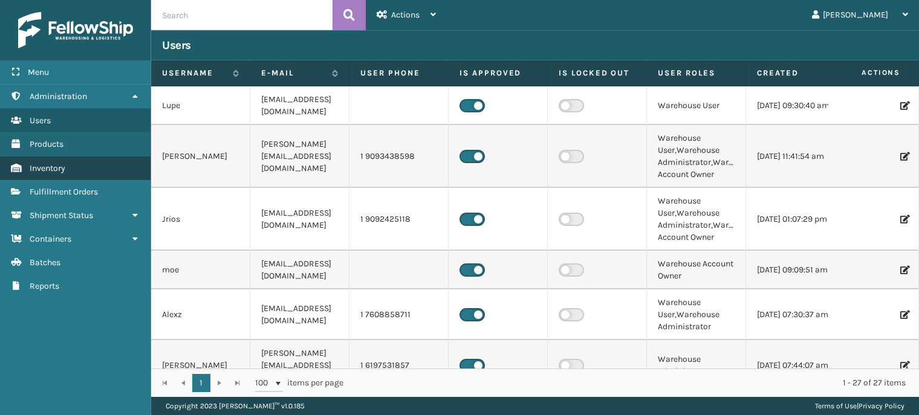
click at [72, 178] on link "Inventory" at bounding box center [75, 169] width 151 height 24
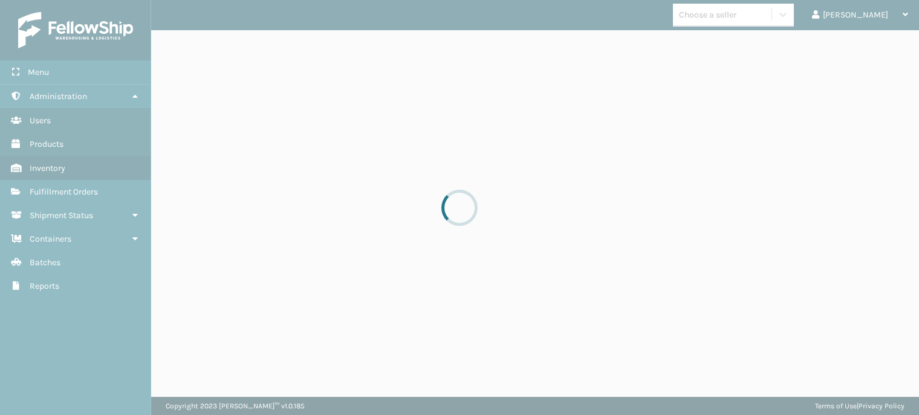
click at [76, 192] on div at bounding box center [459, 207] width 919 height 415
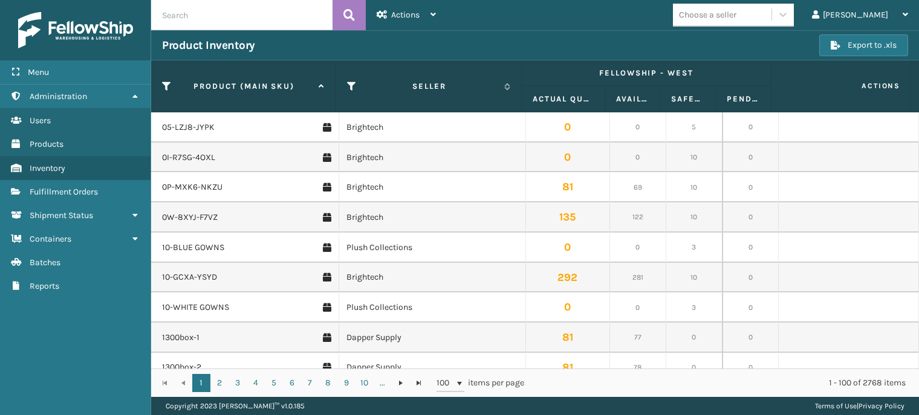
click at [76, 192] on span "Fulfillment Orders" at bounding box center [64, 192] width 68 height 10
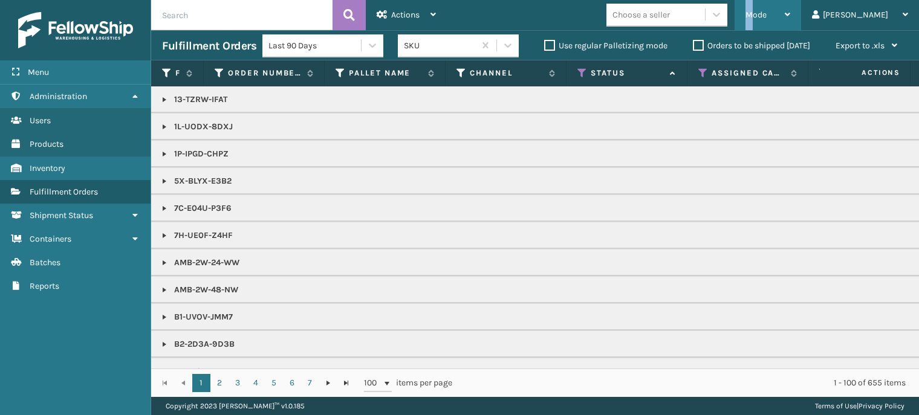
click at [766, 18] on span "Mode" at bounding box center [755, 15] width 21 height 10
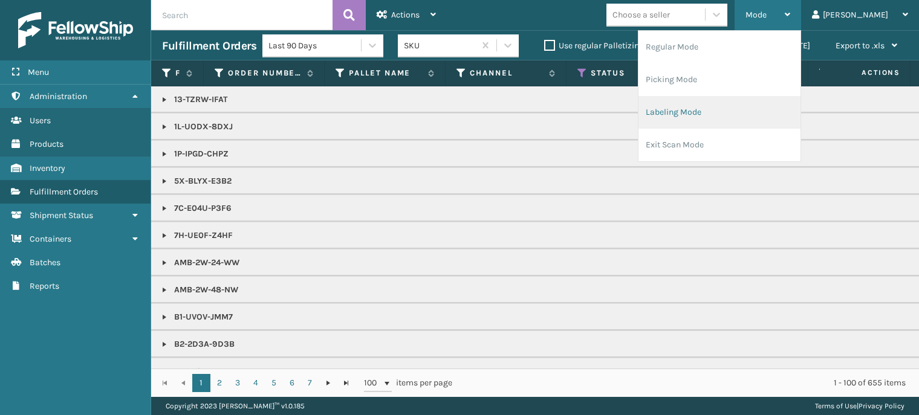
click at [740, 124] on li "Labeling Mode" at bounding box center [719, 112] width 162 height 33
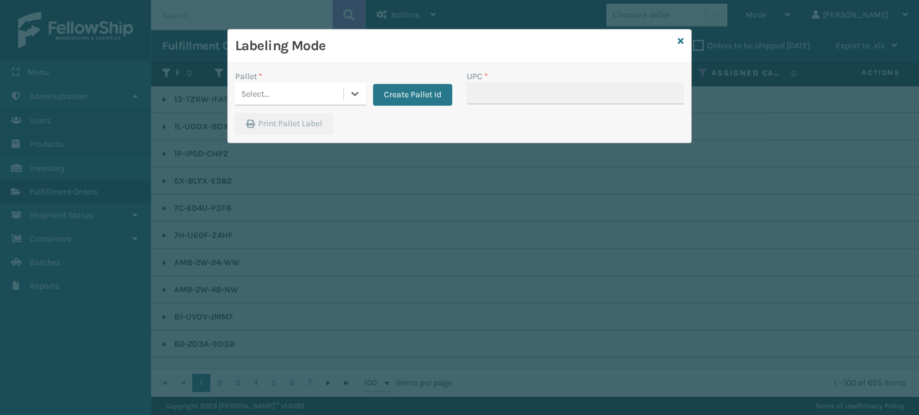
click at [319, 94] on div "Select..." at bounding box center [289, 94] width 108 height 20
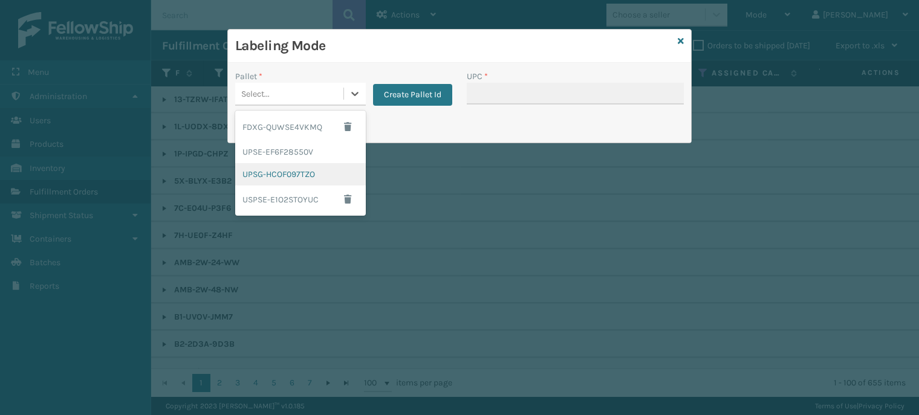
click at [291, 175] on div "UPSG-HCOF097TZO" at bounding box center [300, 174] width 131 height 22
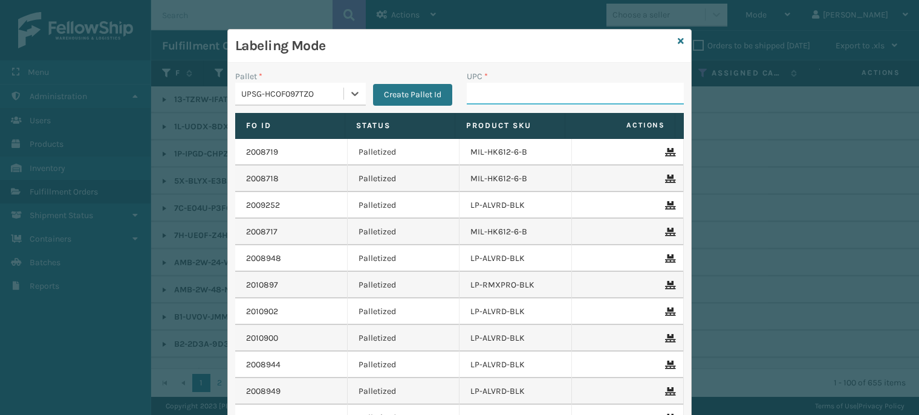
drag, startPoint x: 518, startPoint y: 88, endPoint x: 524, endPoint y: 95, distance: 9.9
click at [519, 88] on input "UPC *" at bounding box center [575, 94] width 217 height 22
click at [678, 38] on icon at bounding box center [681, 41] width 6 height 8
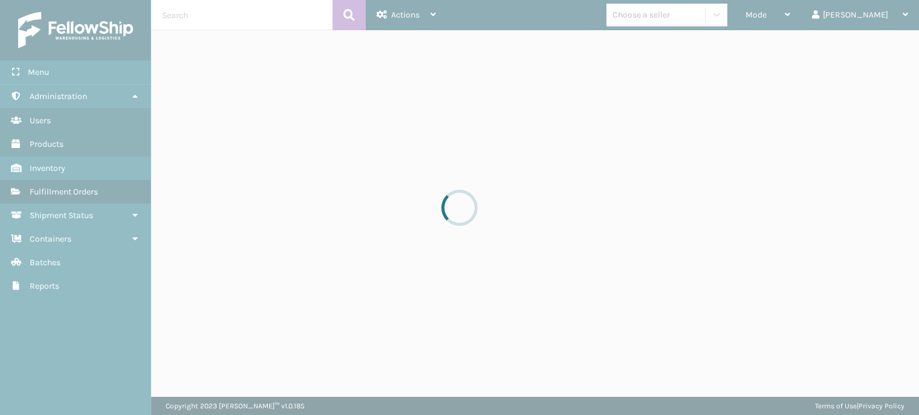
click at [248, 11] on div at bounding box center [459, 207] width 919 height 415
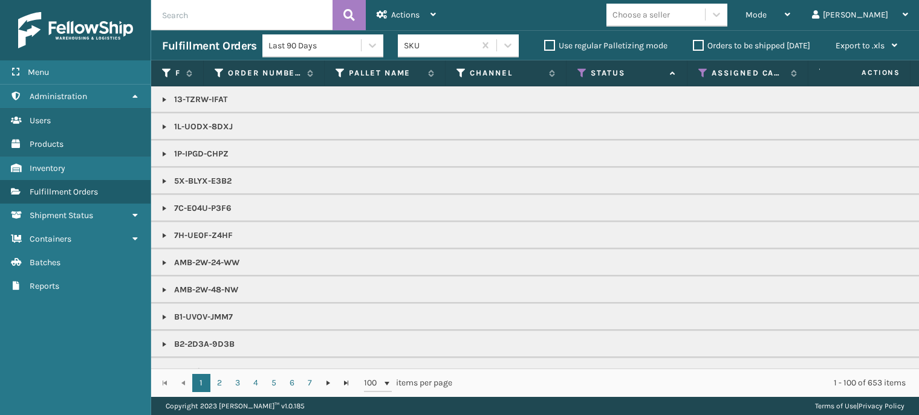
click at [250, 13] on input "text" at bounding box center [241, 15] width 181 height 30
type input "1Z4408370306452127"
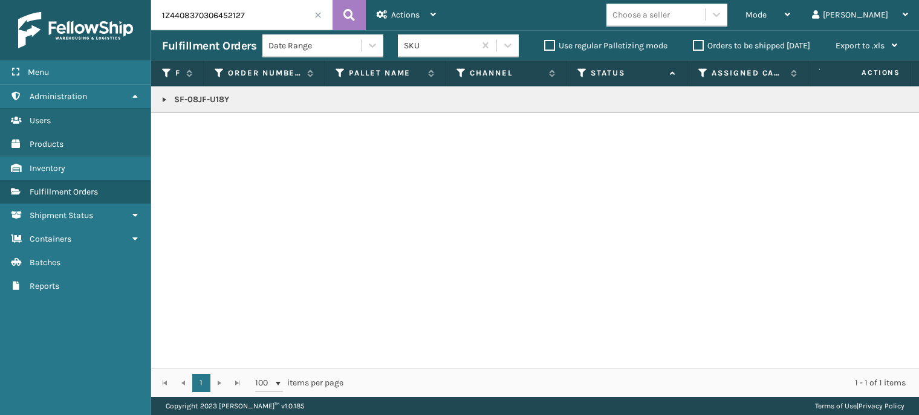
click at [162, 96] on link at bounding box center [165, 100] width 10 height 10
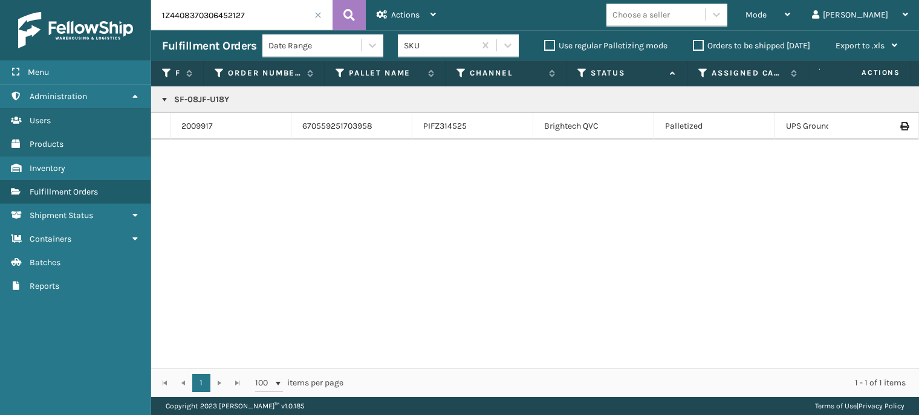
click at [900, 124] on icon at bounding box center [903, 126] width 7 height 8
click at [766, 16] on span "Mode" at bounding box center [755, 15] width 21 height 10
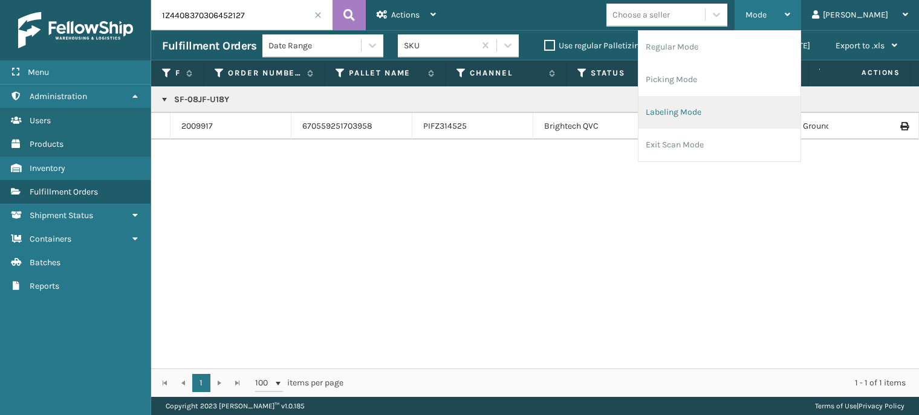
click at [718, 123] on li "Labeling Mode" at bounding box center [719, 112] width 162 height 33
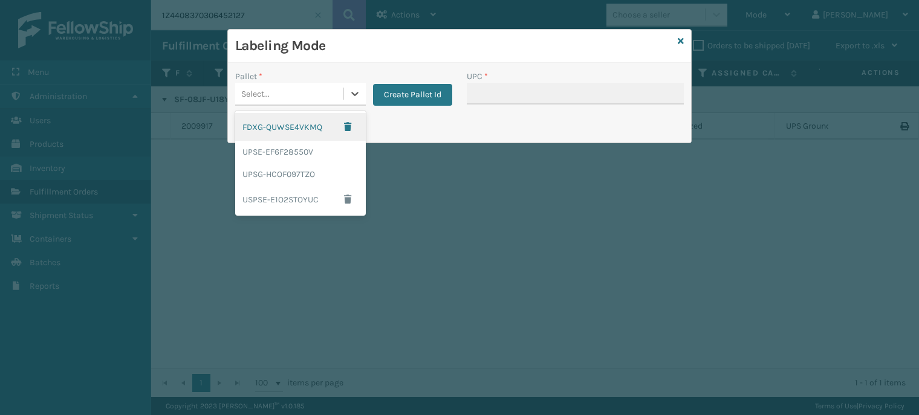
click at [288, 91] on div "Select..." at bounding box center [289, 94] width 108 height 20
click at [279, 171] on div "UPSG-HCOF097TZO" at bounding box center [300, 174] width 131 height 22
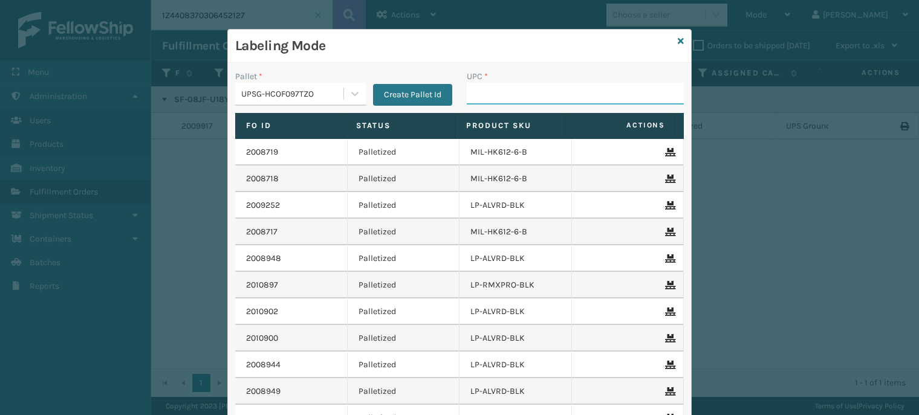
click at [479, 93] on input "UPC *" at bounding box center [575, 94] width 217 height 22
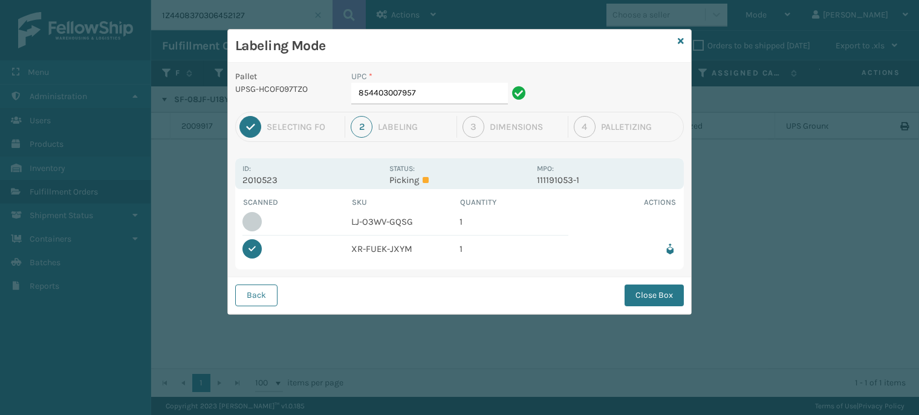
click at [461, 79] on div "UPC *" at bounding box center [440, 76] width 178 height 13
click at [467, 94] on input "854403007957" at bounding box center [429, 94] width 157 height 22
type input "853913008737"
click at [667, 298] on button "Close Box" at bounding box center [653, 296] width 59 height 22
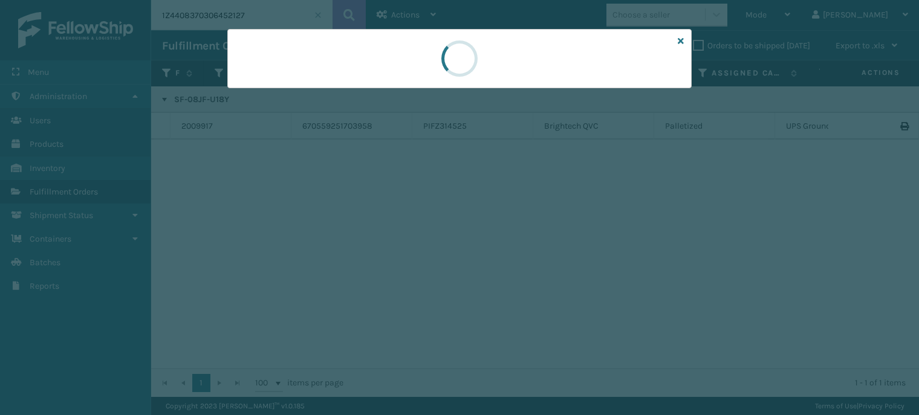
click at [350, 124] on div at bounding box center [459, 207] width 919 height 415
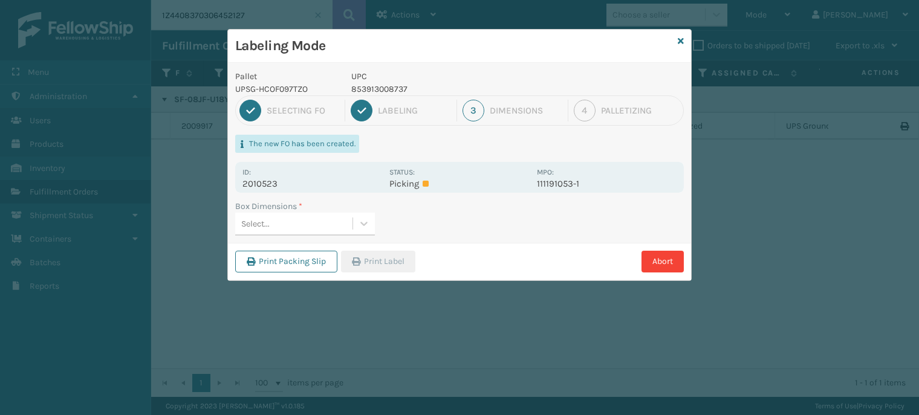
drag, startPoint x: 325, startPoint y: 225, endPoint x: 331, endPoint y: 235, distance: 10.6
click at [325, 225] on div "Select..." at bounding box center [293, 224] width 117 height 20
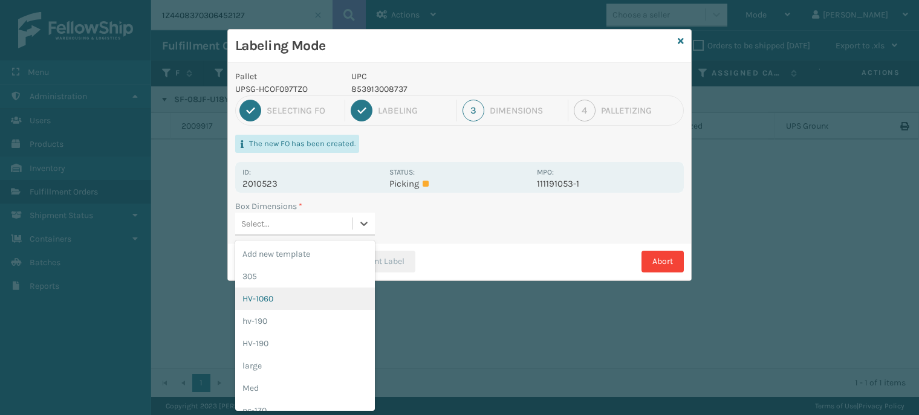
click at [314, 299] on div "HV-1060" at bounding box center [305, 299] width 140 height 22
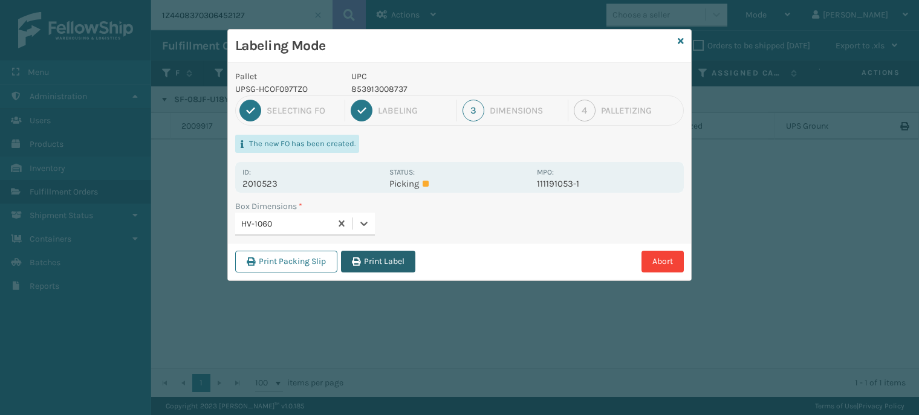
click at [386, 267] on button "Print Label" at bounding box center [378, 262] width 74 height 22
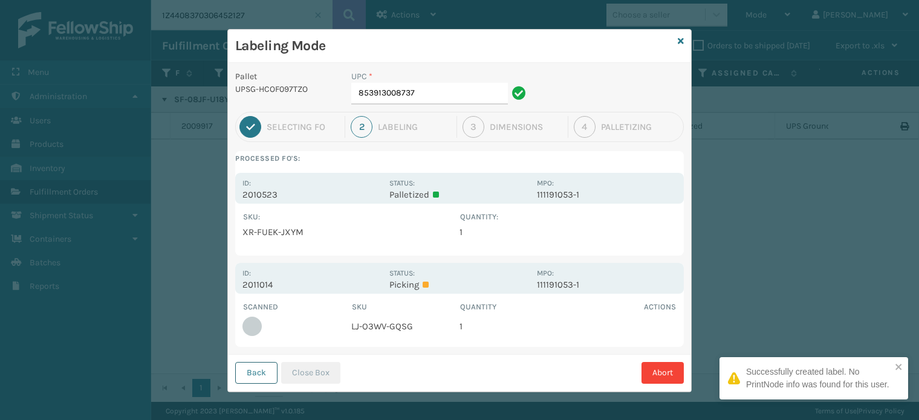
click at [239, 372] on button "Back" at bounding box center [256, 373] width 42 height 22
type input "854403007957"
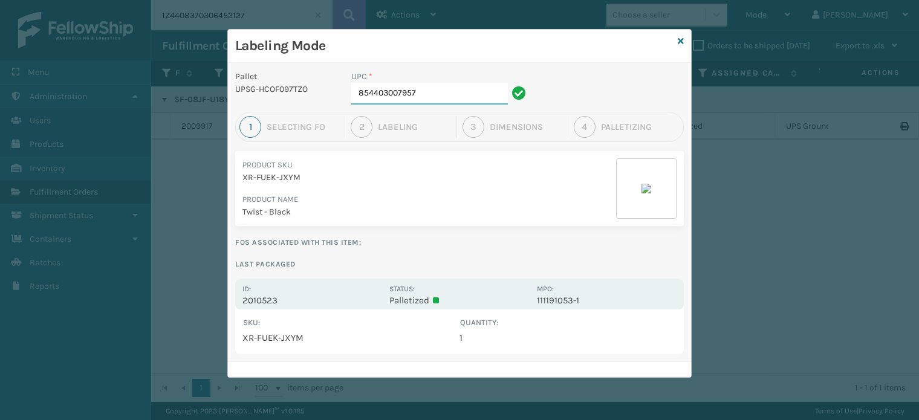
click at [720, 111] on div "Labeling Mode Pallet UPSG-HCOF097TZO UPC * 854403007957 1 Selecting FO 2 Labeli…" at bounding box center [459, 210] width 919 height 420
click at [678, 37] on icon at bounding box center [681, 41] width 6 height 8
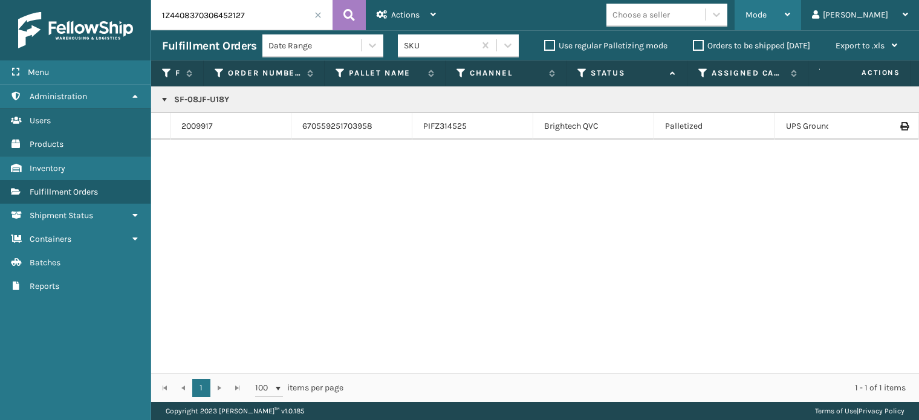
click at [766, 13] on span "Mode" at bounding box center [755, 15] width 21 height 10
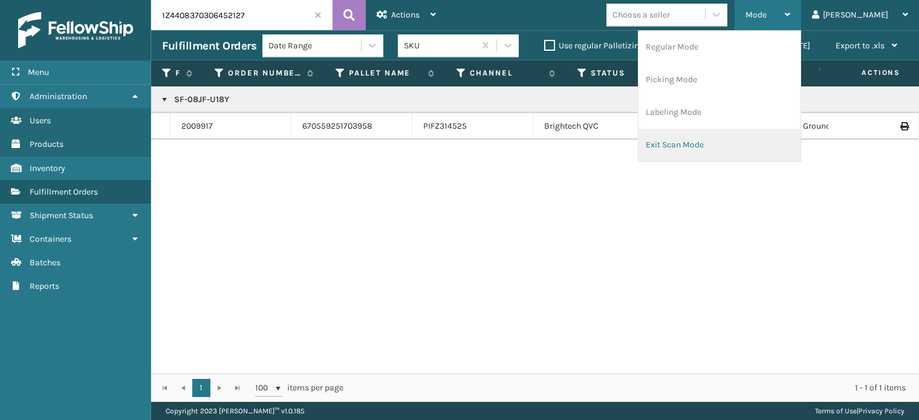
click at [722, 129] on li "Exit Scan Mode" at bounding box center [719, 145] width 162 height 33
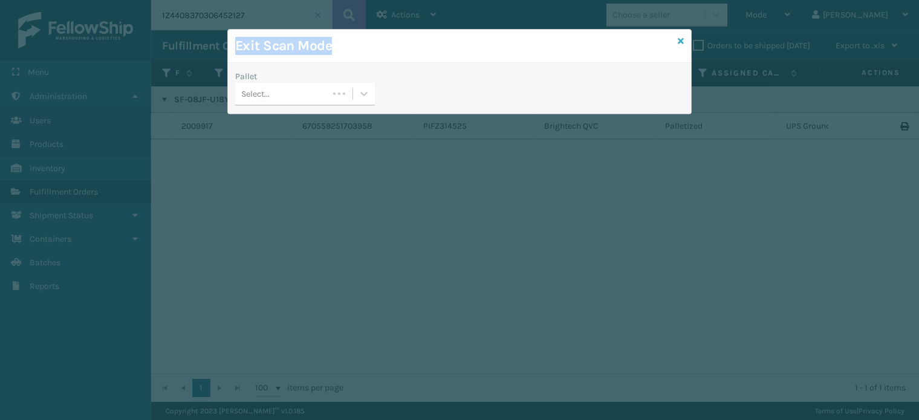
click at [677, 41] on div "Exit Scan Mode Pallet Select..." at bounding box center [459, 71] width 464 height 85
click at [687, 43] on div "Exit Scan Mode" at bounding box center [459, 46] width 463 height 33
click at [678, 37] on icon at bounding box center [681, 41] width 6 height 8
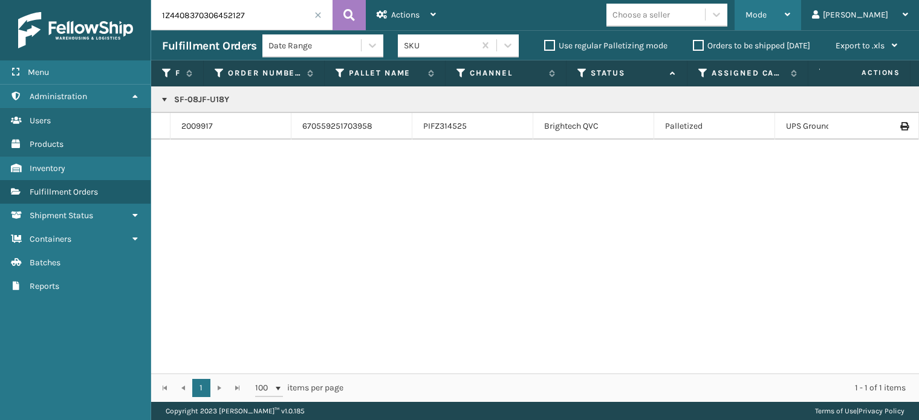
click at [766, 12] on span "Mode" at bounding box center [755, 15] width 21 height 10
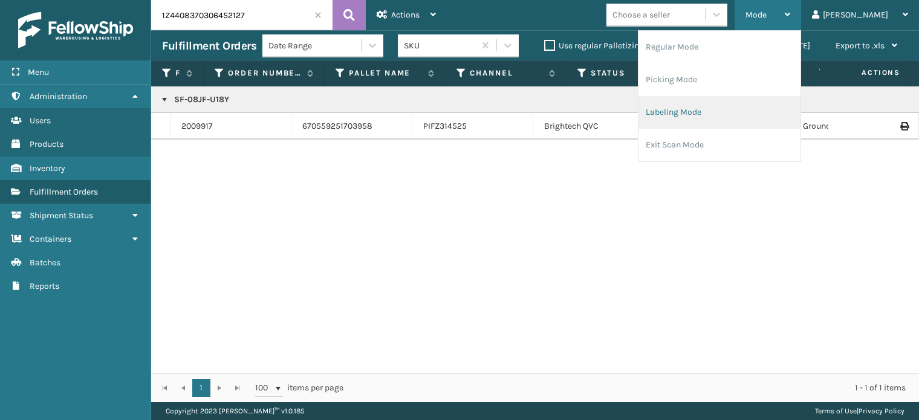
click at [727, 115] on li "Labeling Mode" at bounding box center [719, 112] width 162 height 33
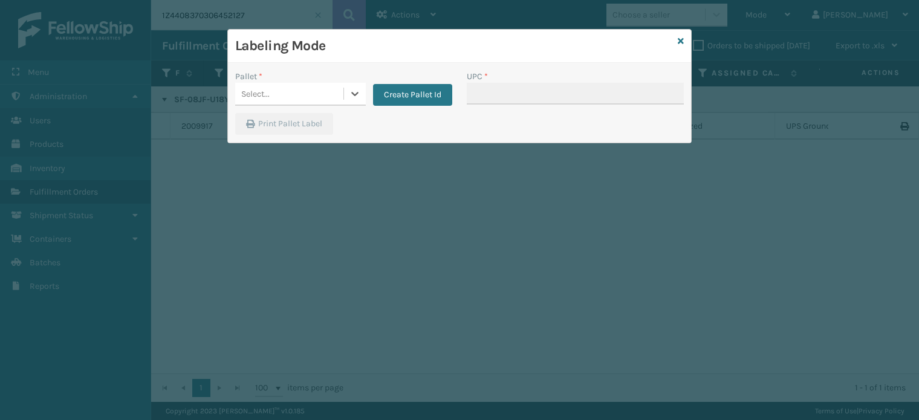
click at [304, 103] on div "Select..." at bounding box center [300, 94] width 131 height 23
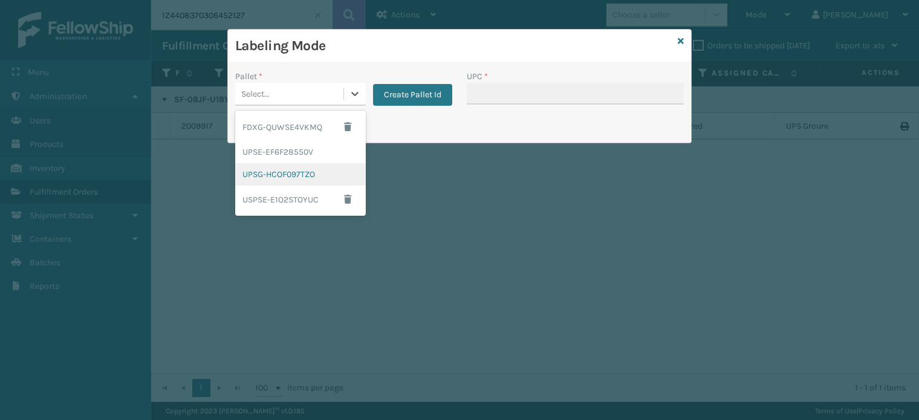
click at [266, 176] on div "UPSG-HCOF097TZO" at bounding box center [300, 174] width 131 height 22
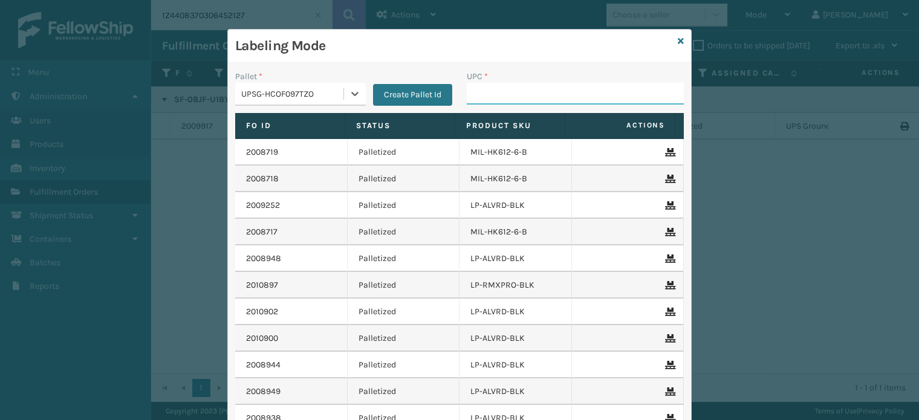
click at [488, 89] on input "UPC *" at bounding box center [575, 94] width 217 height 22
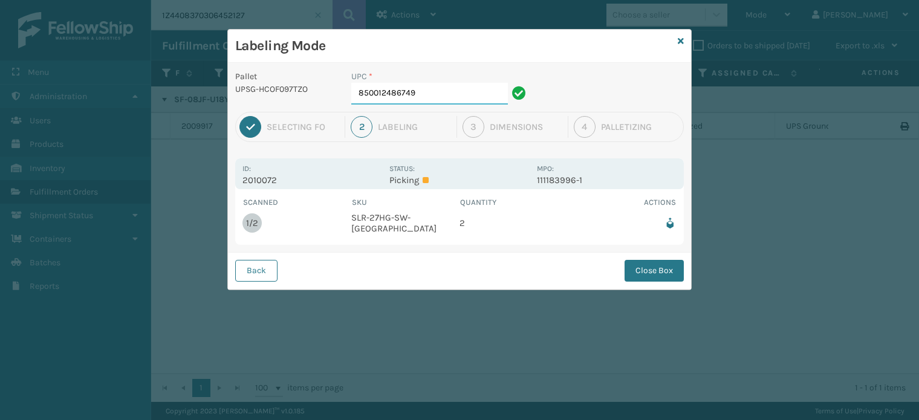
click at [458, 104] on div "UPC * 850012486749" at bounding box center [440, 91] width 193 height 42
click at [457, 105] on div "UPC * 850012486749" at bounding box center [440, 91] width 193 height 42
click at [445, 100] on input "850012486749" at bounding box center [429, 94] width 157 height 22
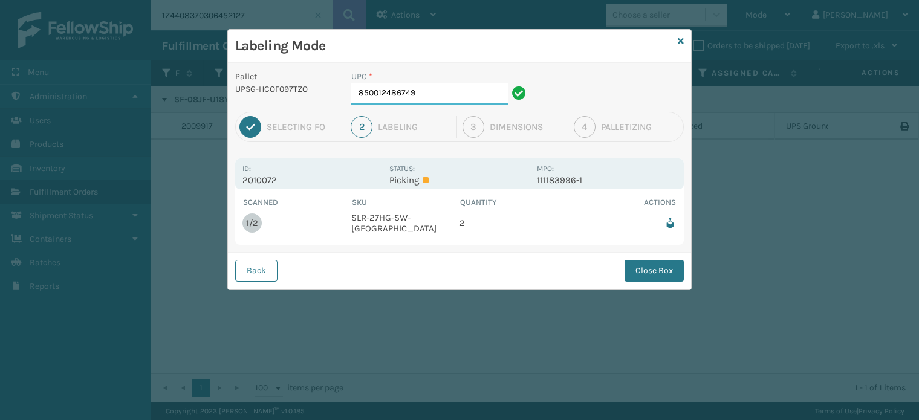
click at [445, 100] on input "850012486749" at bounding box center [429, 94] width 157 height 22
type input "850012486749"
click at [650, 274] on button "Close Box" at bounding box center [653, 271] width 59 height 22
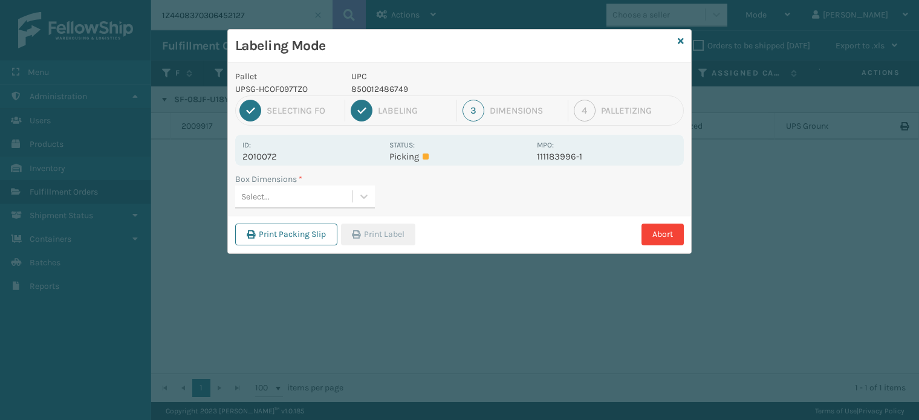
click at [303, 201] on div "Select..." at bounding box center [293, 197] width 117 height 20
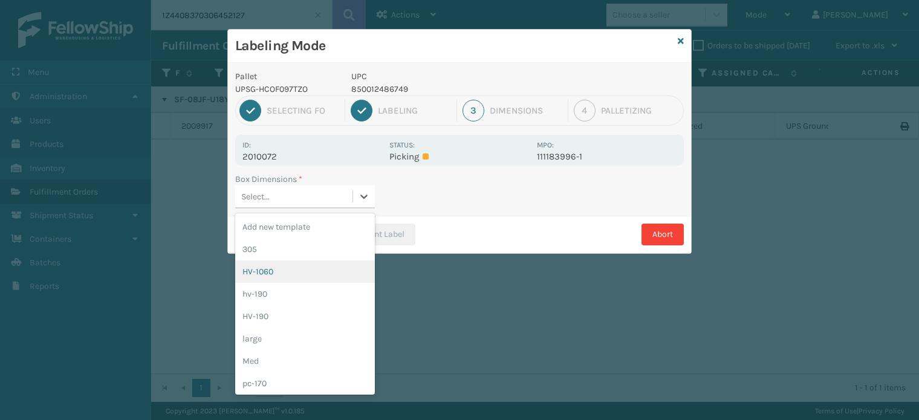
click at [288, 267] on div "HV-1060" at bounding box center [305, 272] width 140 height 22
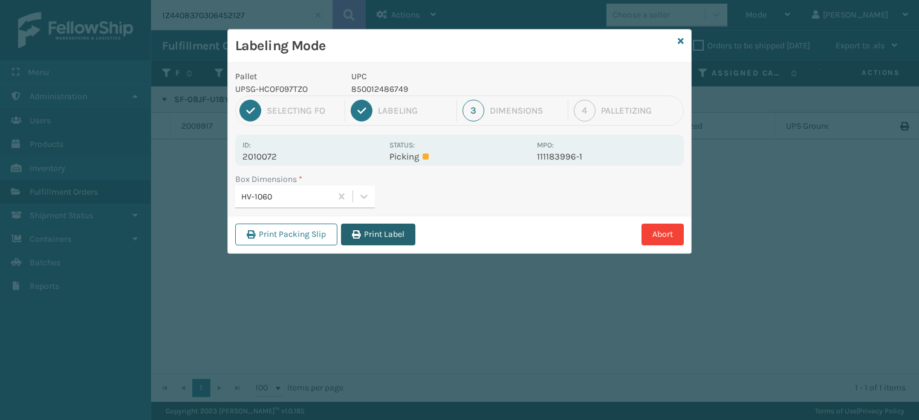
click at [371, 224] on button "Print Label" at bounding box center [378, 235] width 74 height 22
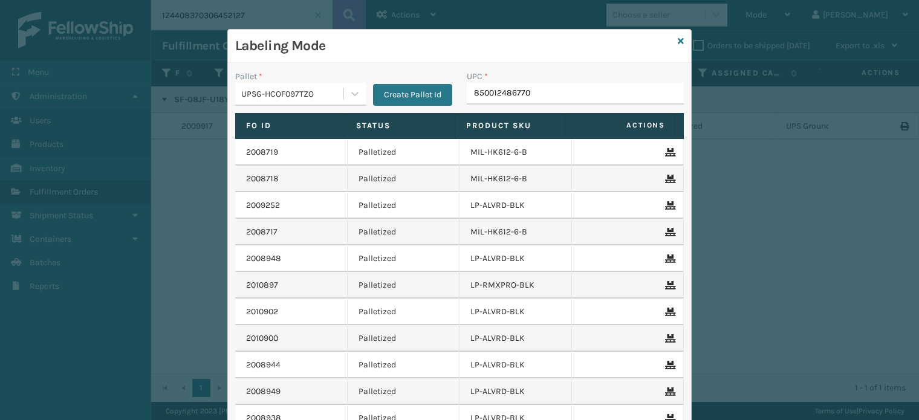
type input "850012486770"
type input "850004456743"
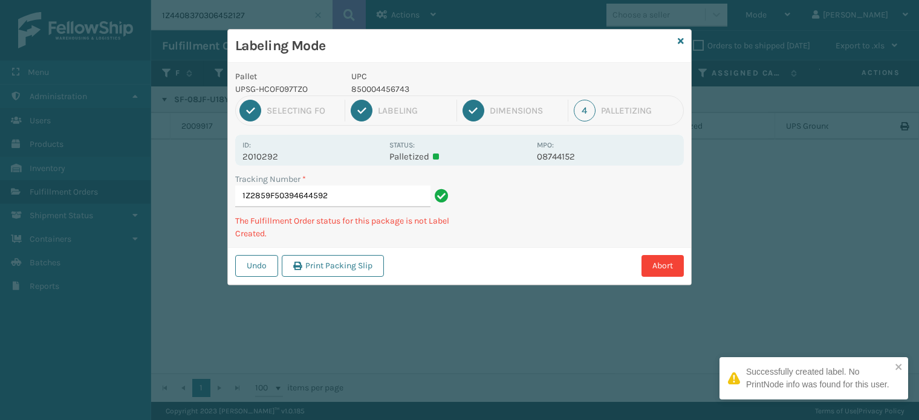
click at [397, 84] on p "850004456743" at bounding box center [440, 89] width 178 height 13
copy p "850004456743"
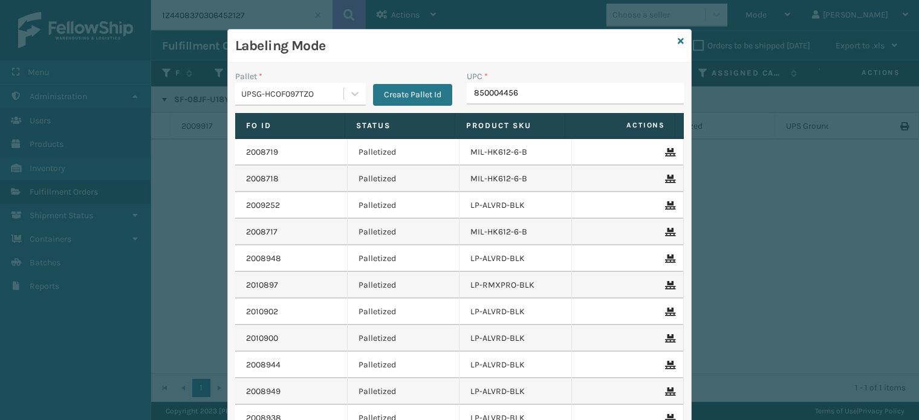
type input "8500044567"
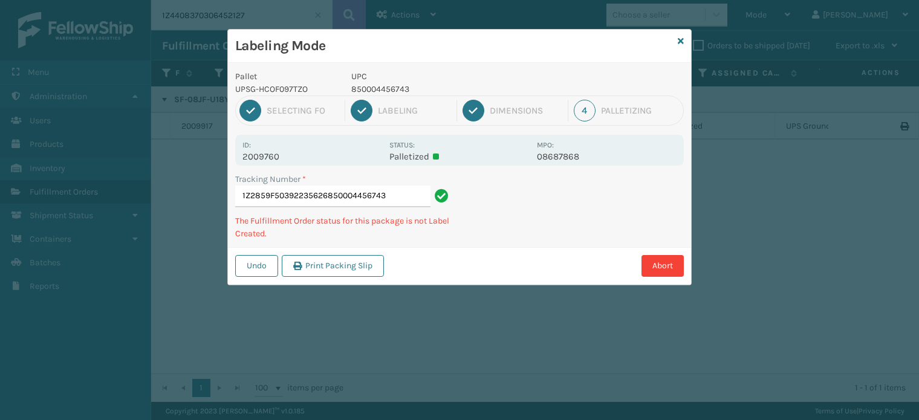
type input "1Z2859F50392235626850004456743"
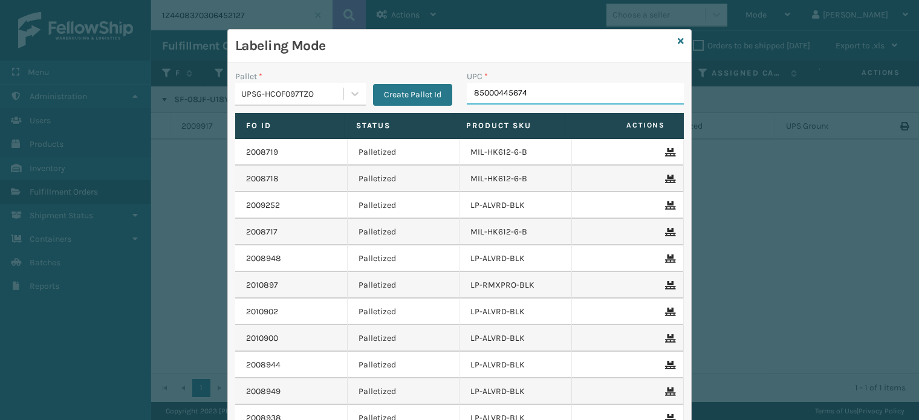
type input "850004456743"
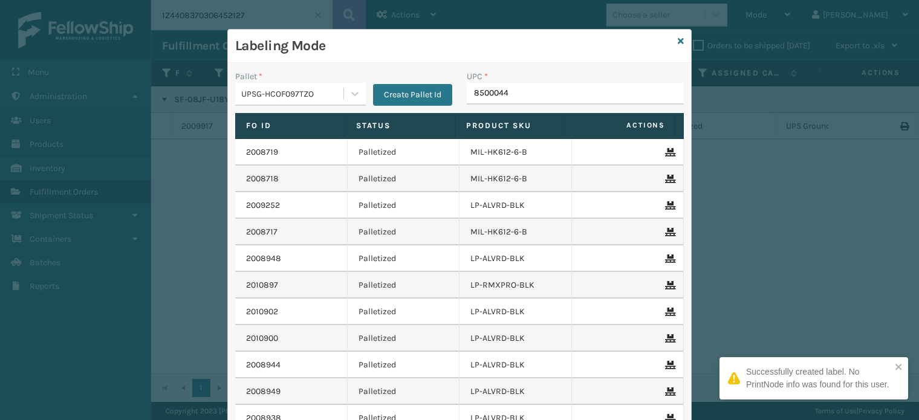
type input "85000445"
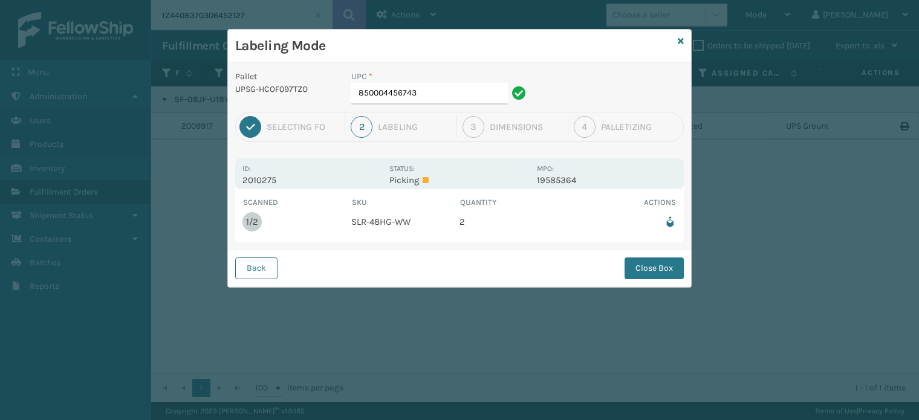
click at [289, 43] on h3 "Labeling Mode" at bounding box center [454, 46] width 438 height 18
click at [287, 42] on h3 "Labeling Mode" at bounding box center [454, 46] width 438 height 18
click at [329, 54] on h3 "Labeling Mode" at bounding box center [454, 46] width 438 height 18
click at [427, 85] on input "850004456743" at bounding box center [429, 94] width 157 height 22
click at [648, 257] on button "Close Box" at bounding box center [653, 268] width 59 height 22
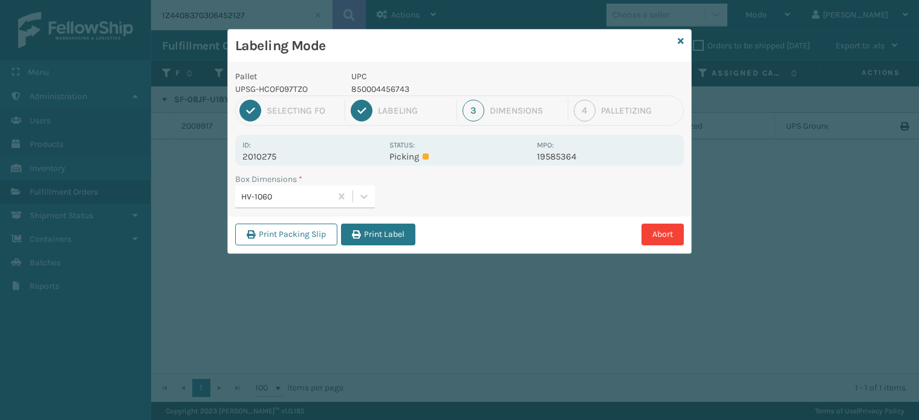
click at [592, 239] on div "Abort" at bounding box center [551, 235] width 265 height 22
click at [594, 243] on div "Abort" at bounding box center [551, 235] width 265 height 22
click at [595, 244] on div "Abort" at bounding box center [551, 235] width 265 height 22
drag, startPoint x: 589, startPoint y: 248, endPoint x: 559, endPoint y: 254, distance: 30.9
click at [560, 254] on div "Labeling Mode Pallet UPSG-HCOF097TZO UPC 850004456743 1 Selecting FO 2 Labeling…" at bounding box center [459, 210] width 919 height 420
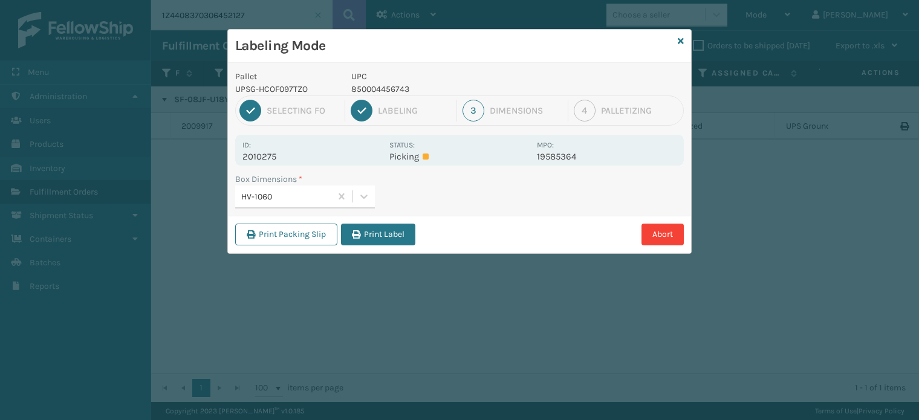
click at [415, 70] on div "Pallet UPSG-HCOF097TZO UPC 850004456743 1 Selecting FO 2 Labeling 3 Dimensions …" at bounding box center [459, 158] width 463 height 190
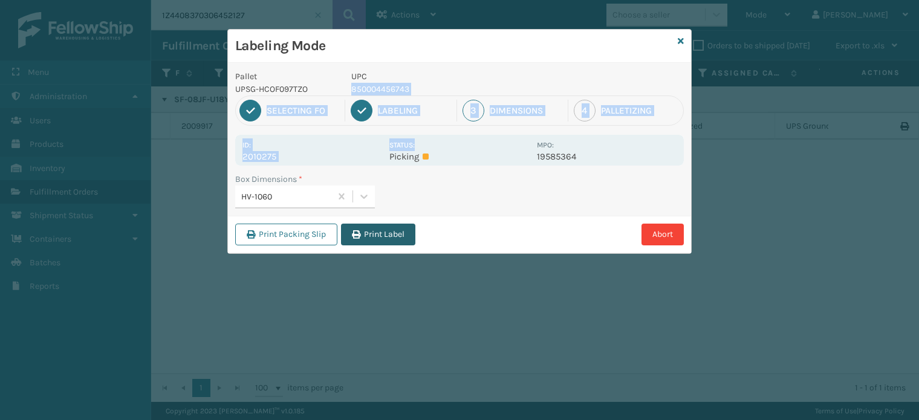
click at [390, 224] on button "Print Label" at bounding box center [378, 235] width 74 height 22
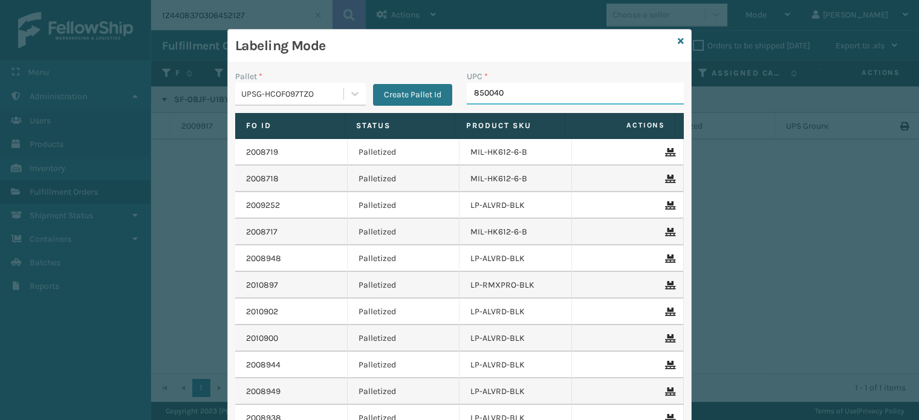
type input "8500406"
type input "850"
type input "85004066766"
type input "85001"
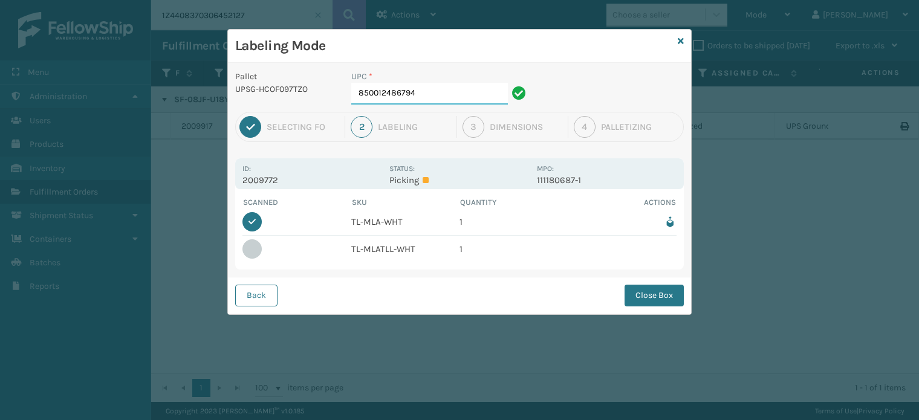
click at [416, 96] on input "850012486794" at bounding box center [429, 94] width 157 height 22
click at [416, 96] on input "854403007018" at bounding box center [429, 94] width 157 height 22
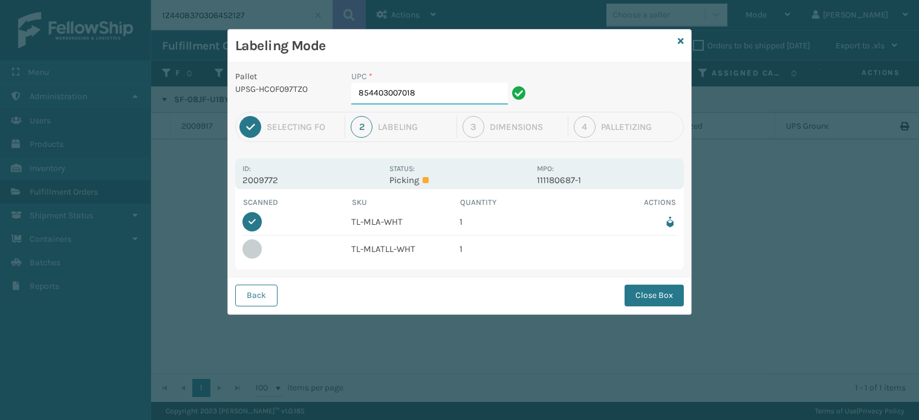
click at [416, 96] on input "854403007018" at bounding box center [429, 94] width 157 height 22
type input "854403007018"
click at [655, 290] on button "Close Box" at bounding box center [653, 296] width 59 height 22
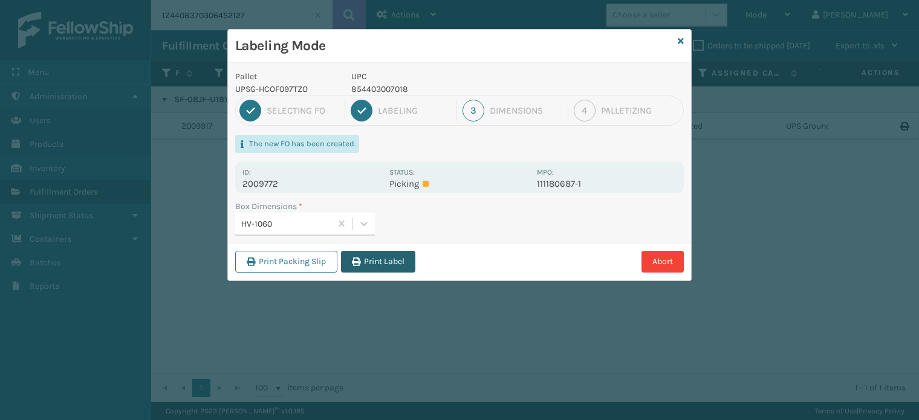
click at [380, 268] on button "Print Label" at bounding box center [378, 262] width 74 height 22
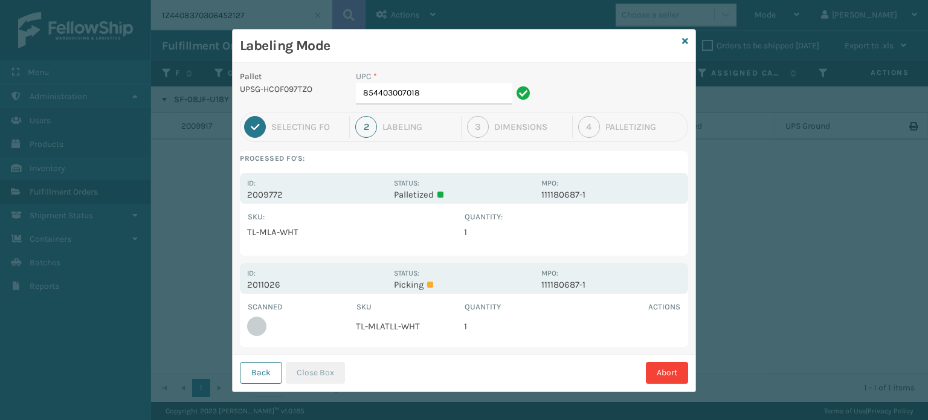
click at [685, 40] on div "Labeling Mode" at bounding box center [464, 46] width 463 height 33
click at [683, 40] on icon at bounding box center [685, 41] width 6 height 8
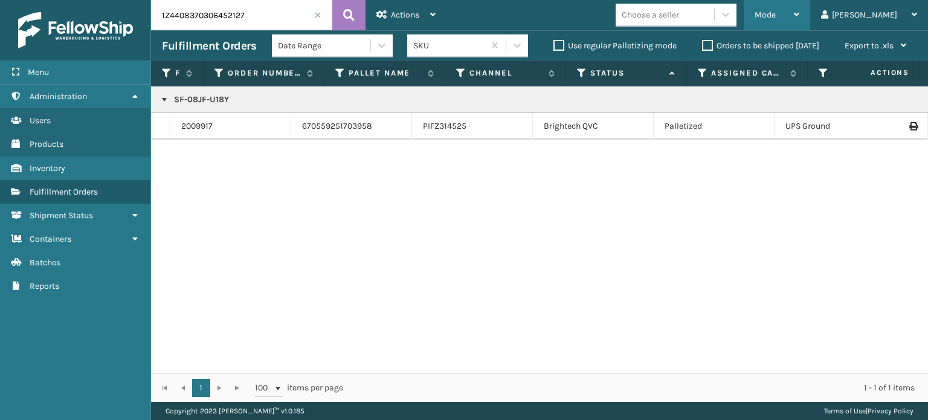
click at [800, 25] on div "Mode" at bounding box center [777, 15] width 45 height 30
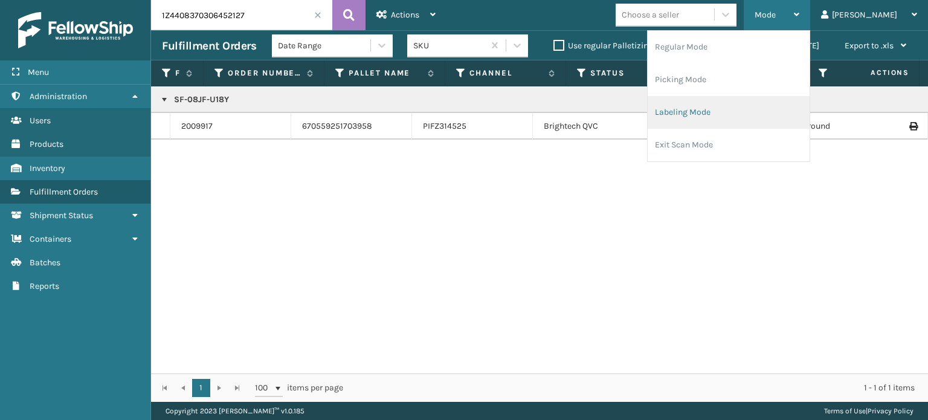
click at [757, 108] on li "Labeling Mode" at bounding box center [729, 112] width 162 height 33
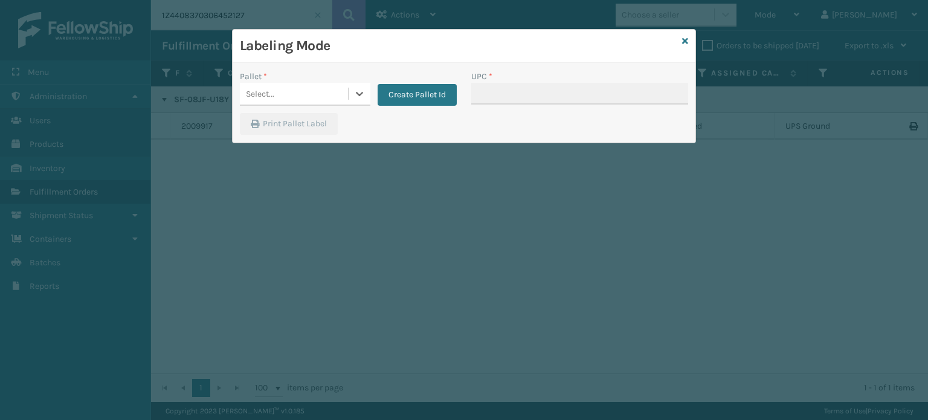
click at [270, 98] on div "Select..." at bounding box center [260, 94] width 28 height 13
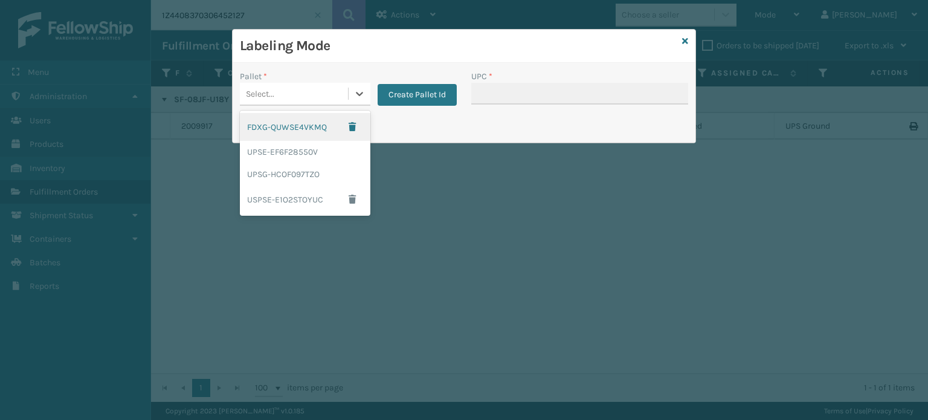
click at [289, 95] on div "Select..." at bounding box center [294, 94] width 108 height 20
click at [276, 177] on div "UPSG-HCOF097TZO" at bounding box center [305, 174] width 131 height 22
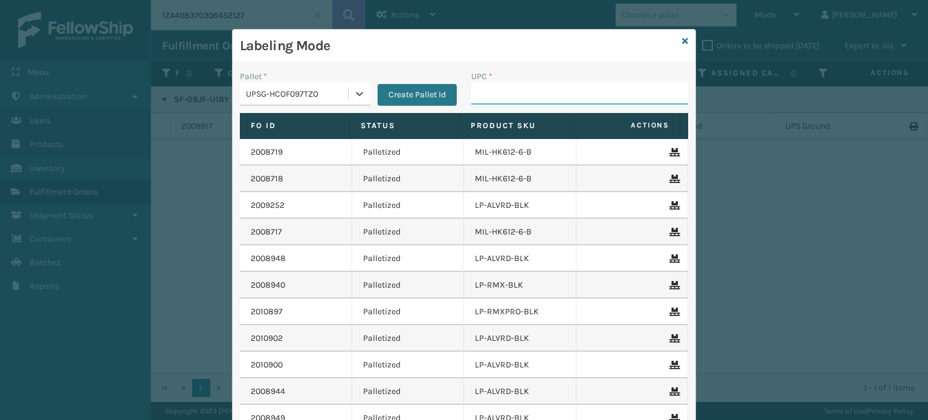
click at [499, 91] on input "UPC *" at bounding box center [579, 94] width 217 height 22
click at [573, 96] on input "UPC *" at bounding box center [579, 94] width 217 height 22
type input "850040667295"
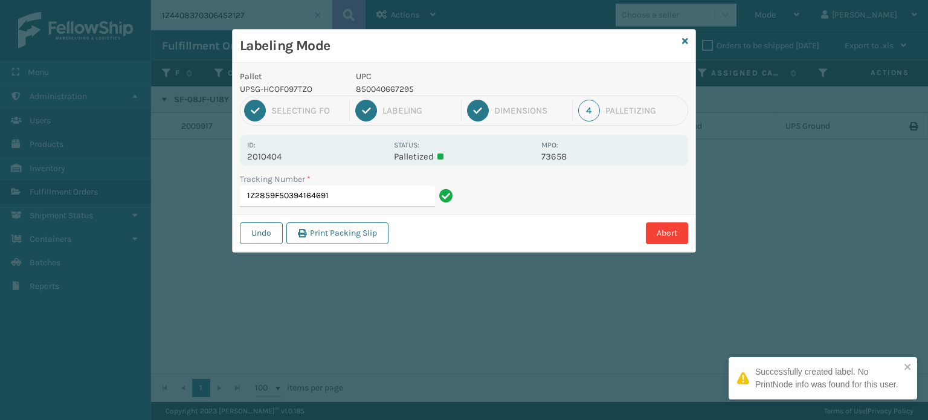
click at [400, 83] on p "850040667295" at bounding box center [445, 89] width 178 height 13
copy p "850040667295"
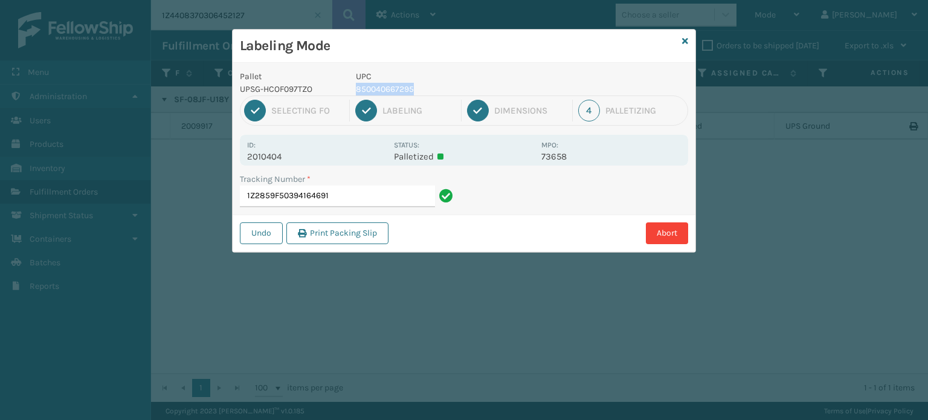
drag, startPoint x: 401, startPoint y: 83, endPoint x: 373, endPoint y: 93, distance: 30.0
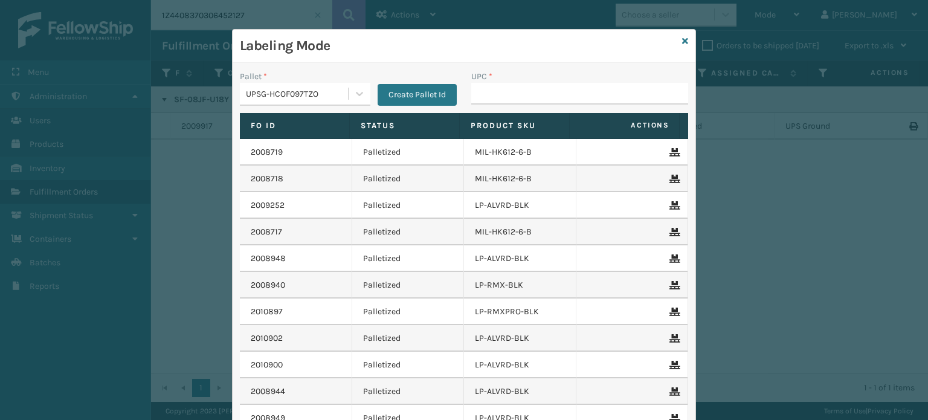
drag, startPoint x: 373, startPoint y: 93, endPoint x: 565, endPoint y: 99, distance: 192.3
click at [565, 99] on input "UPC *" at bounding box center [579, 94] width 217 height 22
type input "850040667295"
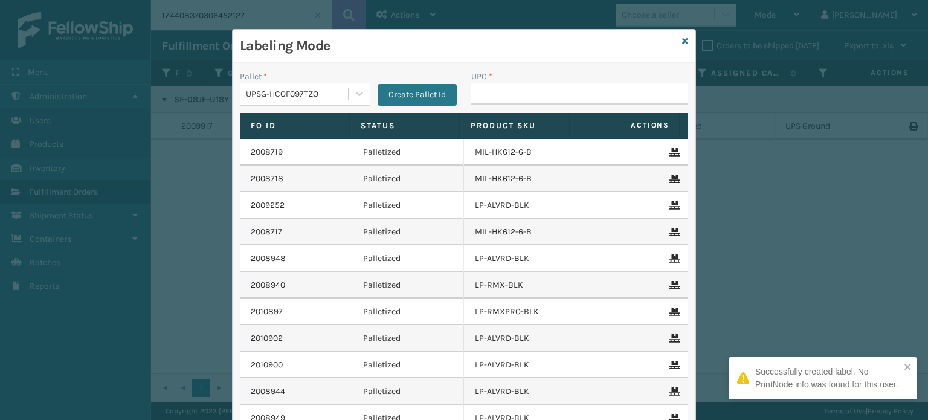
type input "850040667295"
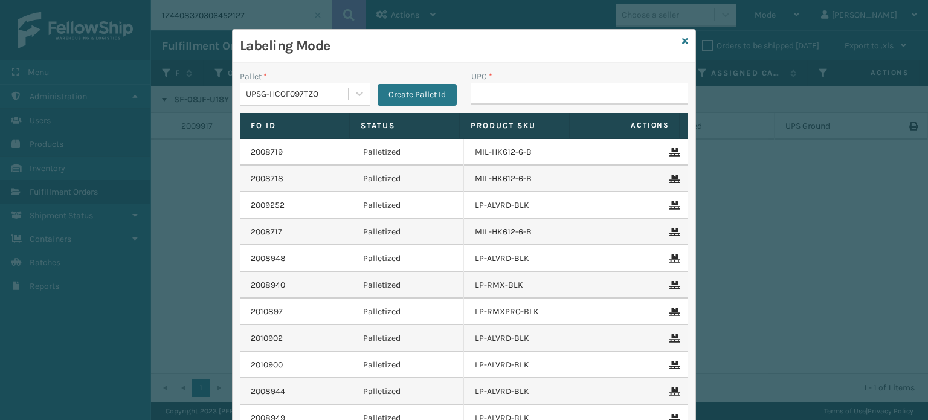
click at [500, 91] on input "UPC *" at bounding box center [579, 94] width 217 height 22
type input "8500406"
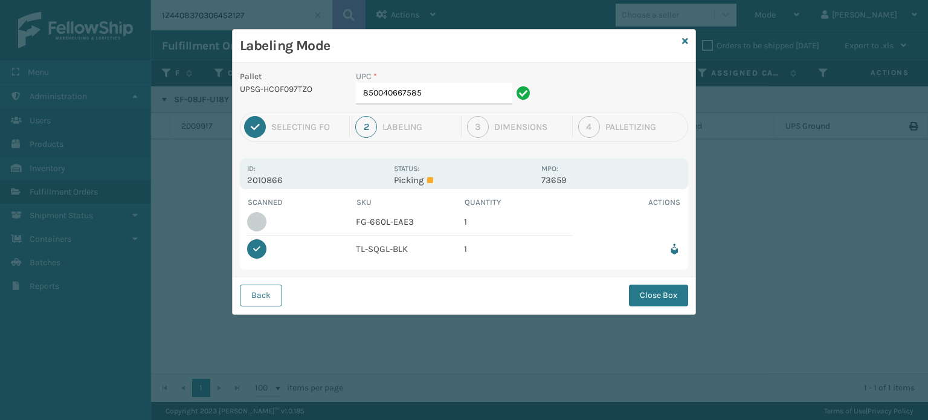
drag, startPoint x: 652, startPoint y: 286, endPoint x: 647, endPoint y: 290, distance: 6.5
click at [647, 290] on button "Close Box" at bounding box center [658, 296] width 59 height 22
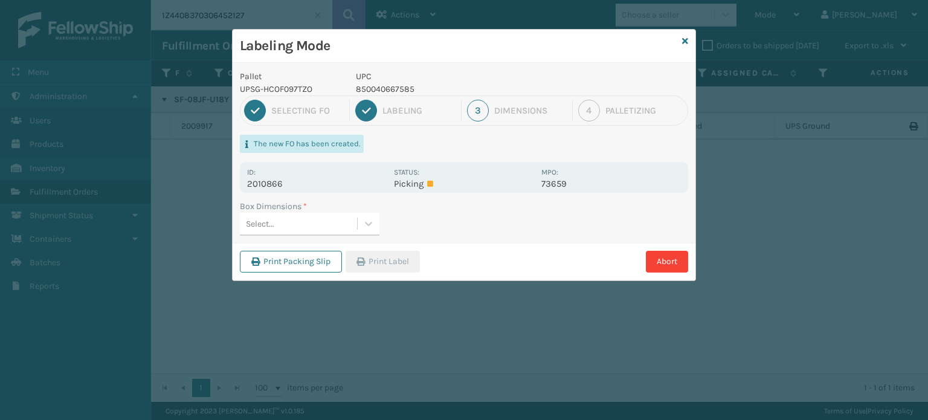
click at [343, 227] on div "Select..." at bounding box center [298, 224] width 117 height 20
click at [343, 228] on div "Select..." at bounding box center [298, 224] width 117 height 20
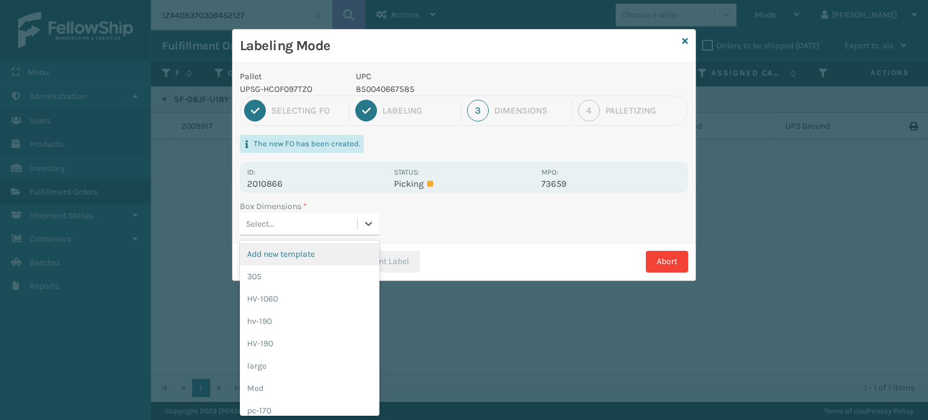
click at [314, 235] on div "Select..." at bounding box center [310, 224] width 140 height 23
click at [290, 276] on div "305" at bounding box center [310, 276] width 140 height 22
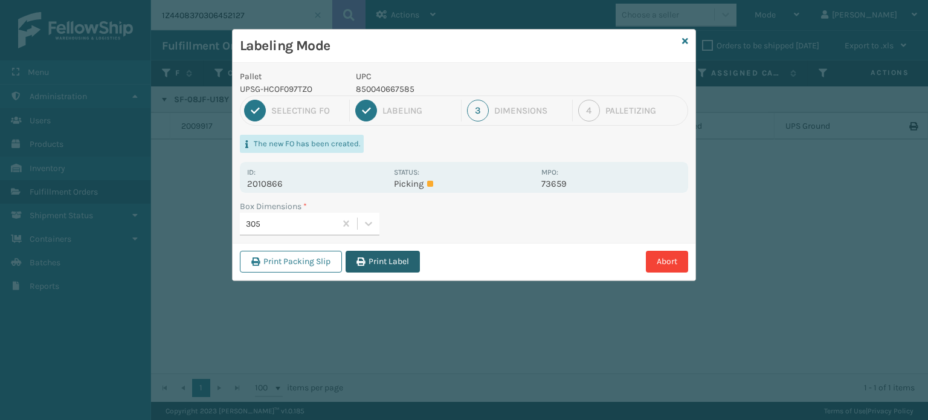
click at [395, 267] on button "Print Label" at bounding box center [383, 262] width 74 height 22
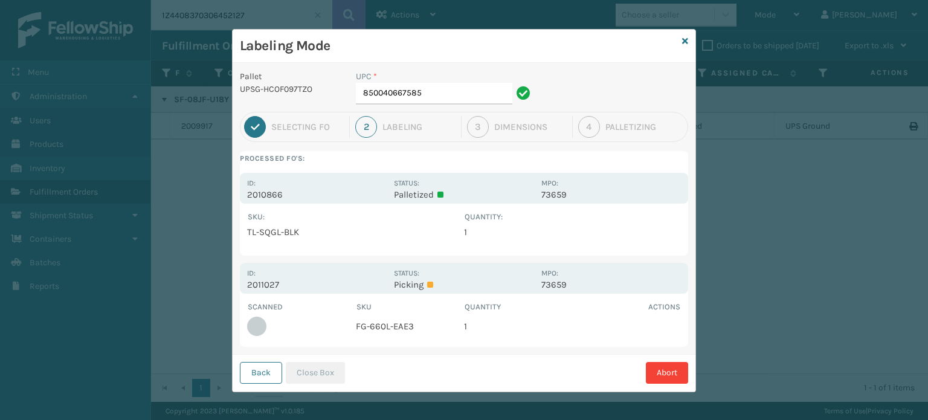
click at [679, 34] on div "Labeling Mode" at bounding box center [464, 46] width 463 height 33
click at [682, 37] on icon at bounding box center [685, 41] width 6 height 8
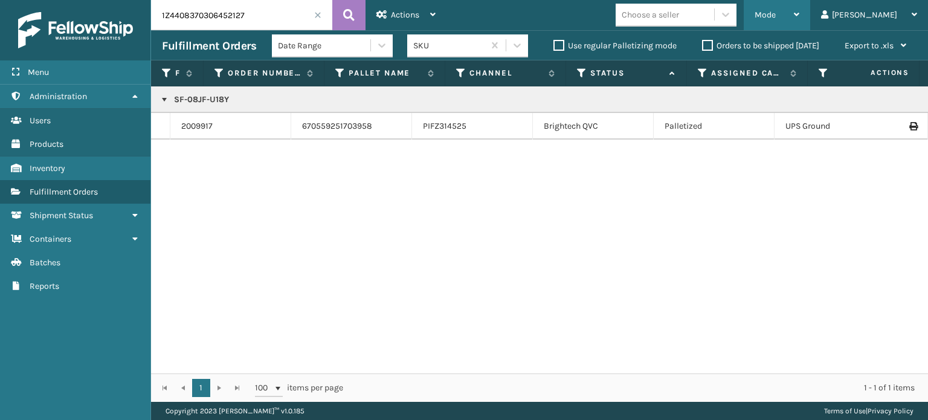
click at [776, 19] on span "Mode" at bounding box center [765, 15] width 21 height 10
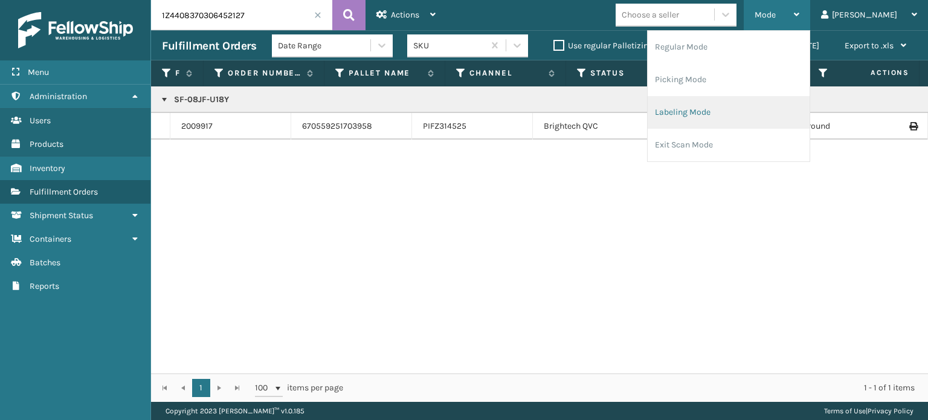
click at [729, 114] on li "Labeling Mode" at bounding box center [729, 112] width 162 height 33
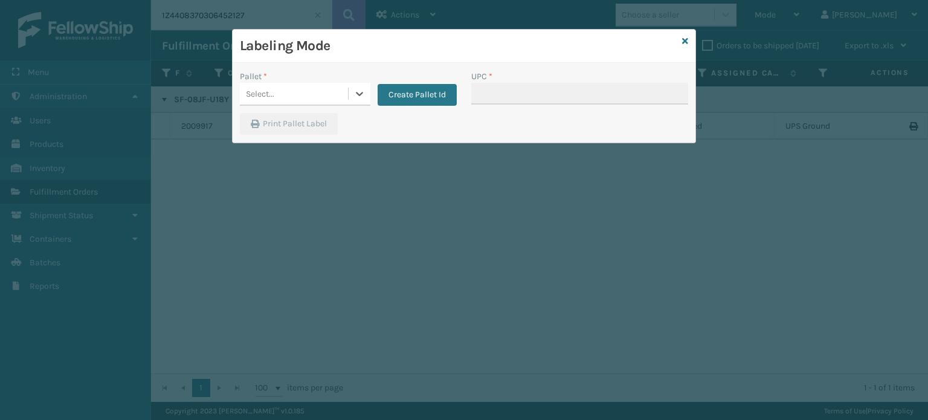
click at [341, 91] on div "Select..." at bounding box center [294, 94] width 108 height 20
click at [316, 103] on div "Select..." at bounding box center [294, 94] width 108 height 20
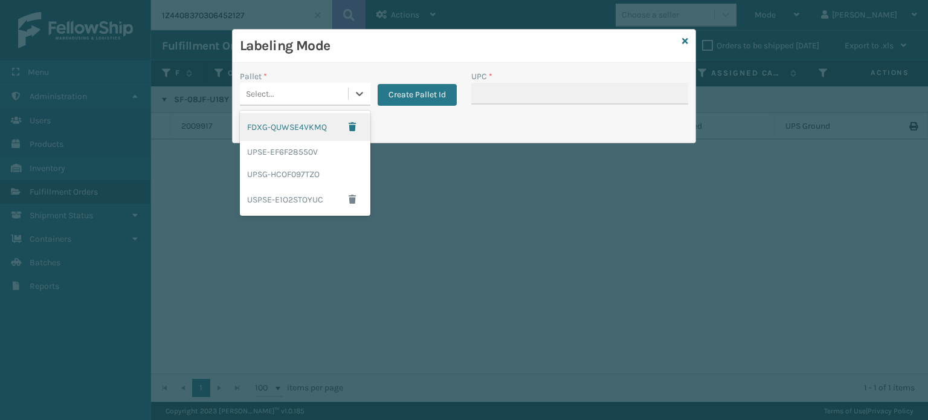
click at [290, 104] on div "Select..." at bounding box center [305, 94] width 131 height 23
click at [287, 182] on div "UPSG-HCOF097TZO" at bounding box center [305, 174] width 131 height 22
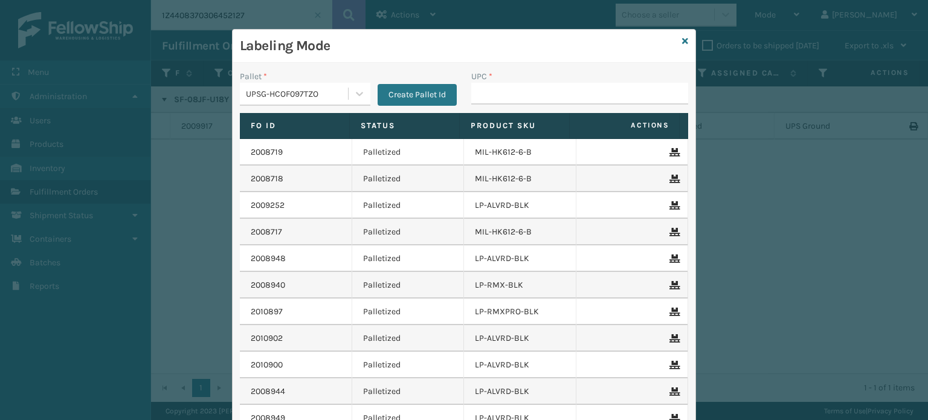
click at [543, 104] on div "UPC *" at bounding box center [579, 91] width 231 height 43
click at [532, 97] on input "UPC *" at bounding box center [579, 94] width 217 height 22
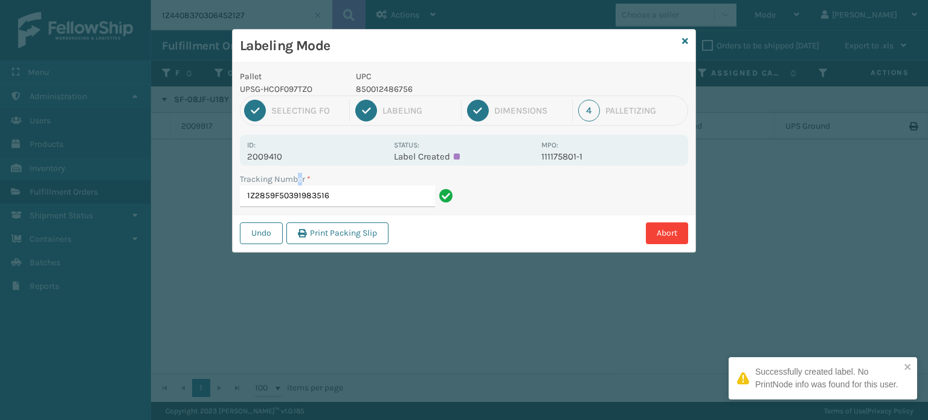
drag, startPoint x: 300, startPoint y: 176, endPoint x: 349, endPoint y: 187, distance: 50.2
click at [317, 183] on div "Tracking Number *" at bounding box center [348, 179] width 217 height 13
click at [349, 189] on input "1Z2859F50391983516" at bounding box center [337, 197] width 195 height 22
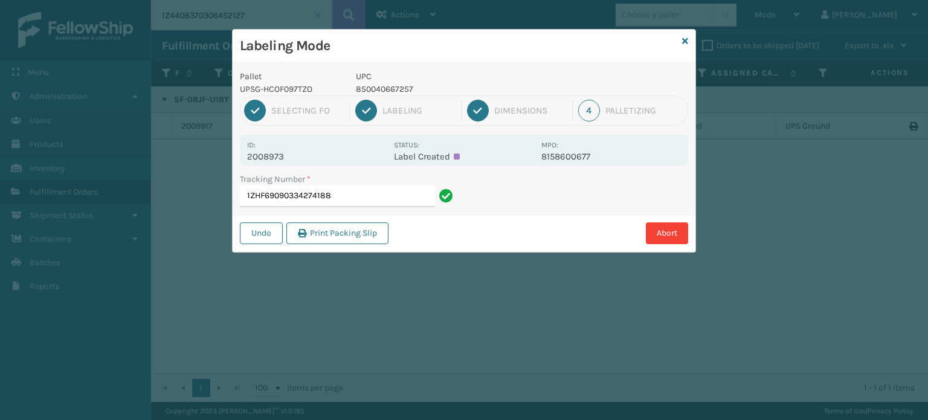
type input "1ZHF69090334274188"
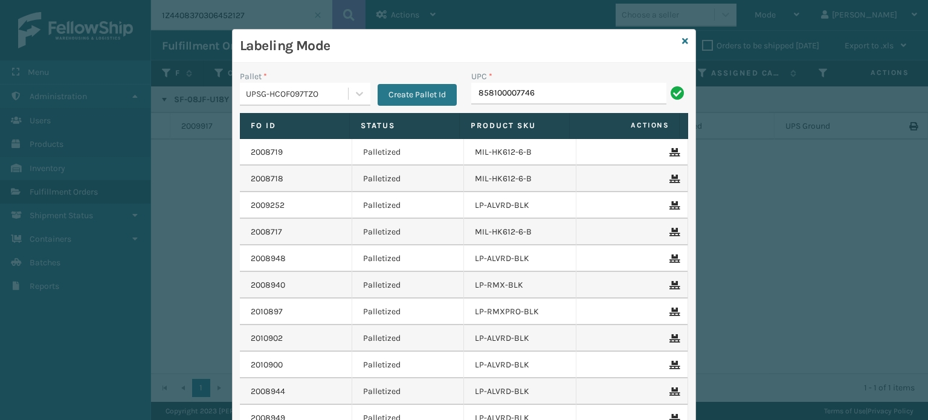
type input "858100007746"
click at [545, 99] on input "UPC *" at bounding box center [579, 94] width 217 height 22
type input "8500637"
type input "85006373"
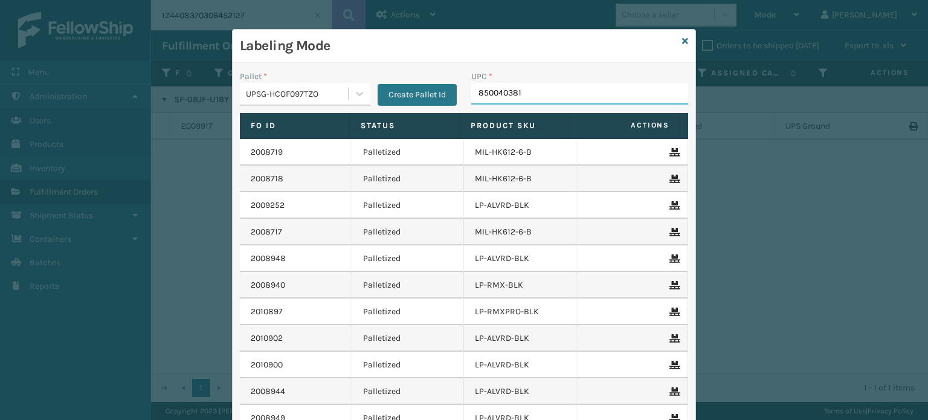
type input "8500403814"
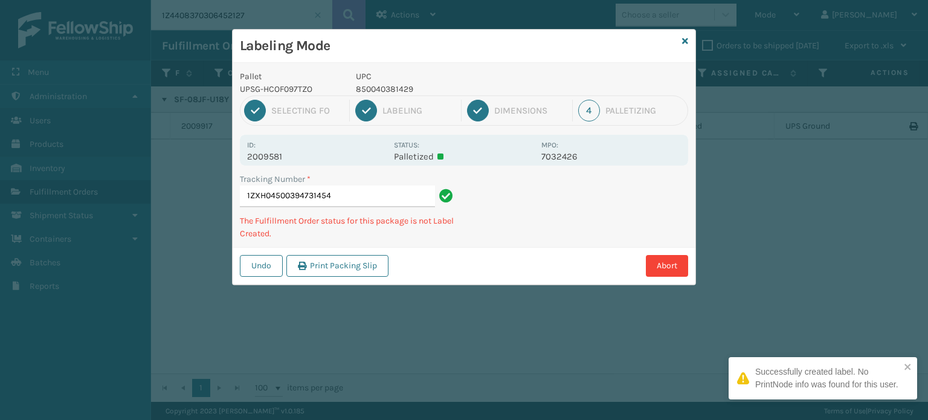
click at [397, 89] on p "850040381429" at bounding box center [445, 89] width 178 height 13
copy p "850040381429"
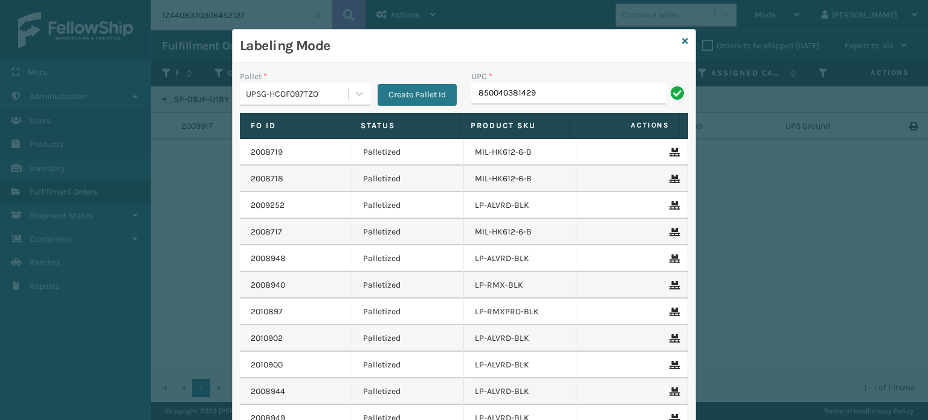
type input "850040381429"
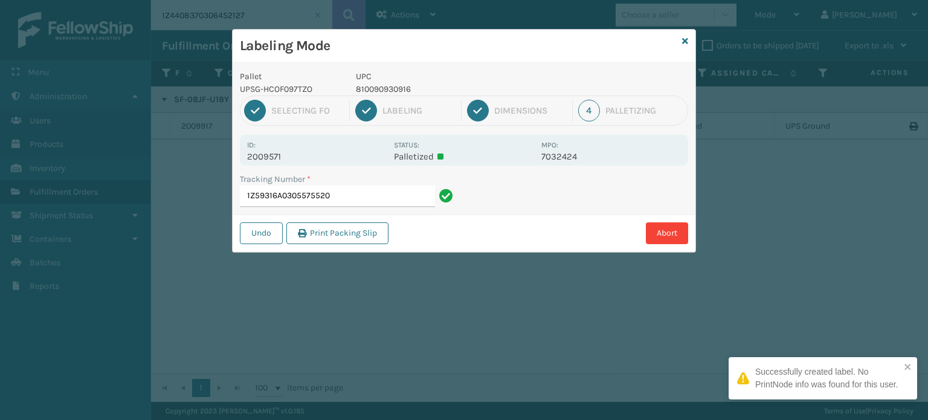
click at [398, 93] on p "810090930916" at bounding box center [445, 89] width 178 height 13
click at [397, 93] on p "810090930916" at bounding box center [445, 89] width 178 height 13
copy p "810090930916"
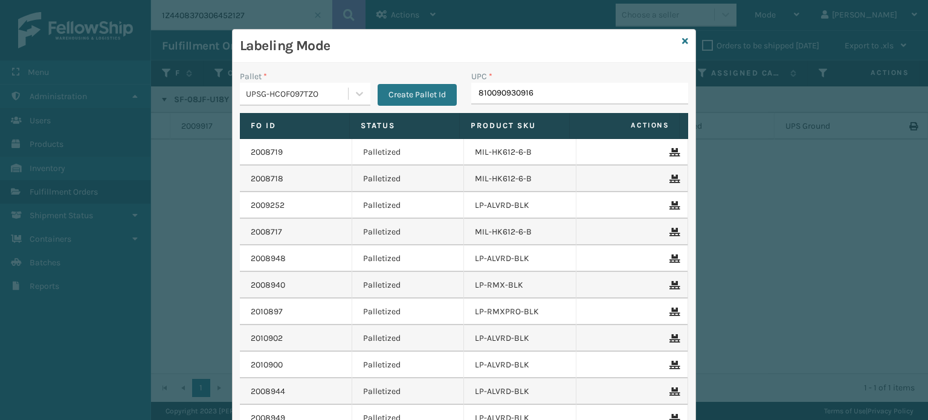
type input "810090930916"
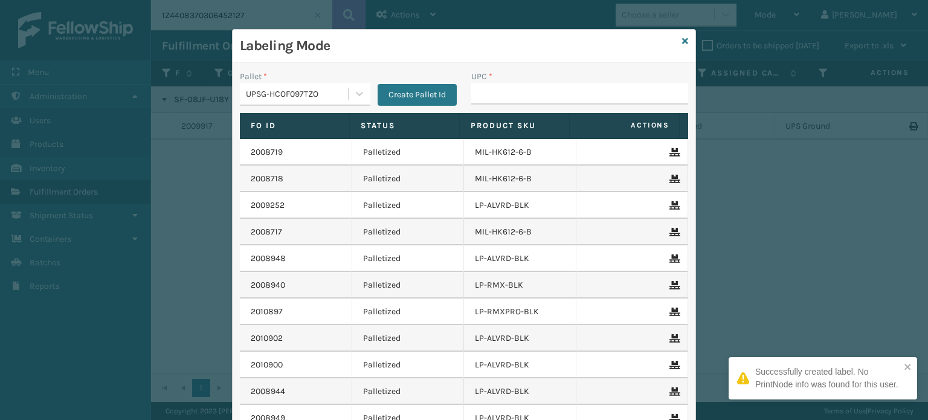
type input "810090930916"
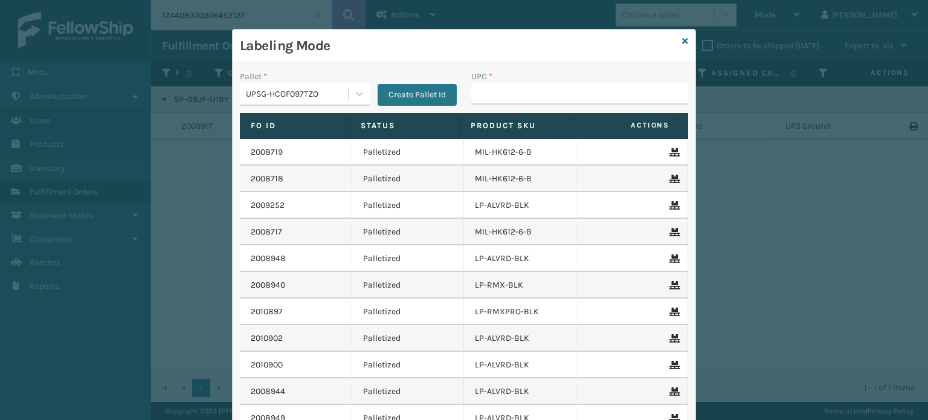
type input "810090930916"
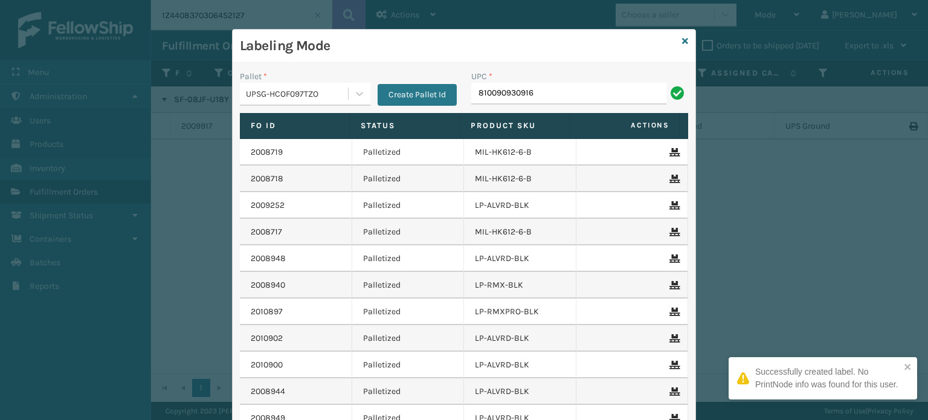
type input "810090930916"
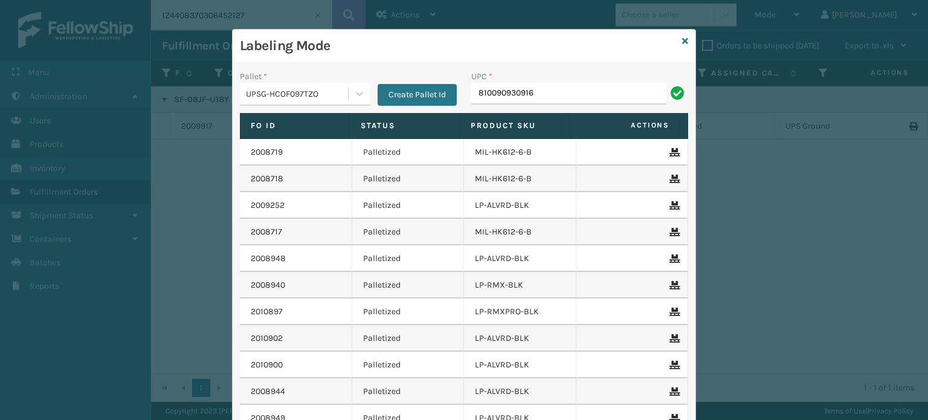
type input "810090930916"
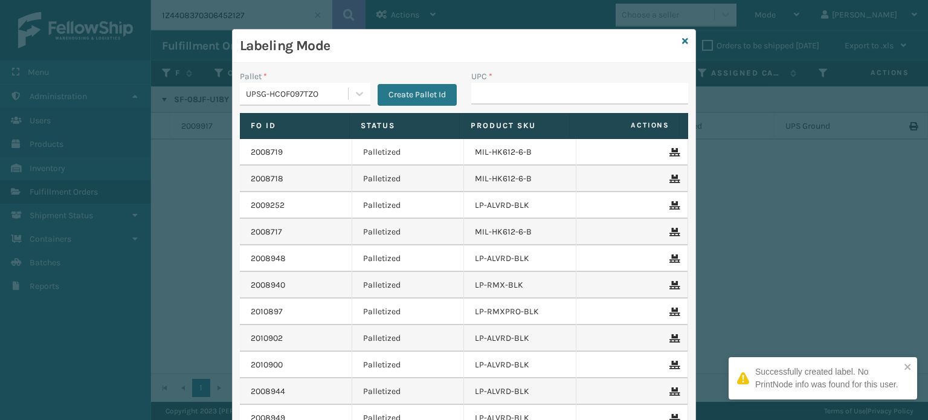
type input "810090930916"
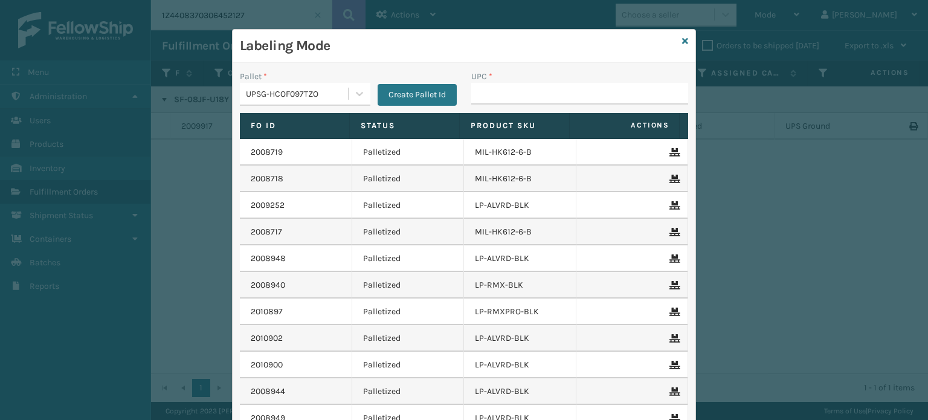
type input "810090930916"
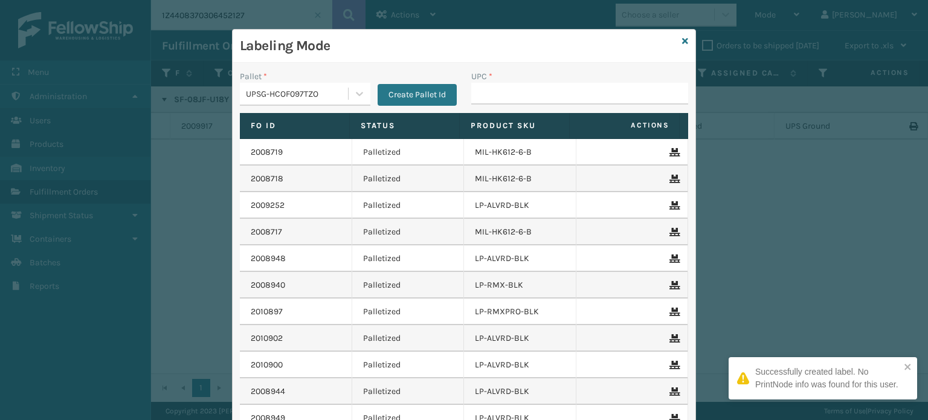
type input "810090930916"
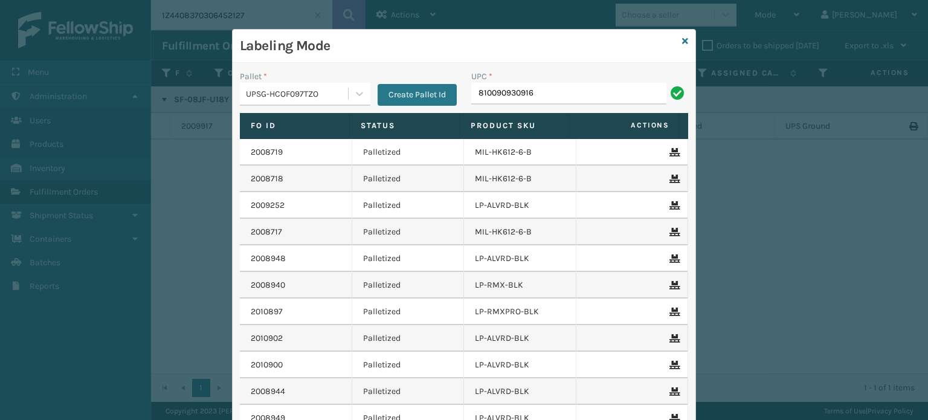
type input "810090930916"
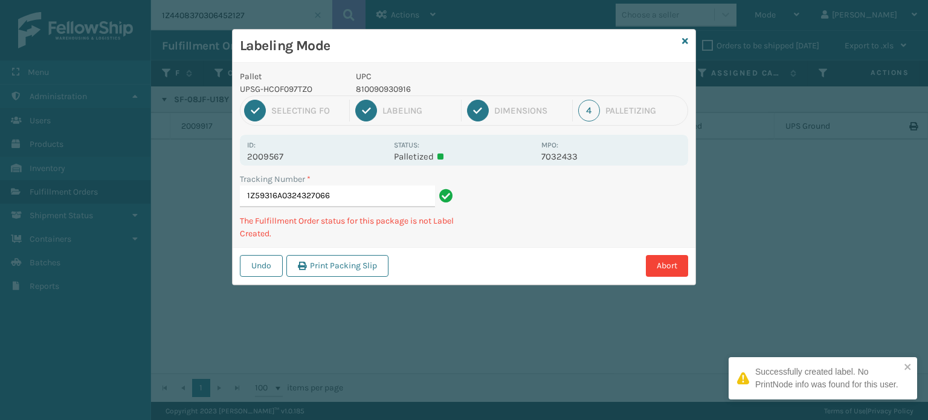
type input "1Z59316A0324327066810090930916"
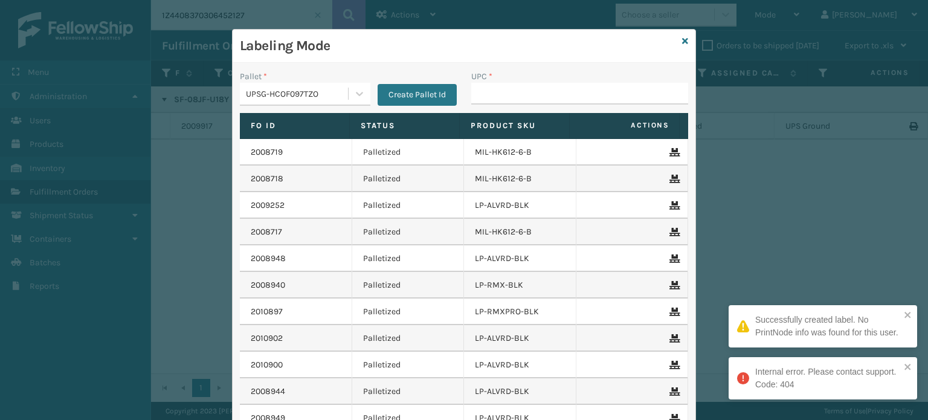
type input "810090930916"
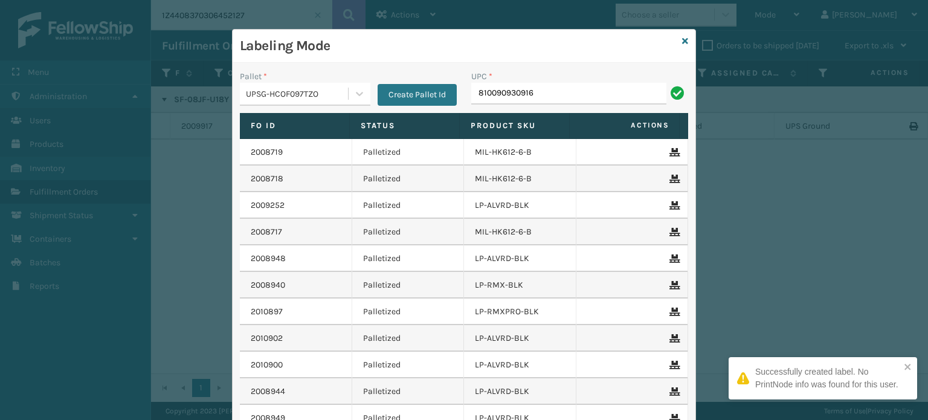
type input "810090930916"
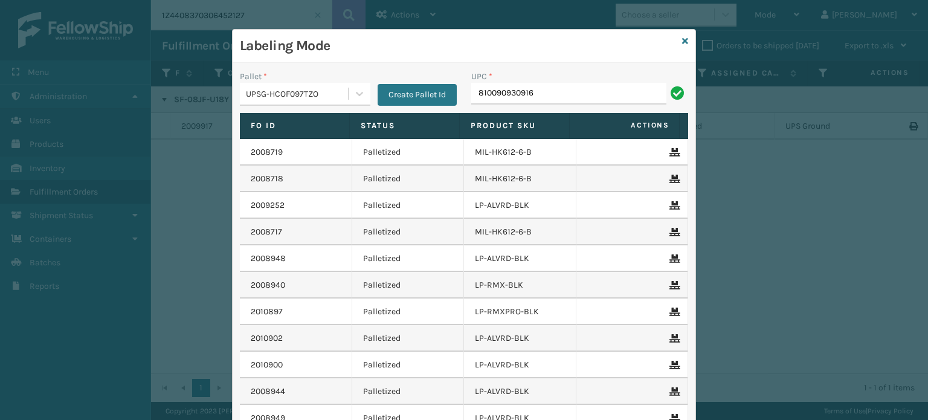
type input "810090930916"
click at [545, 100] on input "UPC *" at bounding box center [579, 94] width 217 height 22
paste input "810090930916"
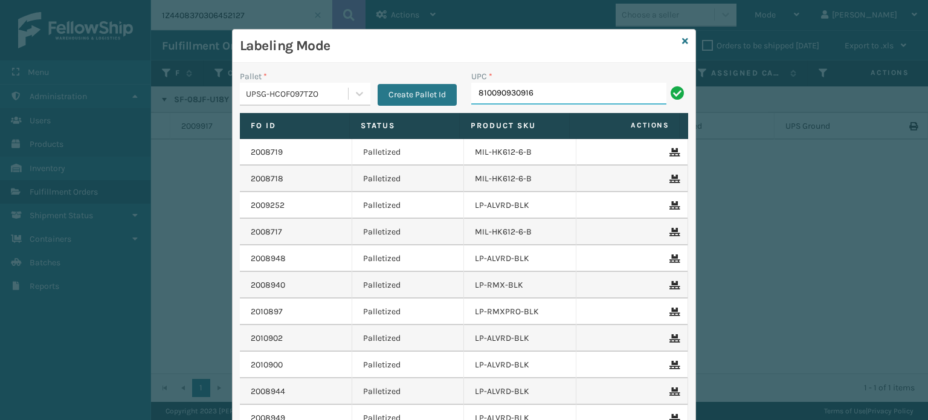
type input "810090930916"
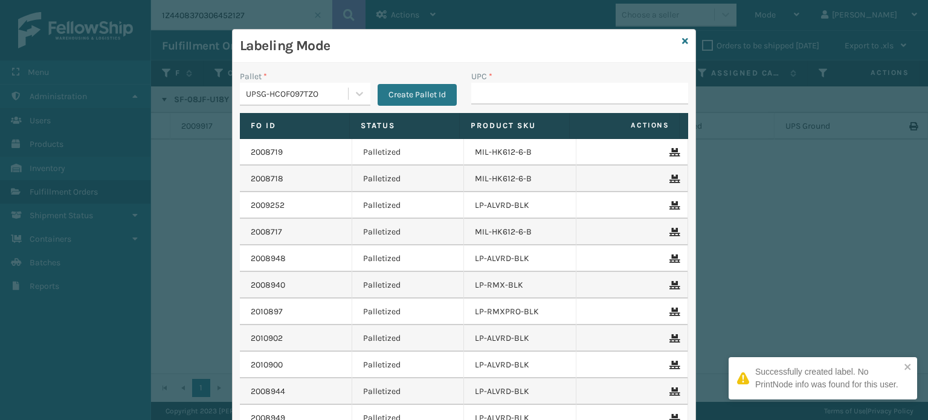
type input "810090930916"
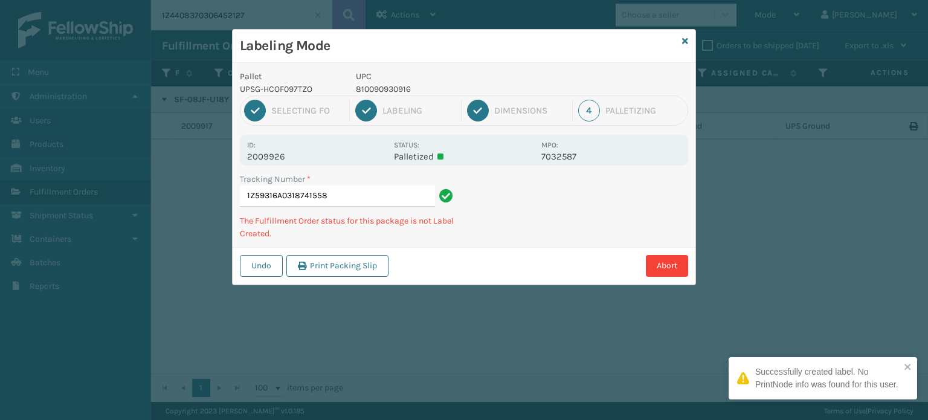
type input "1Z59316A0318741558810090930916"
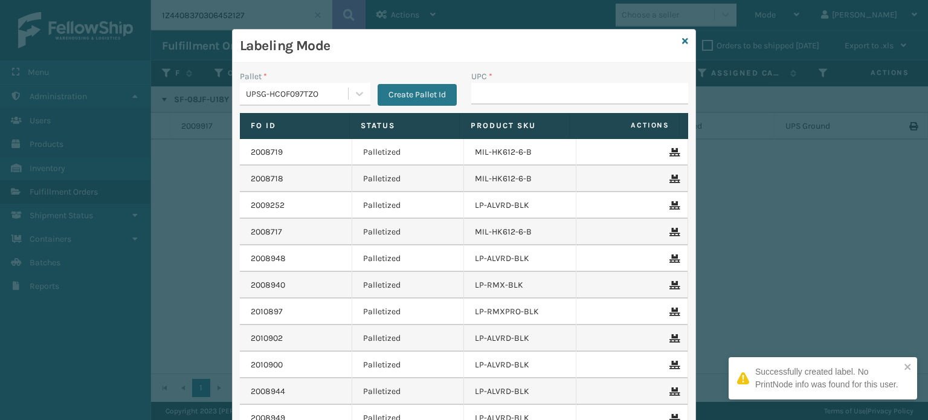
type input "810090930916"
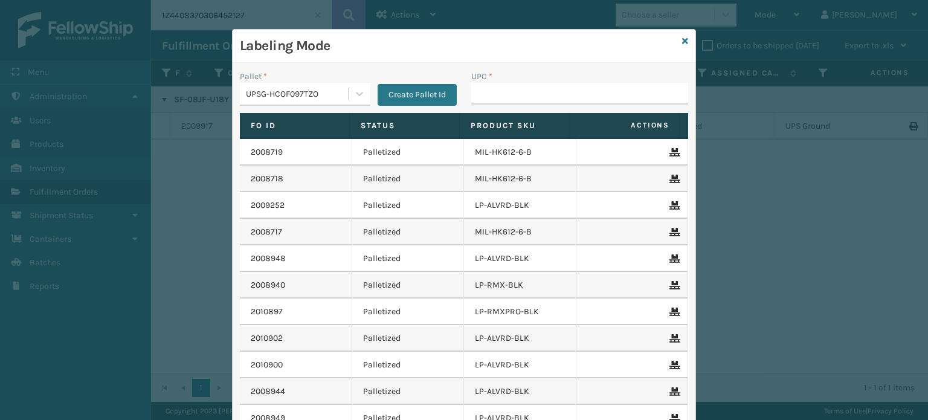
type input "810090930916"
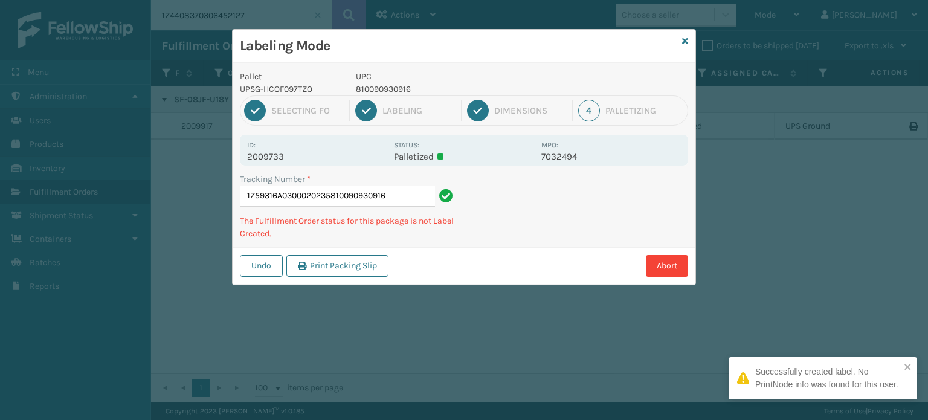
type input "1Z59316A0300020235810090930916"
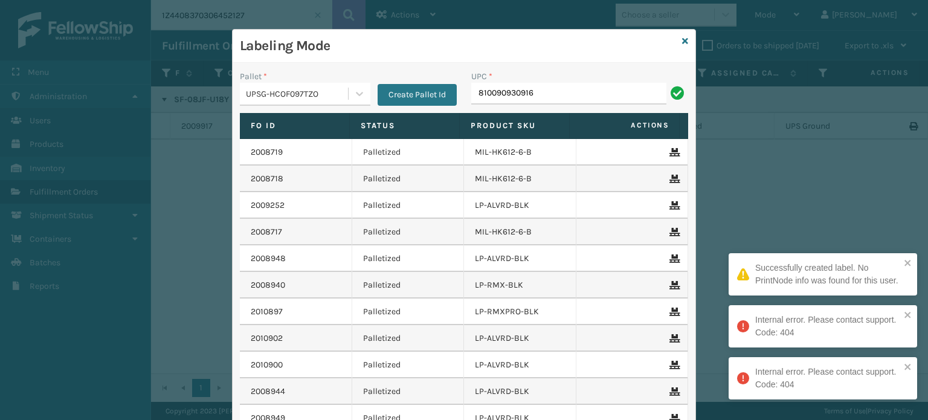
type input "810090930916"
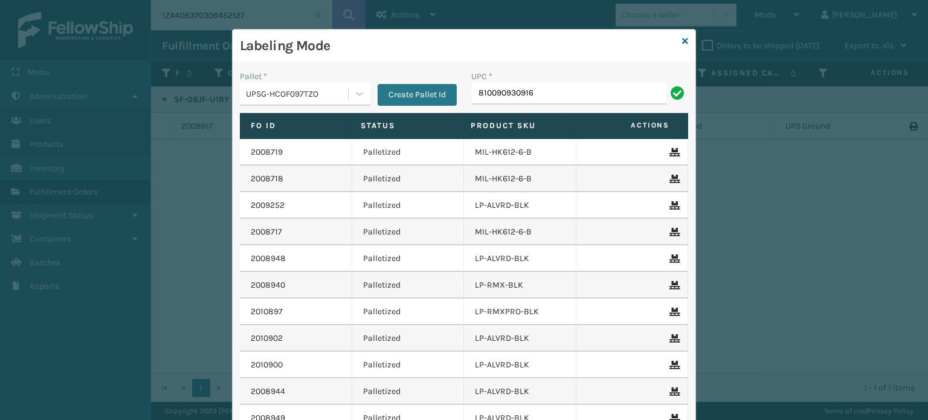
type input "810090930916"
type input "V"
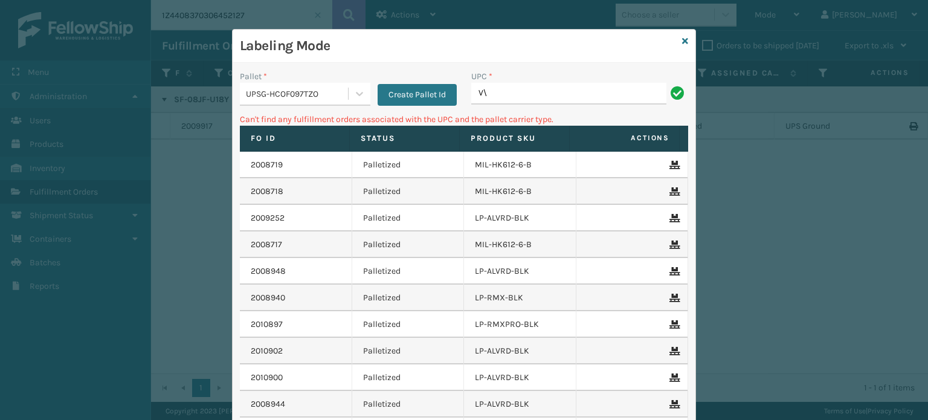
type input "V"
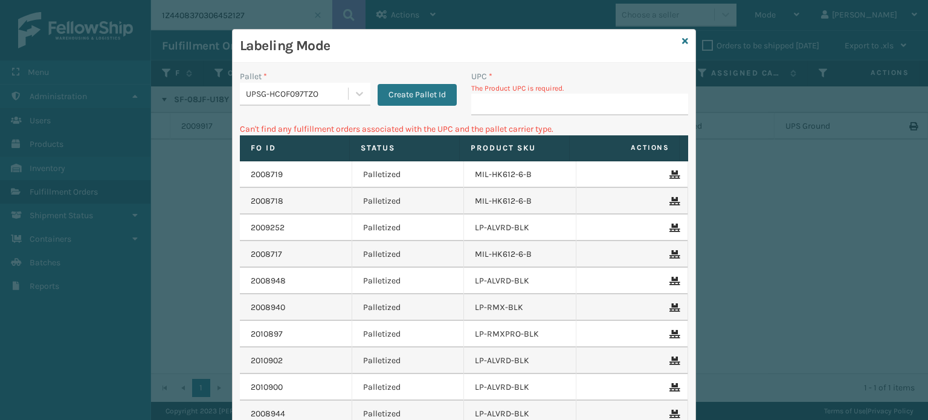
type input "810090930916"
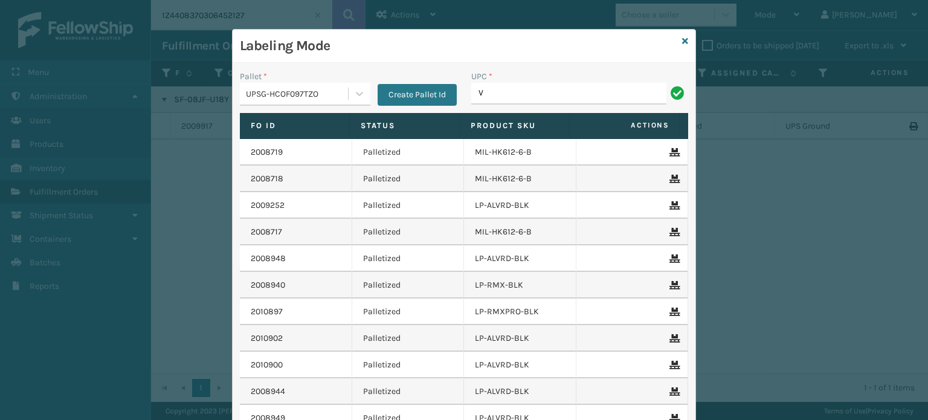
type input "V"
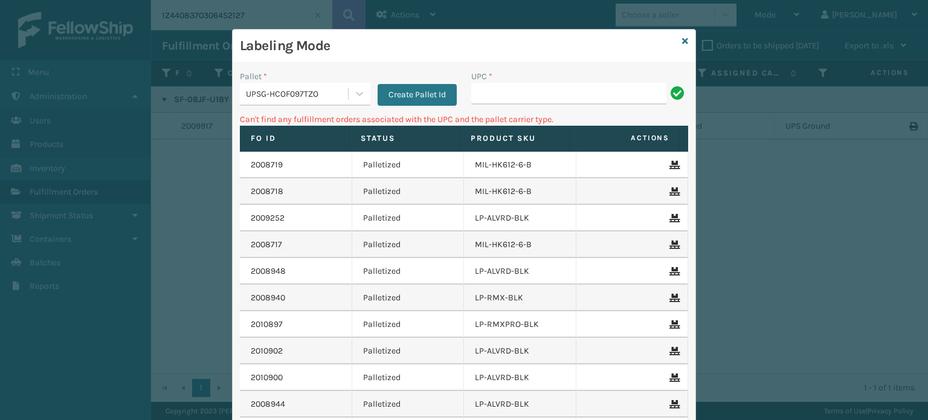
type input "\"
type input "810090930916"
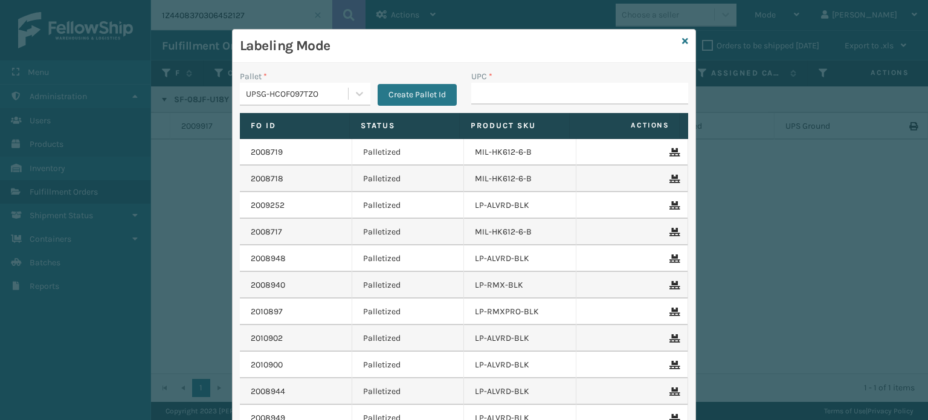
type input "810090930916"
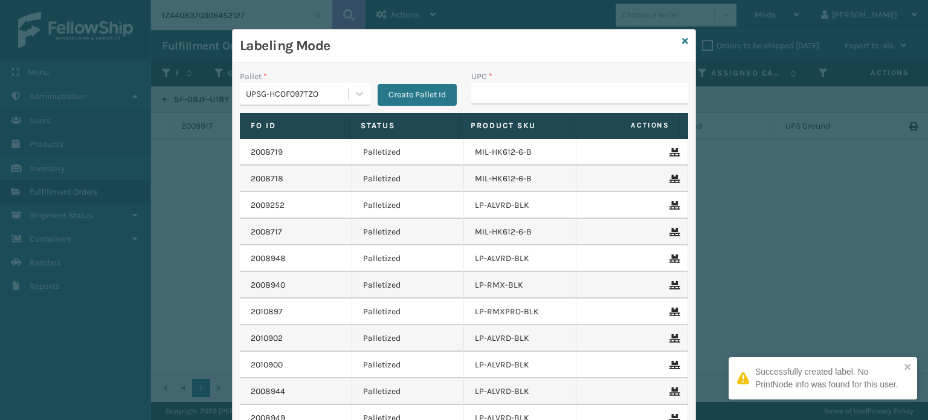
type input "810090930916"
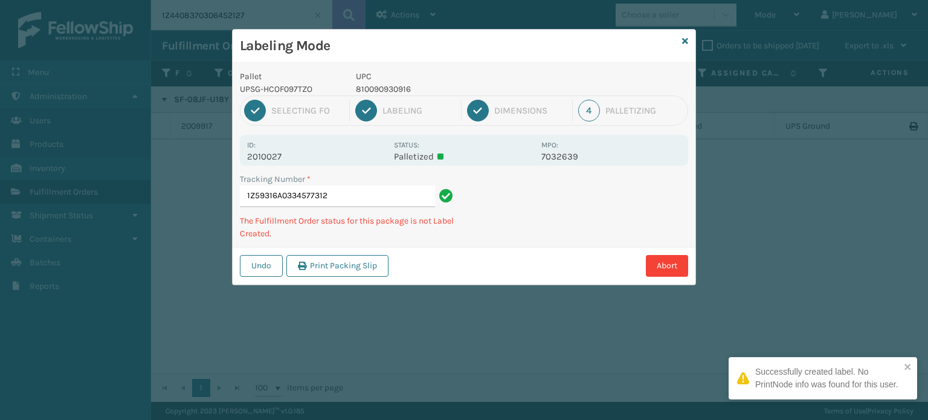
type input "1Z59316A0334577312810090930916"
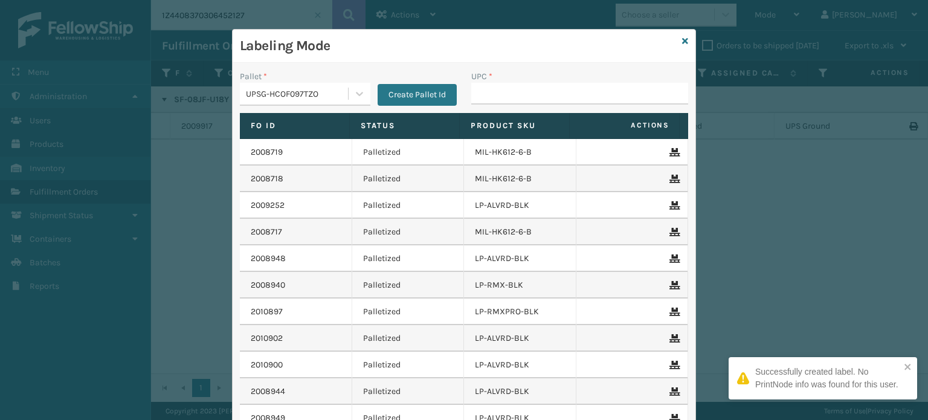
type input "810090930916"
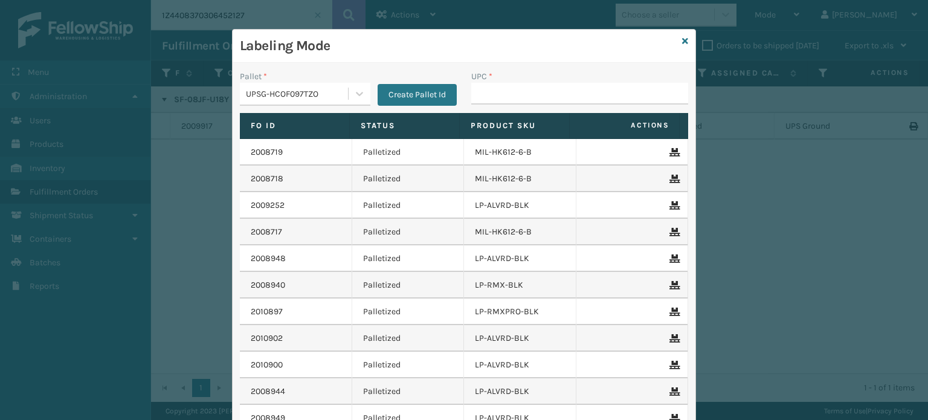
type input "810090930916"
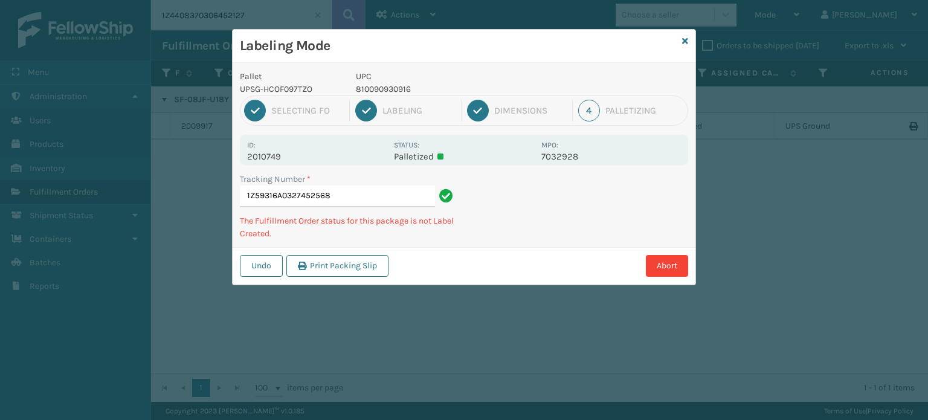
type input "1Z59316A0327452568810090930916"
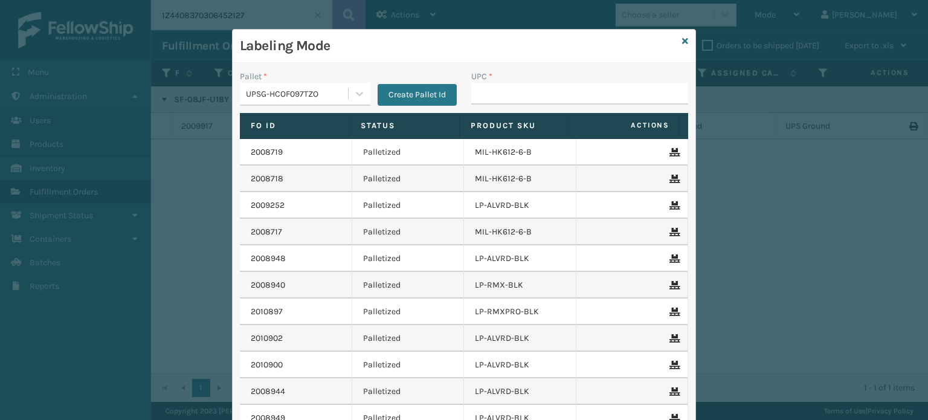
type input "810090930916"
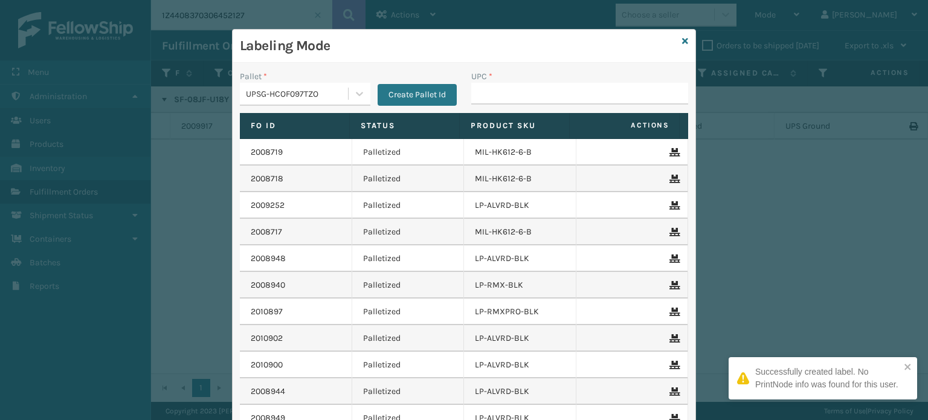
type input "810090930916"
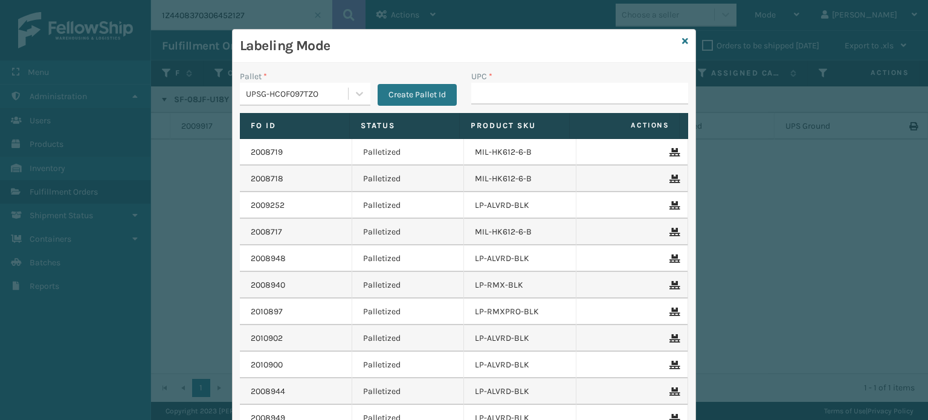
type input "810090930916"
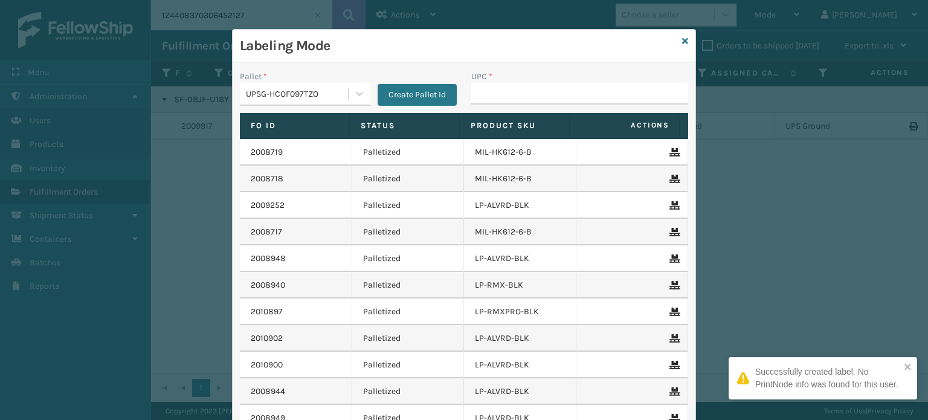
type input "810090930916"
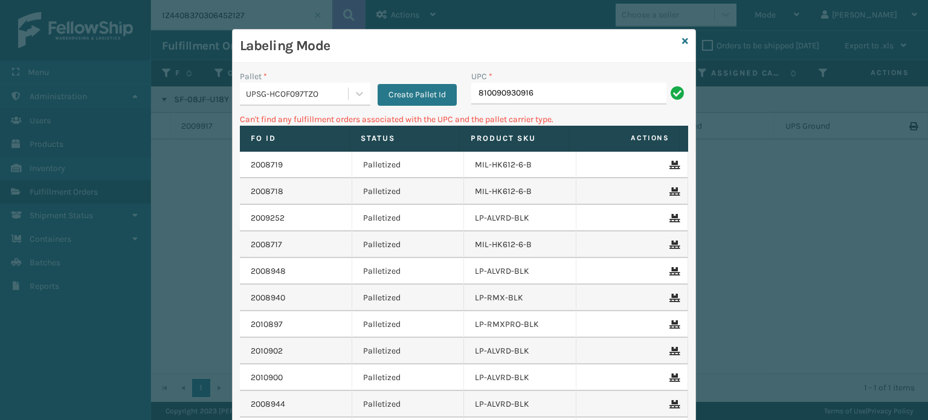
type input "810090930916810090930916"
click at [545, 100] on input "810090930916810090930916" at bounding box center [568, 94] width 195 height 22
type input "810090930916"
click at [283, 86] on div "UPSG-HCOF097TZO" at bounding box center [294, 94] width 108 height 20
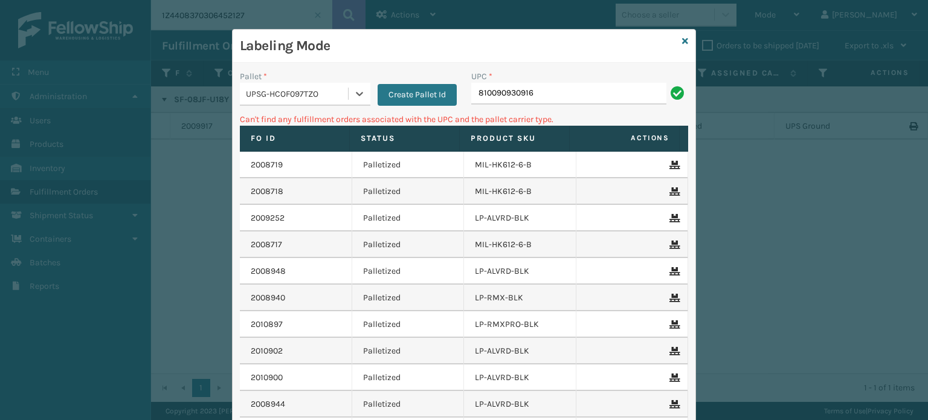
click at [283, 86] on div "UPSG-HCOF097TZO" at bounding box center [294, 94] width 108 height 20
click at [290, 103] on div "UPSG-HCOF097TZO" at bounding box center [294, 94] width 108 height 20
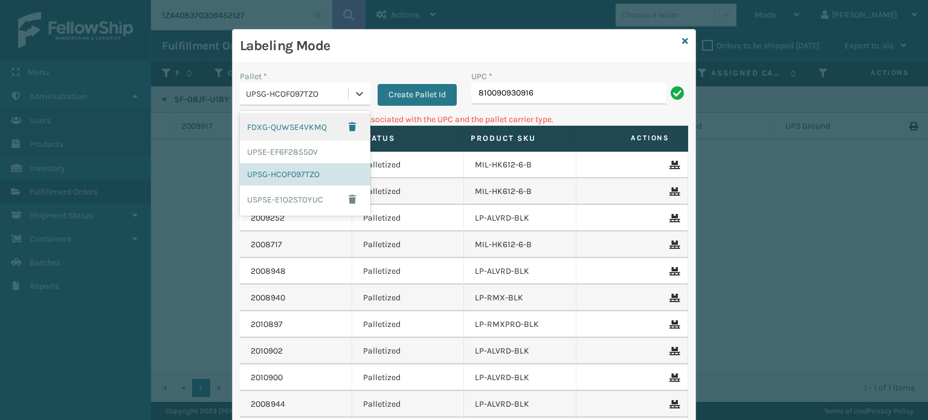
click at [290, 103] on div "UPSG-HCOF097TZO" at bounding box center [294, 94] width 108 height 20
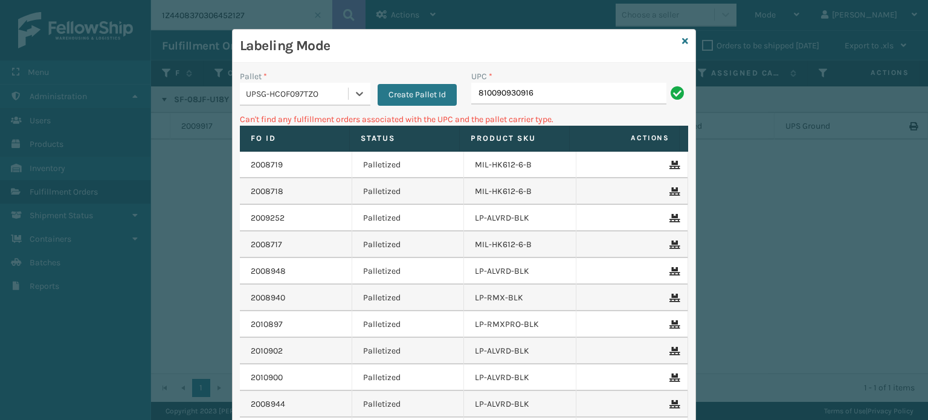
click at [290, 100] on div "UPSG-HCOF097TZO" at bounding box center [294, 94] width 108 height 20
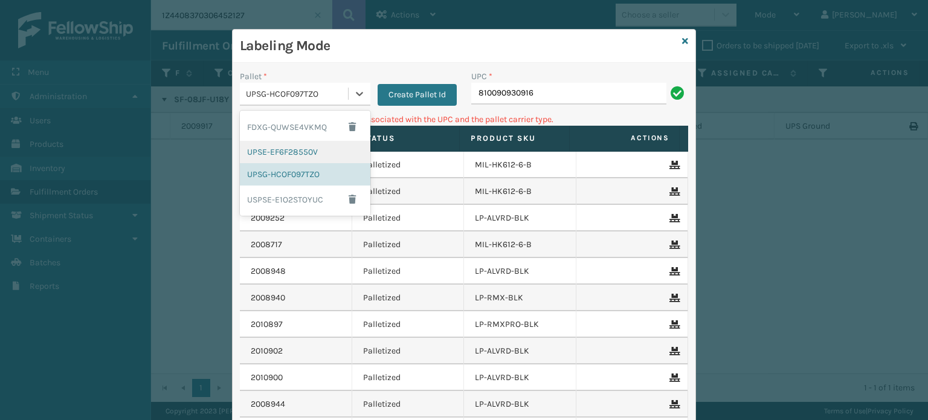
click at [290, 157] on div "UPSE-EF6F28550V" at bounding box center [305, 152] width 131 height 22
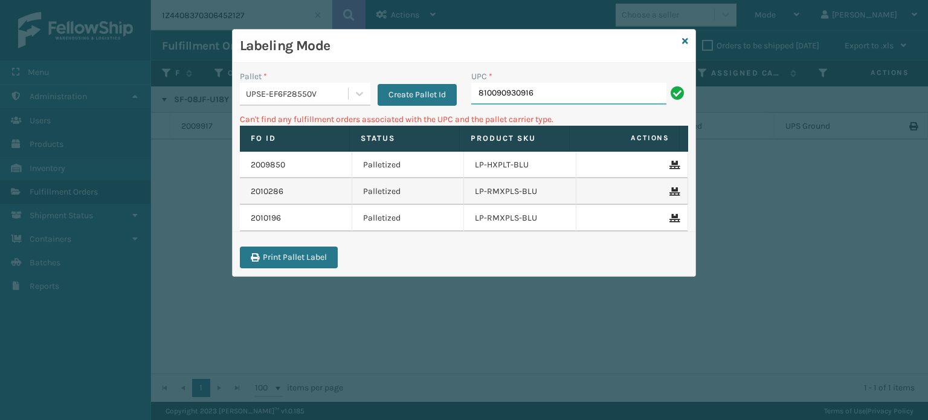
click at [585, 85] on input "810090930916" at bounding box center [568, 94] width 195 height 22
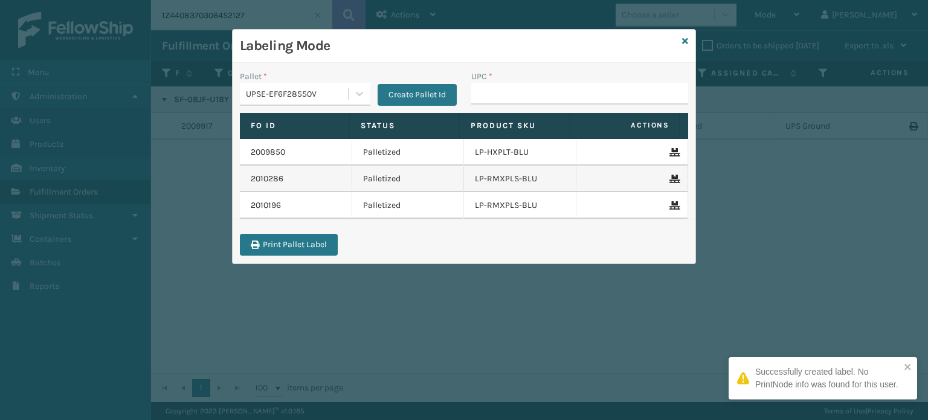
type input "810090930916"
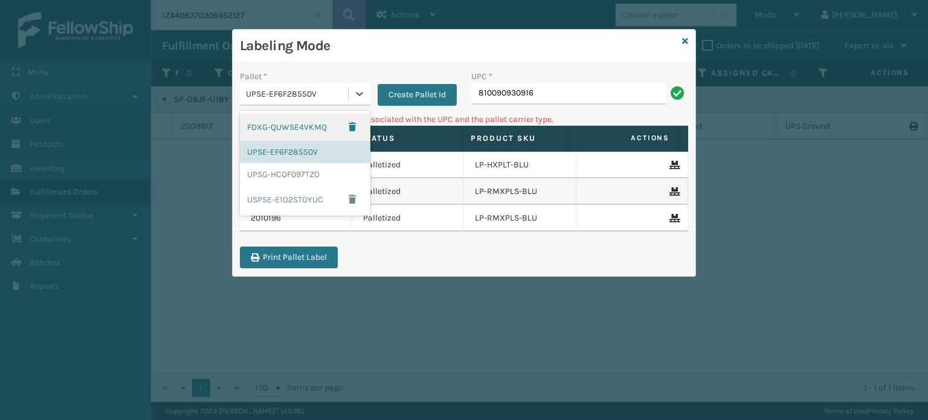
click at [318, 96] on div "UPSE-EF6F28550V" at bounding box center [297, 94] width 103 height 13
click at [687, 37] on icon at bounding box center [685, 41] width 6 height 8
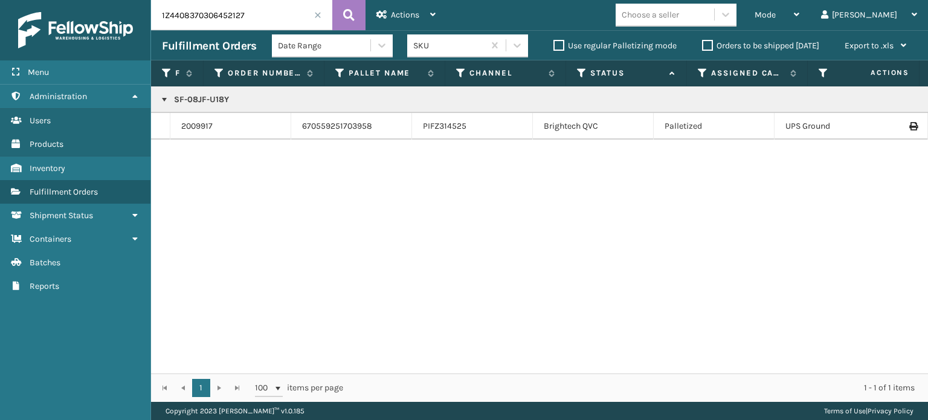
click at [744, 15] on div "Choose a seller" at bounding box center [680, 15] width 128 height 23
click at [776, 16] on span "Mode" at bounding box center [765, 15] width 21 height 10
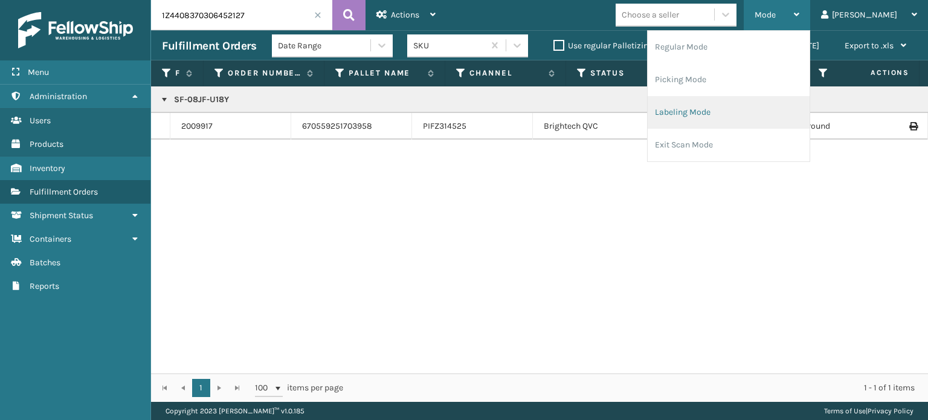
click at [738, 122] on li "Labeling Mode" at bounding box center [729, 112] width 162 height 33
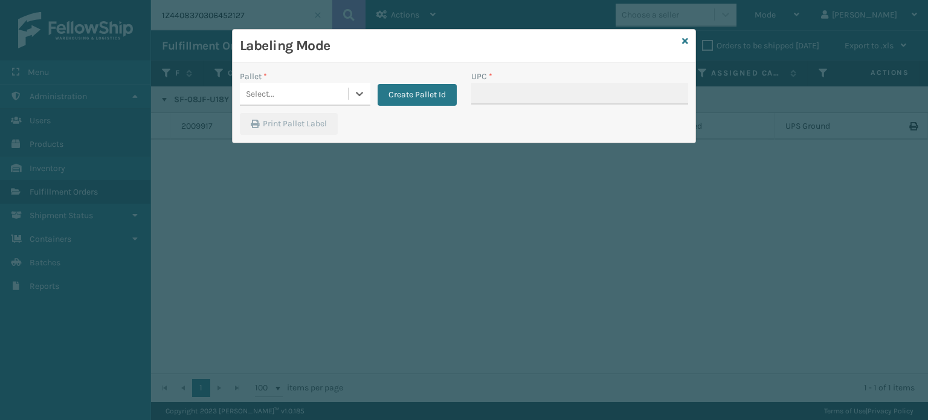
click at [293, 97] on div "Select..." at bounding box center [294, 94] width 108 height 20
click at [311, 88] on div "Select..." at bounding box center [294, 94] width 108 height 20
click at [307, 106] on div "Pallet * Select... Create Pallet Id" at bounding box center [348, 91] width 231 height 43
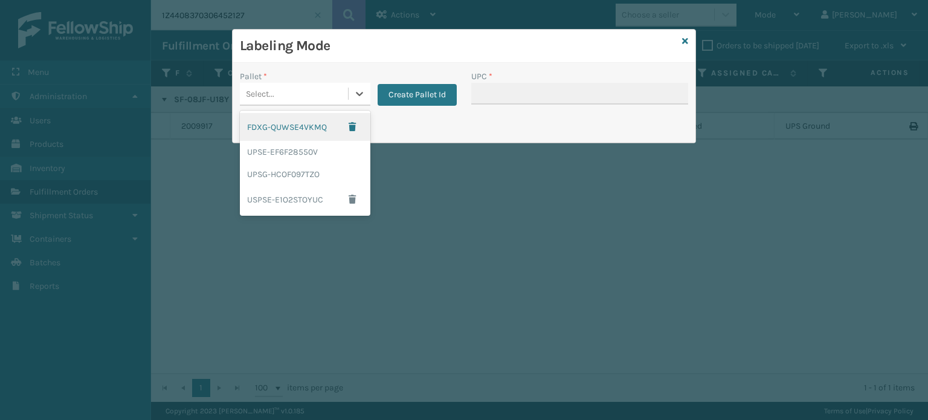
click at [313, 92] on div "Select..." at bounding box center [294, 94] width 108 height 20
click at [278, 174] on div "UPSG-HCOF097TZO" at bounding box center [305, 174] width 131 height 22
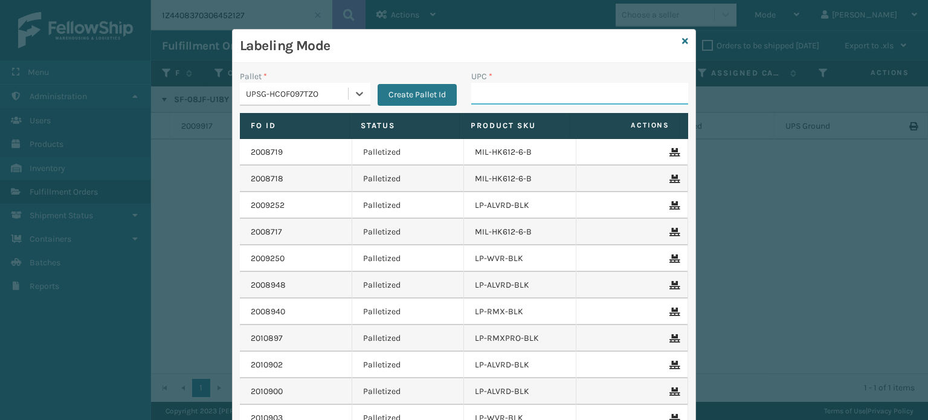
click at [519, 94] on input "UPC *" at bounding box center [579, 94] width 217 height 22
type input "858100007906"
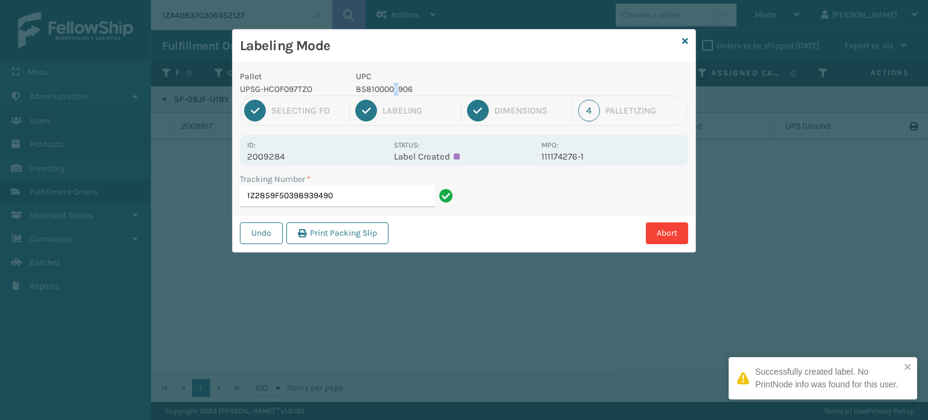
click at [395, 94] on p "858100007906" at bounding box center [445, 89] width 178 height 13
copy p "858100007906"
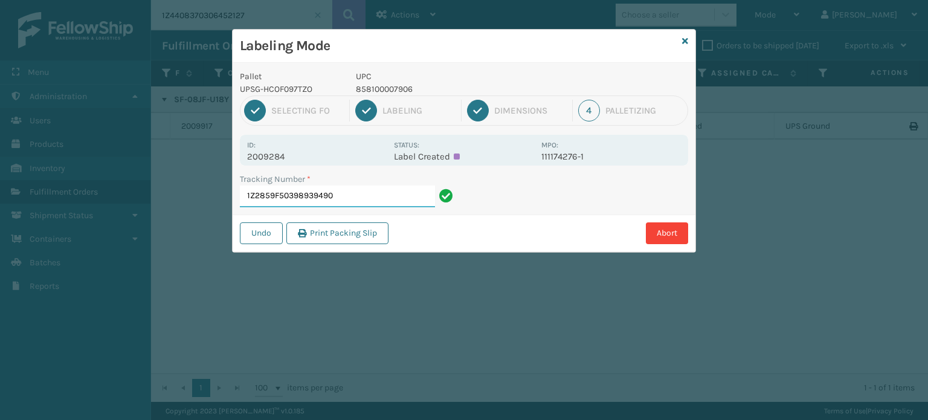
click at [370, 190] on input "1Z2859F50398939490" at bounding box center [337, 197] width 195 height 22
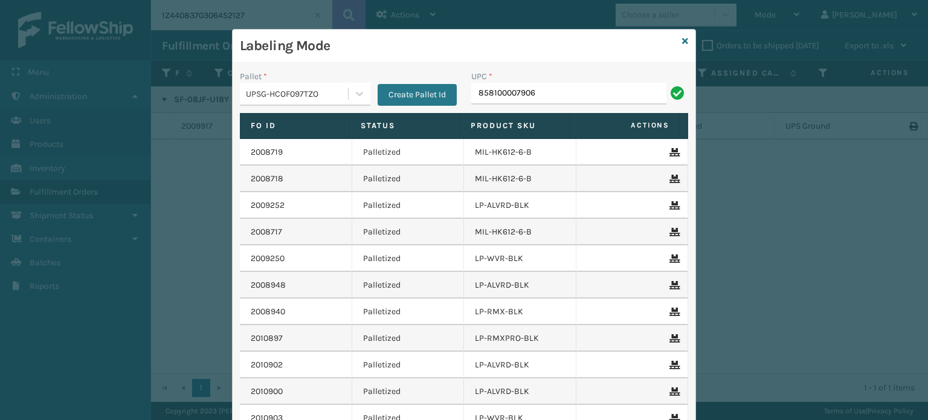
type input "858100007906"
type input "850004456903"
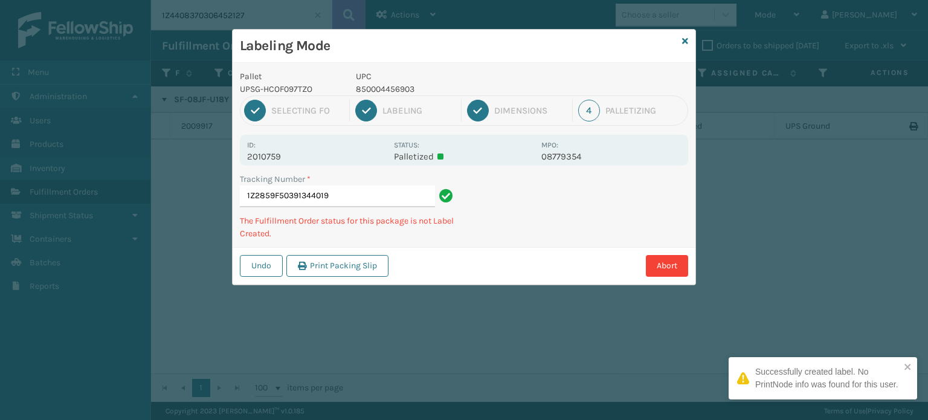
click at [400, 83] on p "850004456903" at bounding box center [445, 89] width 178 height 13
click at [400, 86] on p "850004456903" at bounding box center [445, 89] width 178 height 13
copy p "850004456903"
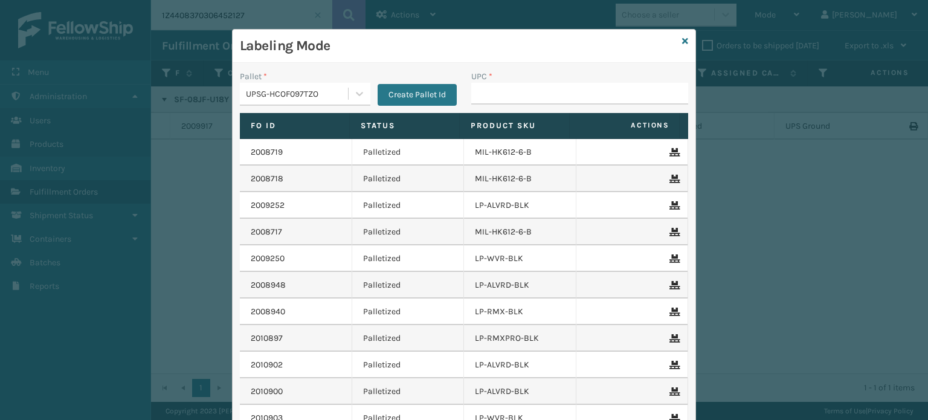
type input "850004456903"
type input "8500124"
type input "858100007906"
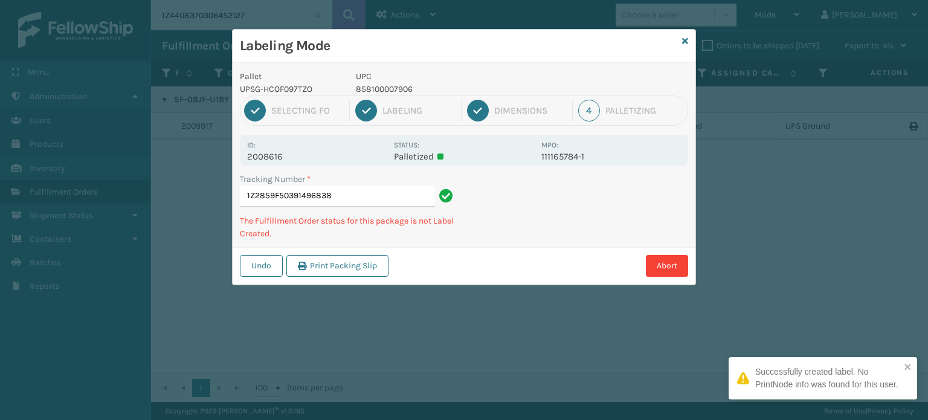
click at [383, 93] on p "858100007906" at bounding box center [445, 89] width 178 height 13
copy p "858100007906"
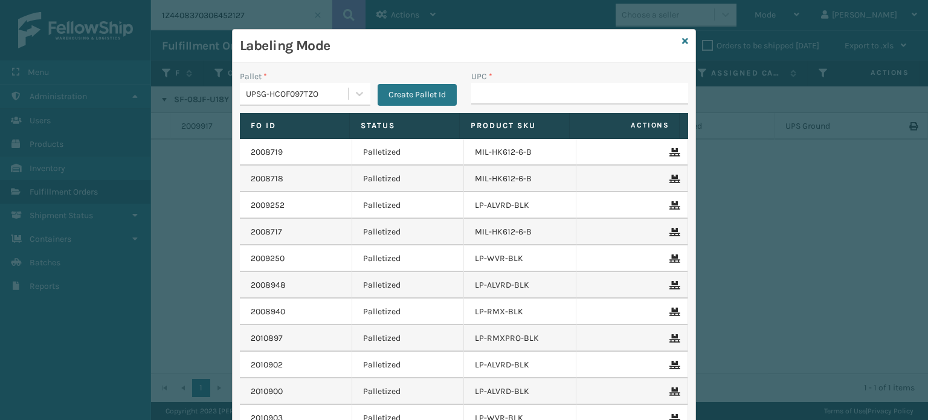
type input "858100007906"
type input "850012486350"
type input "850012486466"
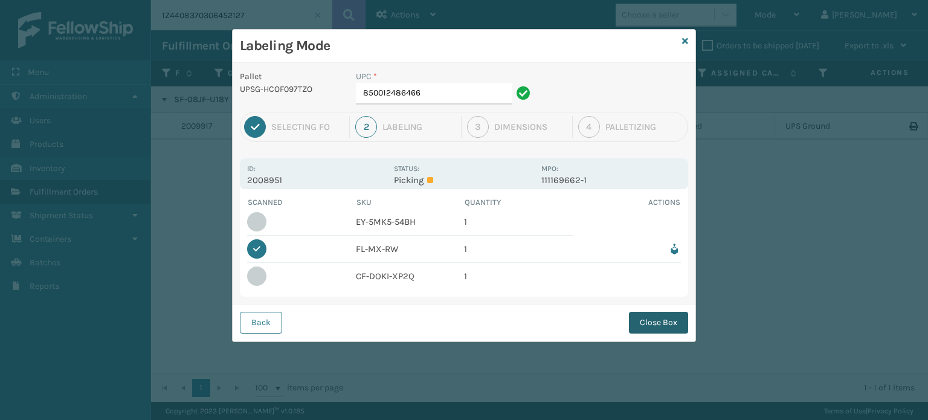
click at [655, 326] on button "Close Box" at bounding box center [658, 323] width 59 height 22
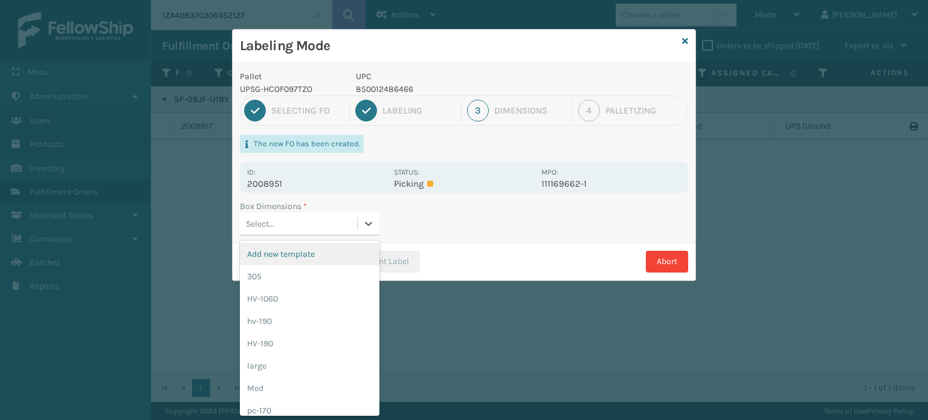
click at [351, 219] on div "Select..." at bounding box center [298, 224] width 117 height 20
click at [318, 274] on div "305" at bounding box center [310, 276] width 140 height 22
click at [318, 274] on div "Print Packing Slip Print Label Abort" at bounding box center [464, 261] width 463 height 37
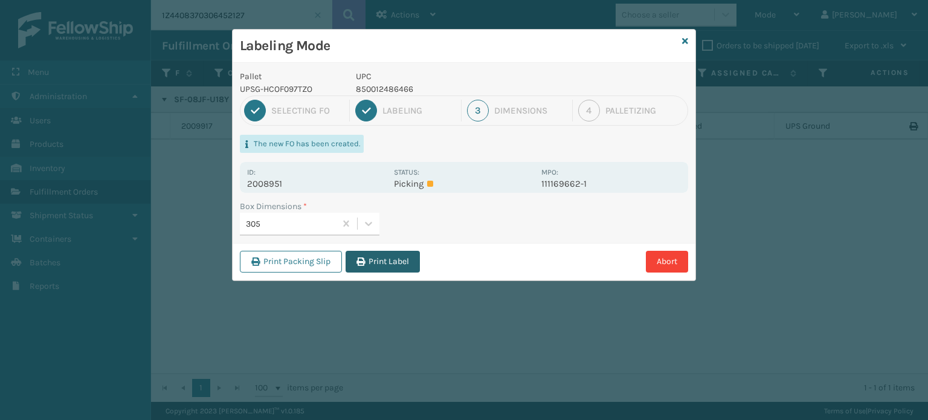
click at [376, 261] on button "Print Label" at bounding box center [383, 262] width 74 height 22
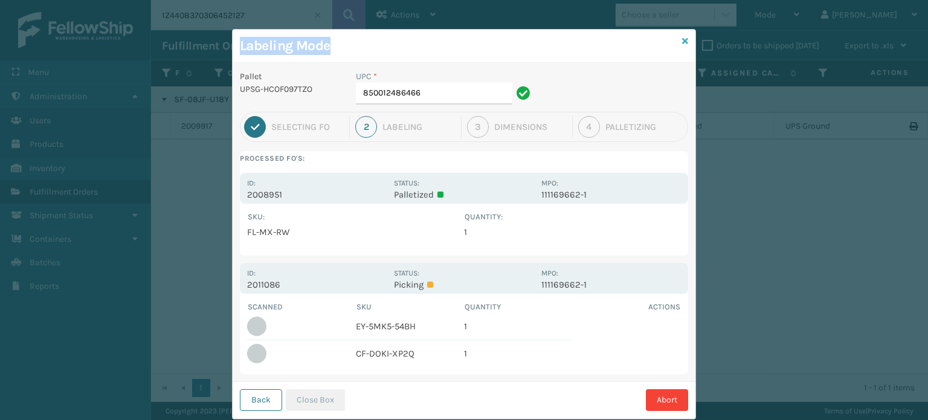
click at [679, 40] on div "Labeling Mode Pallet UPSG-HCOF097TZO UPC * 850012486466 1 Selecting FO 2 Labeli…" at bounding box center [464, 224] width 464 height 390
click at [682, 40] on icon at bounding box center [685, 41] width 6 height 8
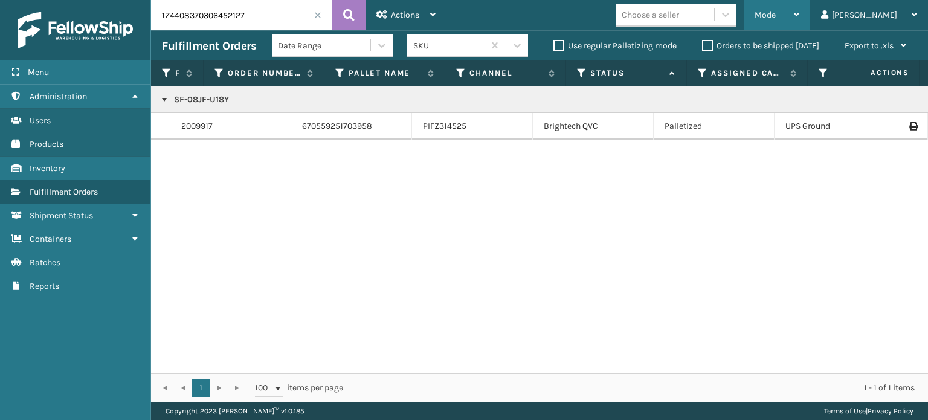
click at [800, 21] on div "Mode" at bounding box center [777, 15] width 45 height 30
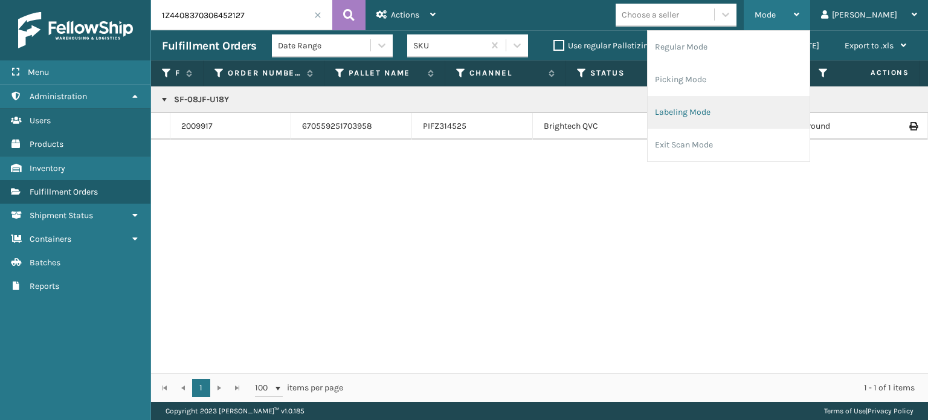
click at [749, 109] on li "Labeling Mode" at bounding box center [729, 112] width 162 height 33
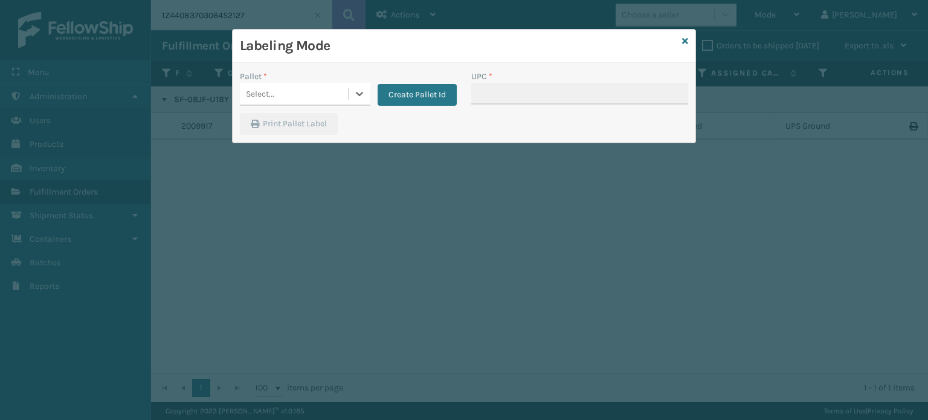
click at [325, 101] on div "Select..." at bounding box center [294, 94] width 108 height 20
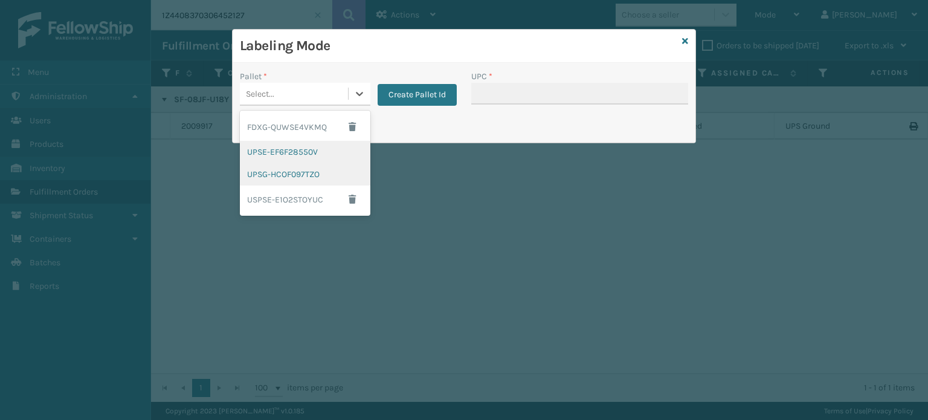
click at [290, 173] on div "UPSG-HCOF097TZO" at bounding box center [305, 174] width 131 height 22
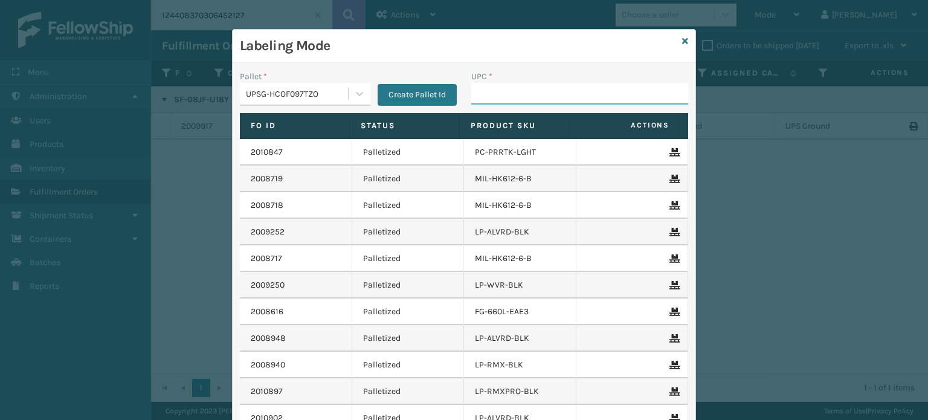
click at [493, 91] on input "UPC *" at bounding box center [579, 94] width 217 height 22
type input "858100007906"
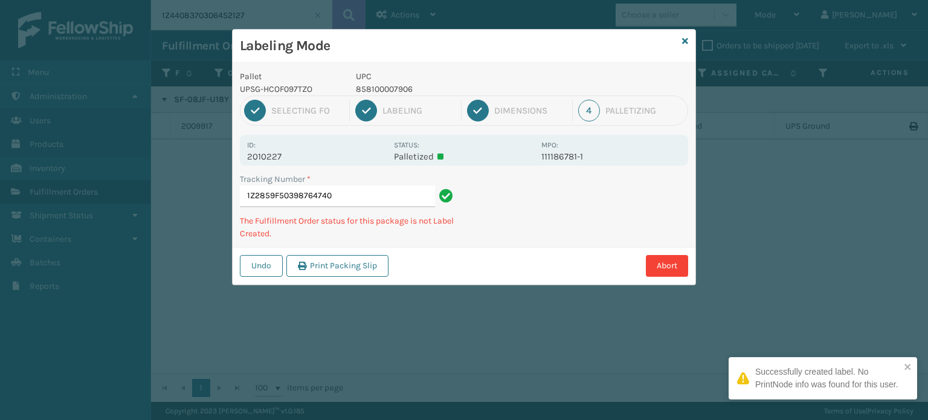
drag, startPoint x: 434, startPoint y: 0, endPoint x: 393, endPoint y: 84, distance: 93.3
click at [393, 84] on p "858100007906" at bounding box center [445, 89] width 178 height 13
copy p "858100007906"
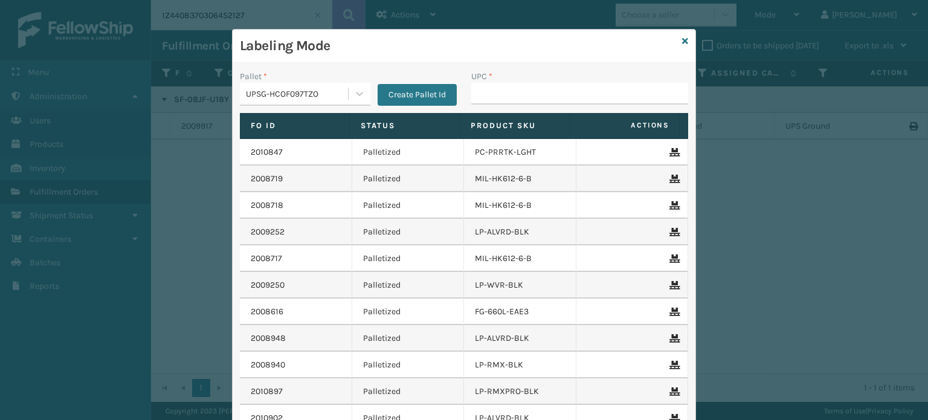
type input "858100007906"
type input "850012486"
type input "850004456835"
type input "85000445692"
type input "858100007906"
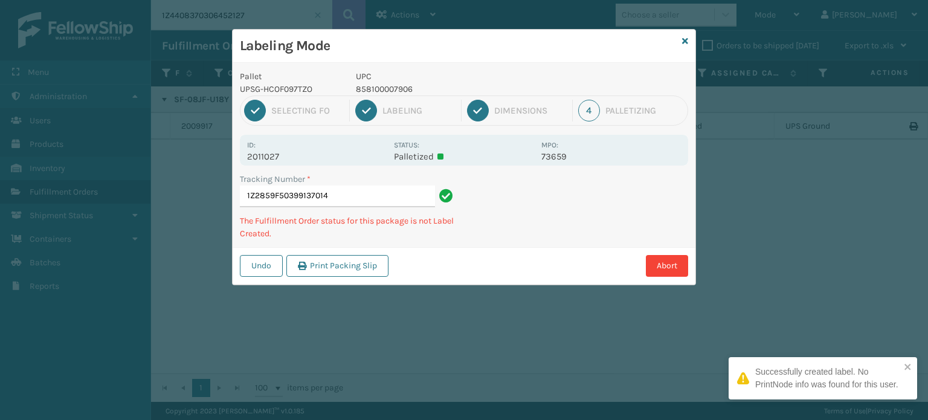
click at [393, 91] on p "858100007906" at bounding box center [445, 89] width 178 height 13
copy p "858100007906"
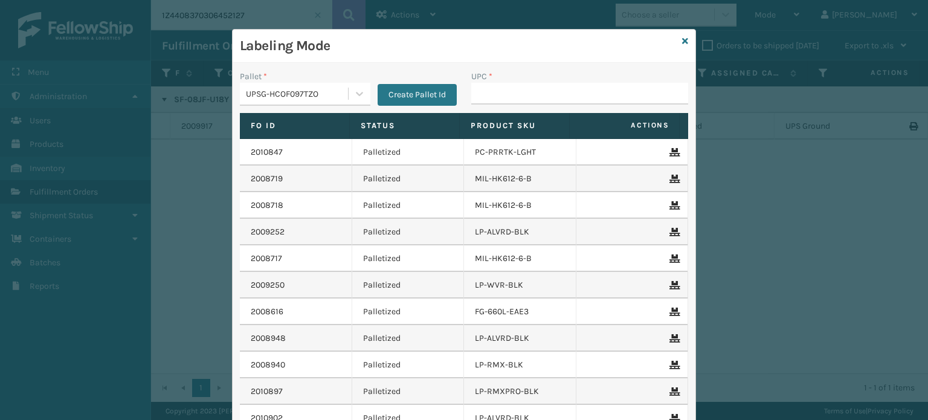
type input "858100007906"
click at [486, 94] on input "858100007920" at bounding box center [568, 94] width 195 height 22
type input "858100007920"
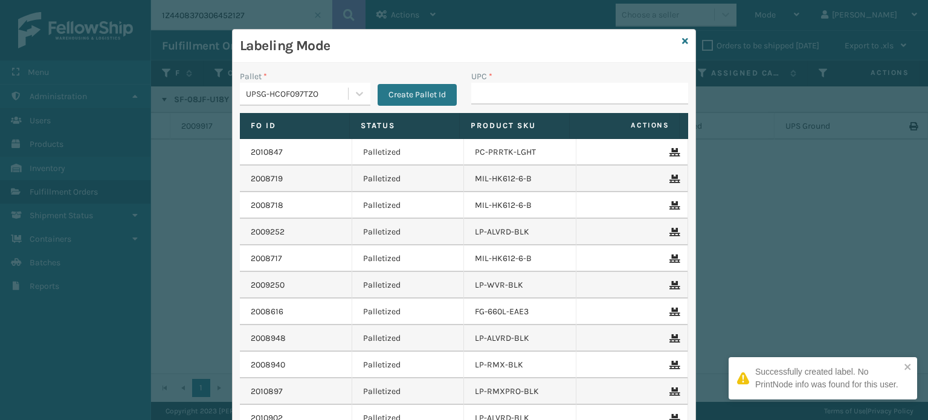
type input "858100007920"
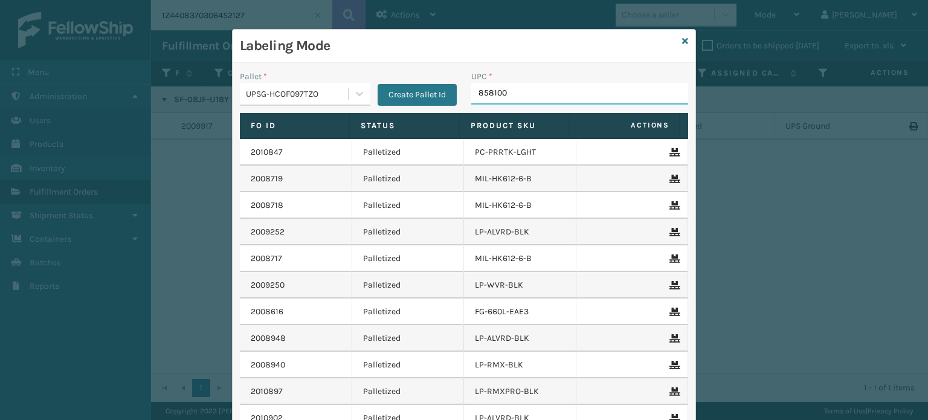
type input "8581000"
type input "857899006473"
click at [566, 85] on input "UPC *" at bounding box center [579, 94] width 217 height 22
type input "858100007593"
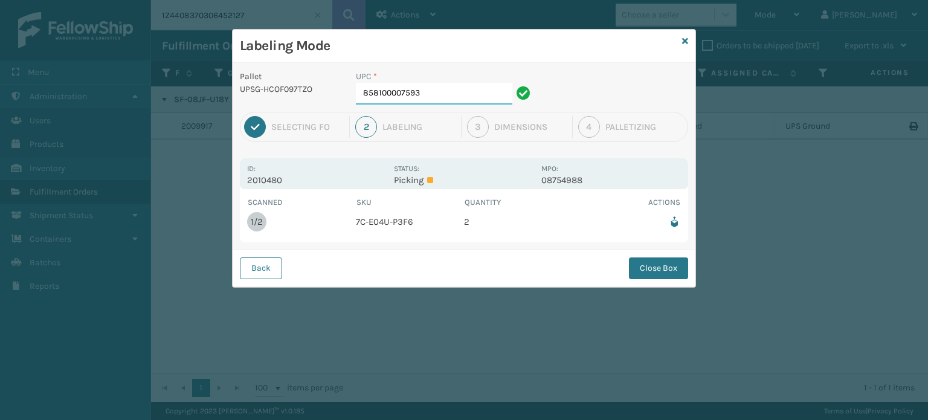
click at [438, 94] on input "858100007593" at bounding box center [434, 94] width 157 height 22
click at [658, 278] on button "Close Box" at bounding box center [658, 268] width 59 height 22
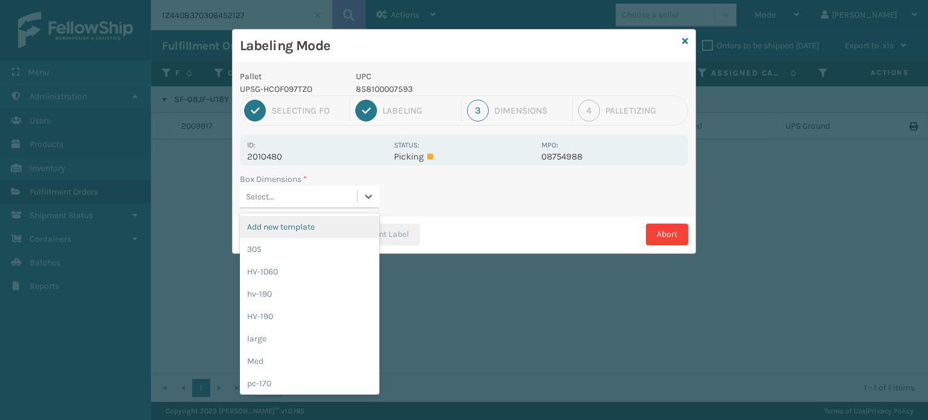
click at [265, 193] on div "Select..." at bounding box center [260, 196] width 28 height 13
click at [279, 195] on div "Select..." at bounding box center [298, 197] width 117 height 20
click at [290, 279] on div "HV-1060" at bounding box center [310, 272] width 140 height 22
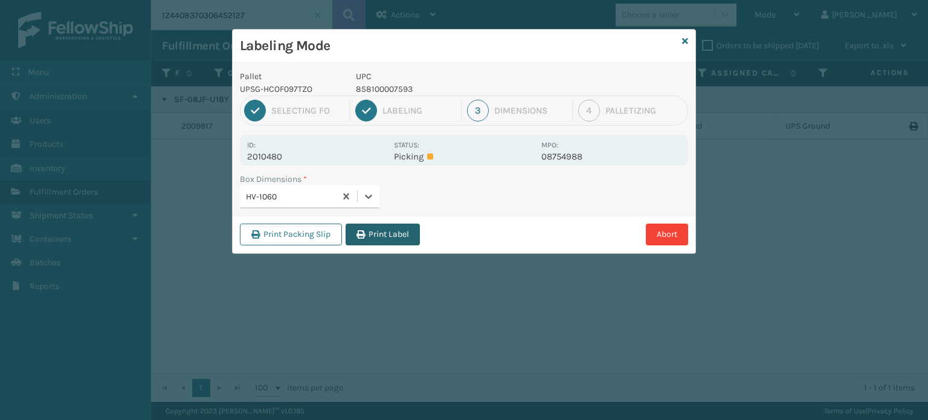
click at [409, 234] on button "Print Label" at bounding box center [383, 235] width 74 height 22
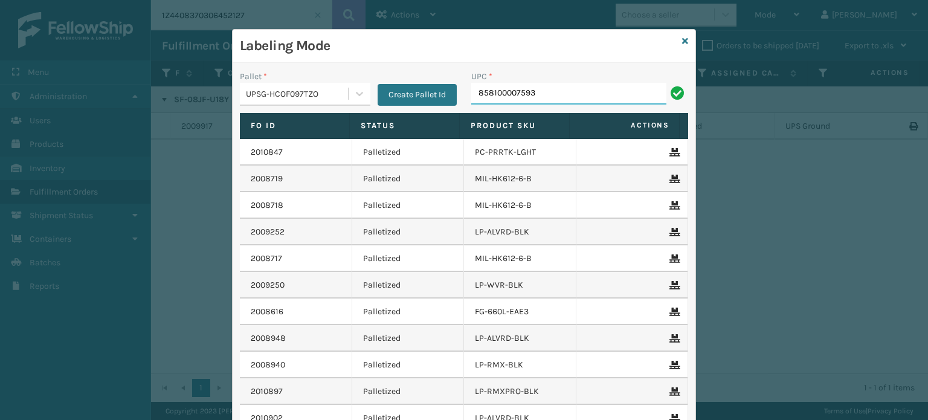
type input "858100007593"
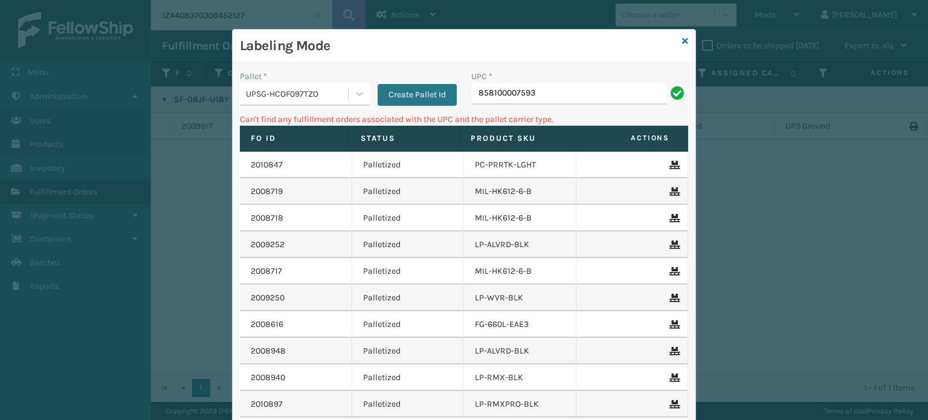
click at [293, 97] on div "UPSG-HCOF097TZO" at bounding box center [297, 94] width 103 height 13
click at [300, 101] on div "UPSG-HCOF097TZO" at bounding box center [294, 94] width 108 height 20
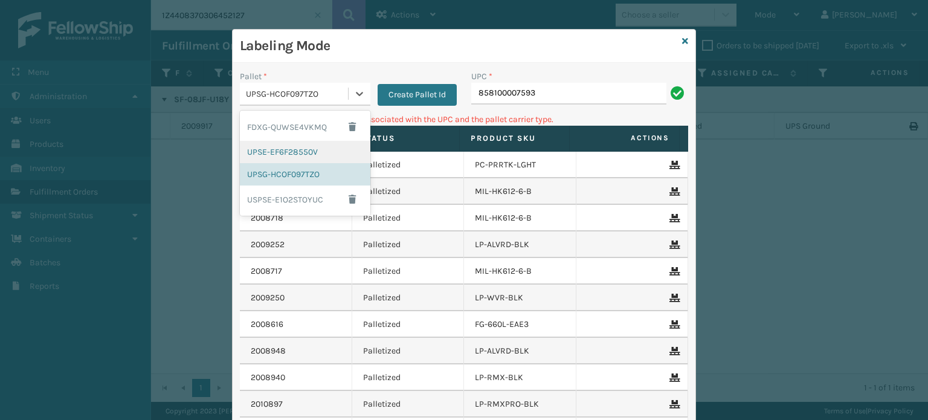
click at [276, 159] on div "UPSE-EF6F28550V" at bounding box center [305, 152] width 131 height 22
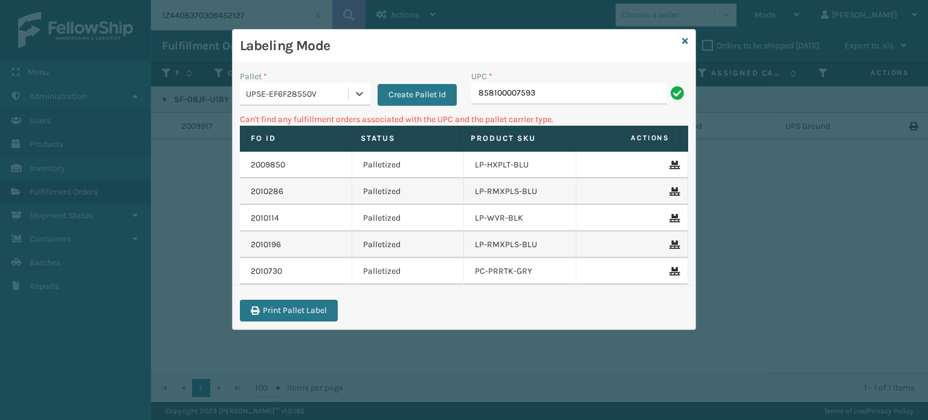
click at [328, 83] on div "UPSE-EF6F28550V" at bounding box center [305, 94] width 131 height 23
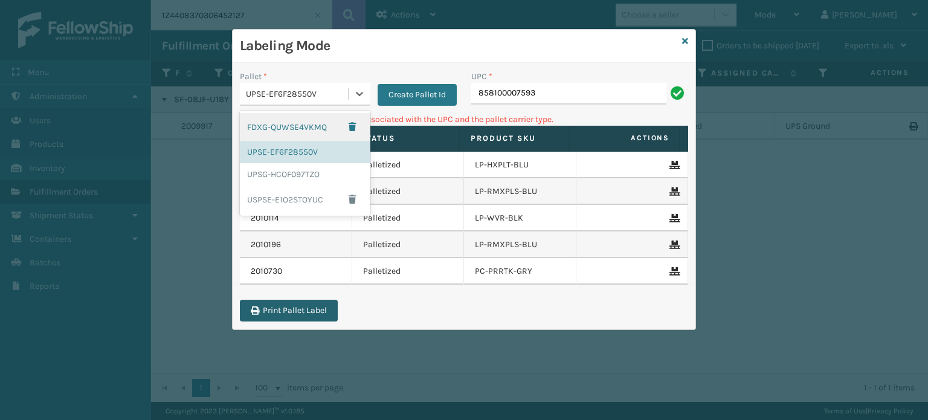
click at [271, 135] on div "FDXG-QUWSE4VKMQ" at bounding box center [305, 127] width 131 height 28
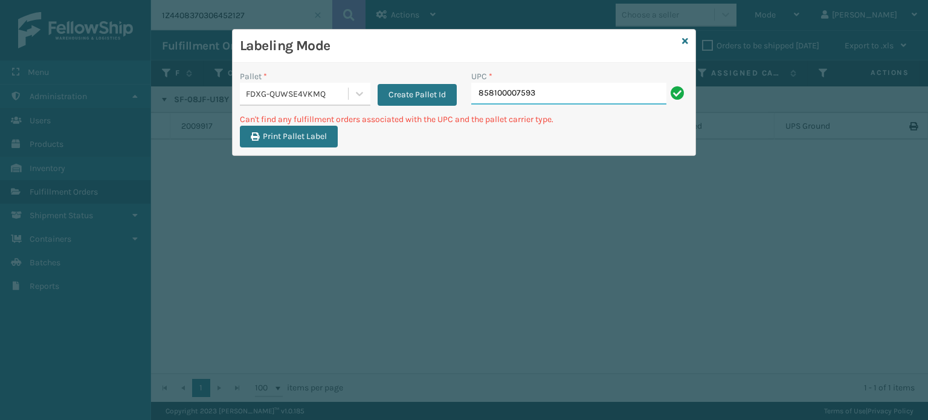
click at [542, 92] on input "858100007593" at bounding box center [568, 94] width 195 height 22
click at [327, 96] on div "FDXG-QUWSE4VKMQ" at bounding box center [297, 94] width 103 height 13
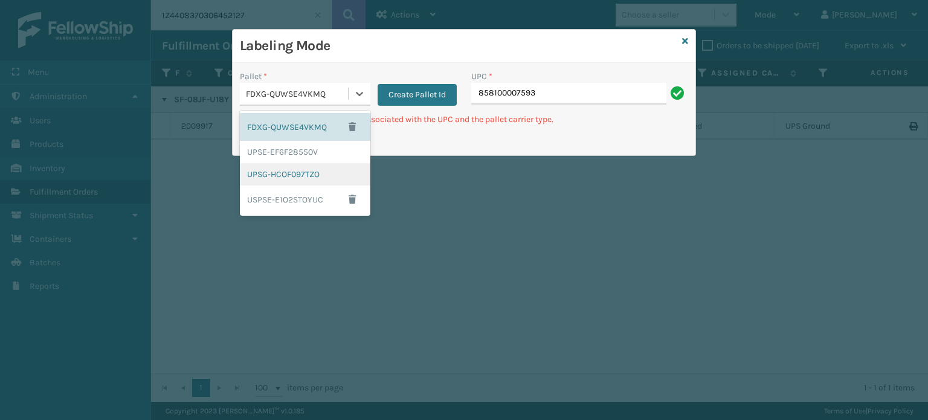
click at [292, 171] on div "UPSG-HCOF097TZO" at bounding box center [305, 174] width 131 height 22
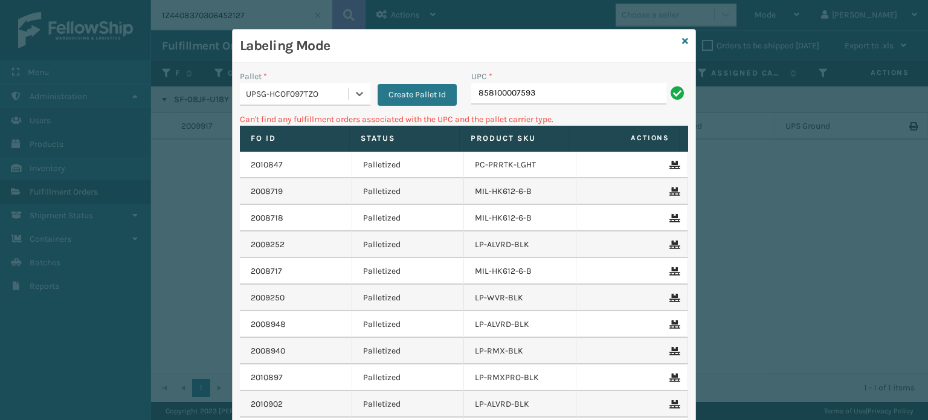
click at [604, 85] on div "UPC * 858100007593" at bounding box center [579, 87] width 217 height 34
click at [601, 88] on input "858100007593" at bounding box center [568, 94] width 195 height 22
type input "8581000075555"
click at [309, 98] on div "UPSG-HCOF097TZO" at bounding box center [297, 94] width 103 height 13
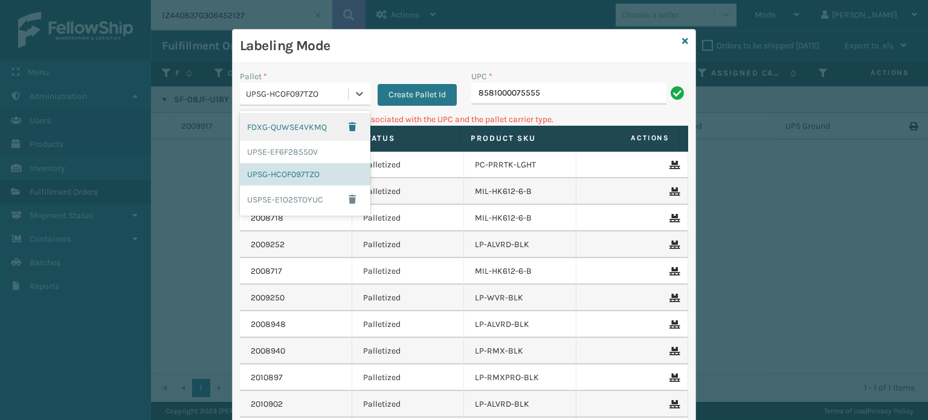
drag, startPoint x: 283, startPoint y: 128, endPoint x: 529, endPoint y: 73, distance: 252.2
click at [284, 128] on div "FDXG-QUWSE4VKMQ" at bounding box center [305, 127] width 131 height 28
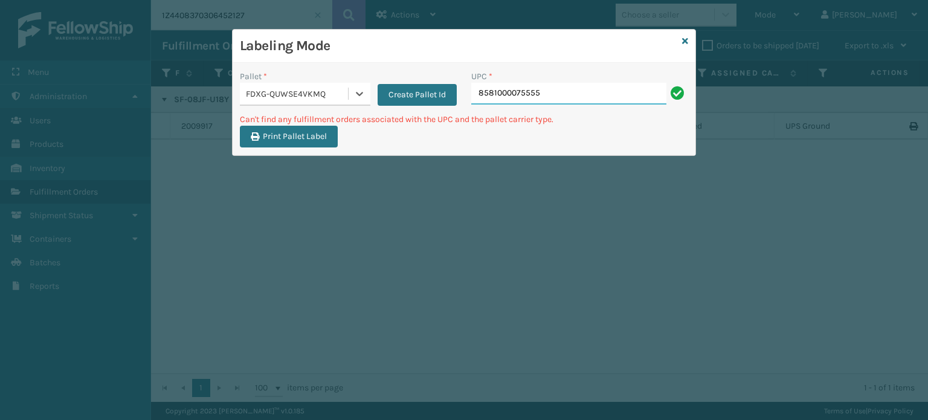
click at [548, 100] on input "8581000075555" at bounding box center [568, 94] width 195 height 22
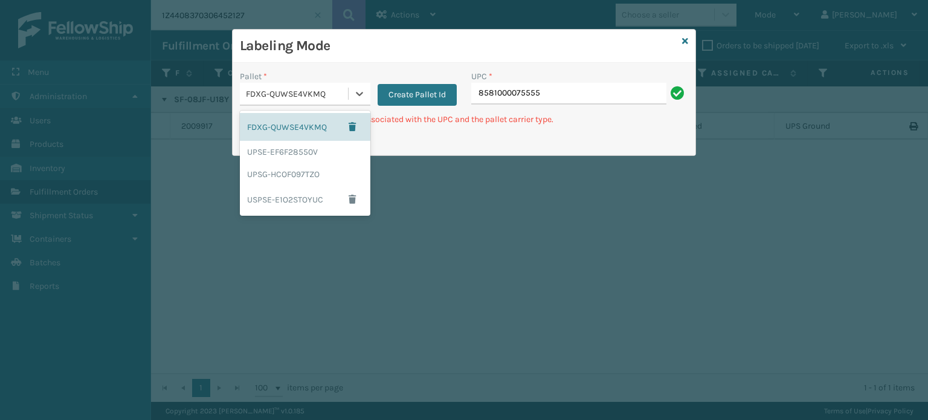
click at [300, 97] on div "FDXG-QUWSE4VKMQ" at bounding box center [297, 94] width 103 height 13
click at [315, 88] on div "FDXG-QUWSE4VKMQ" at bounding box center [297, 94] width 103 height 13
click at [305, 147] on div "UPSE-EF6F28550V" at bounding box center [305, 152] width 131 height 22
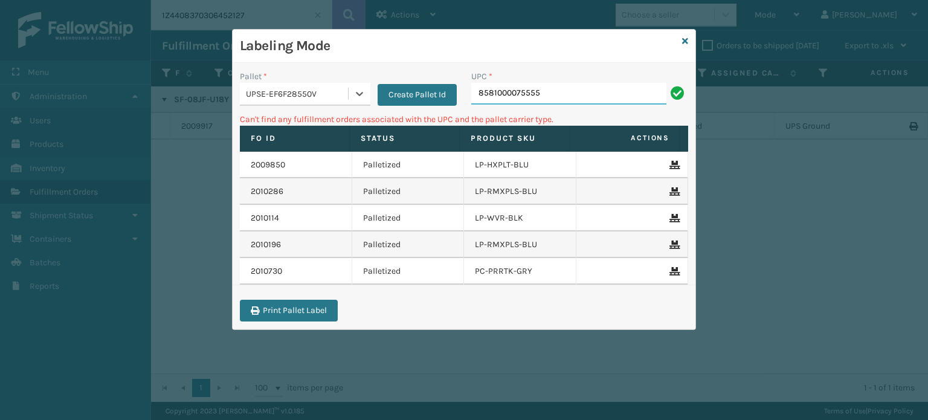
click at [544, 88] on input "8581000075555" at bounding box center [568, 94] width 195 height 22
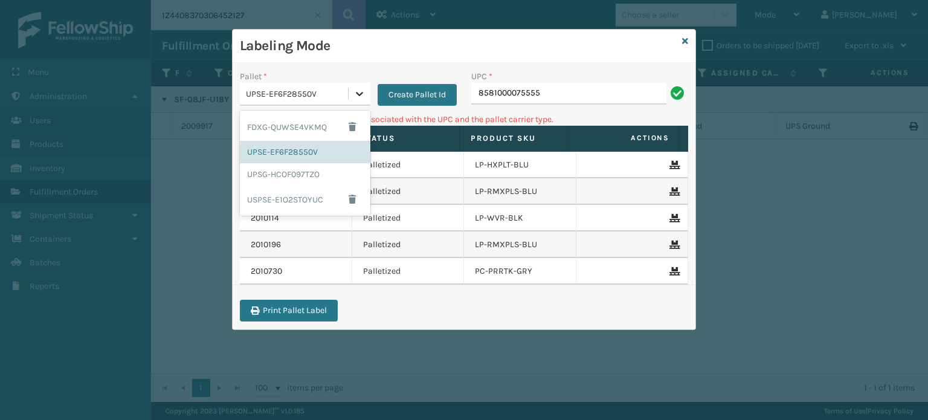
click at [360, 89] on icon at bounding box center [360, 94] width 12 height 12
click at [274, 197] on div "USPSE-E1O2STOYUC" at bounding box center [305, 200] width 131 height 28
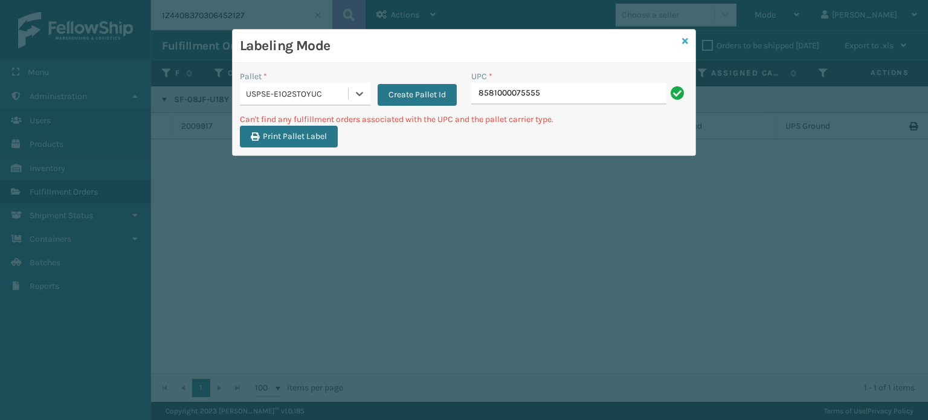
click at [684, 37] on icon at bounding box center [685, 41] width 6 height 8
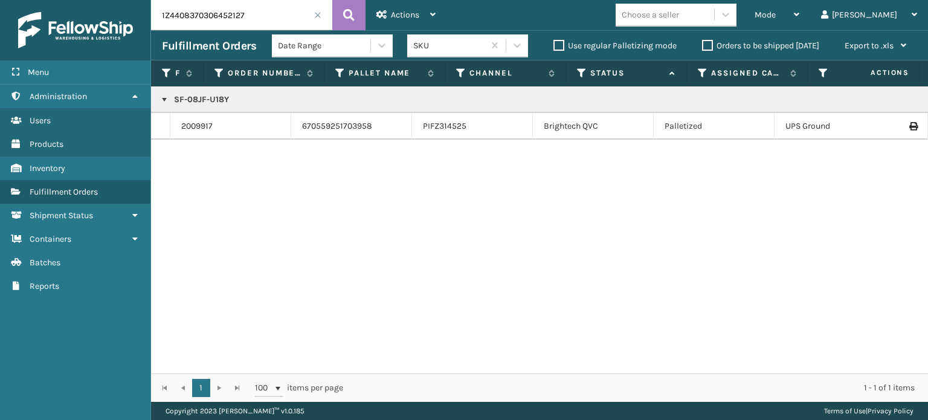
click at [800, 18] on div "Mode" at bounding box center [777, 15] width 45 height 30
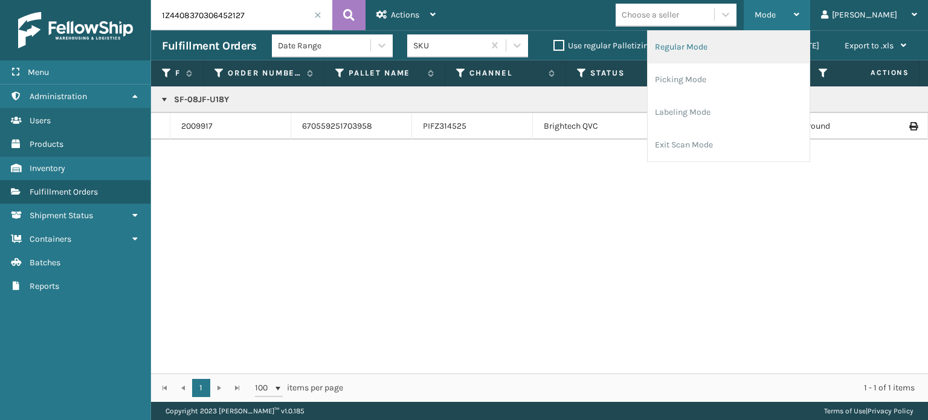
click at [734, 57] on li "Regular Mode" at bounding box center [729, 47] width 162 height 33
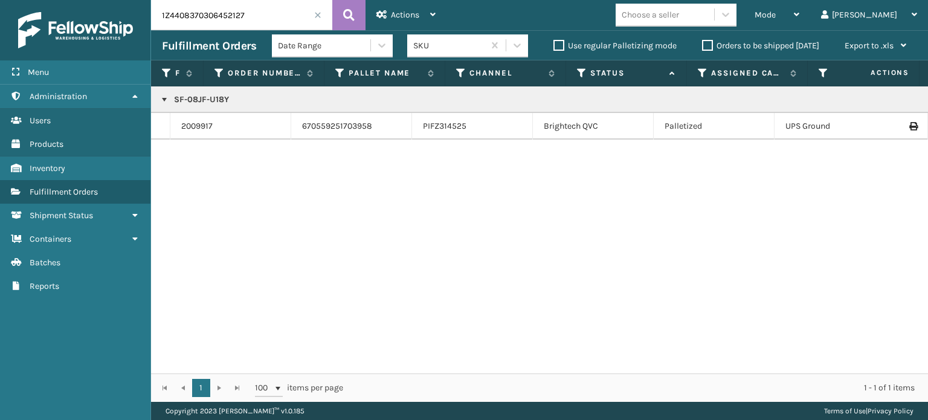
click at [316, 16] on span at bounding box center [317, 14] width 7 height 7
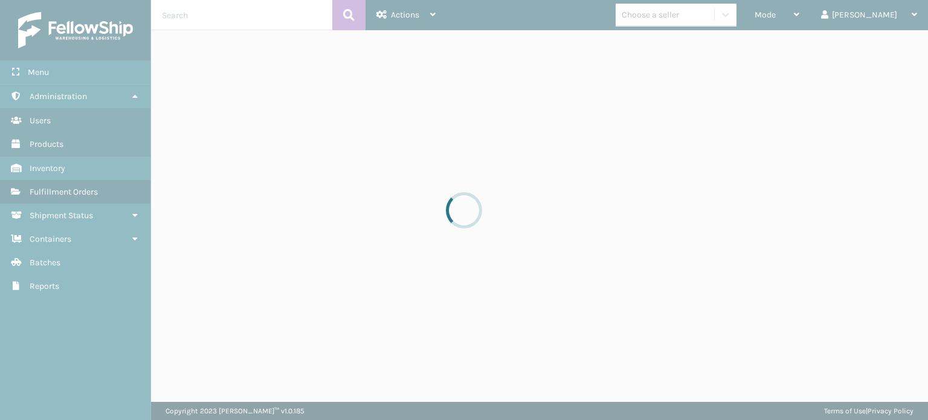
click at [324, 126] on div at bounding box center [464, 210] width 928 height 420
click at [323, 126] on div at bounding box center [464, 210] width 928 height 420
click at [322, 126] on div at bounding box center [464, 210] width 928 height 420
click at [322, 125] on div at bounding box center [464, 210] width 928 height 420
click at [320, 125] on div at bounding box center [464, 210] width 928 height 420
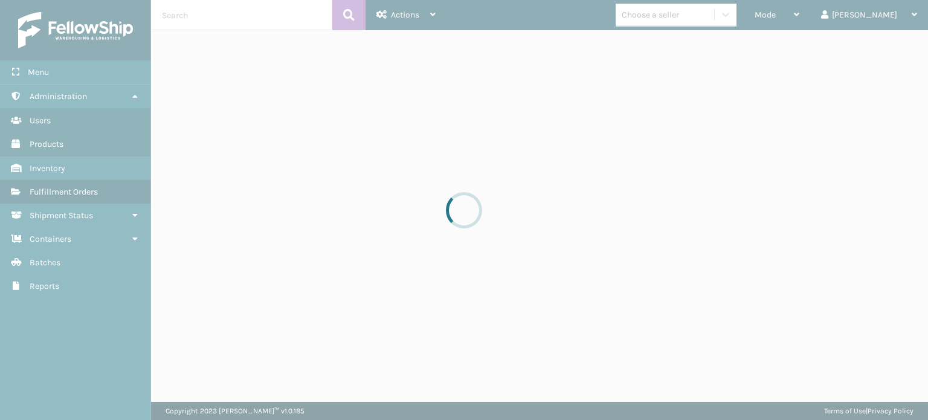
click at [320, 125] on div at bounding box center [464, 210] width 928 height 420
click at [323, 126] on div at bounding box center [464, 210] width 928 height 420
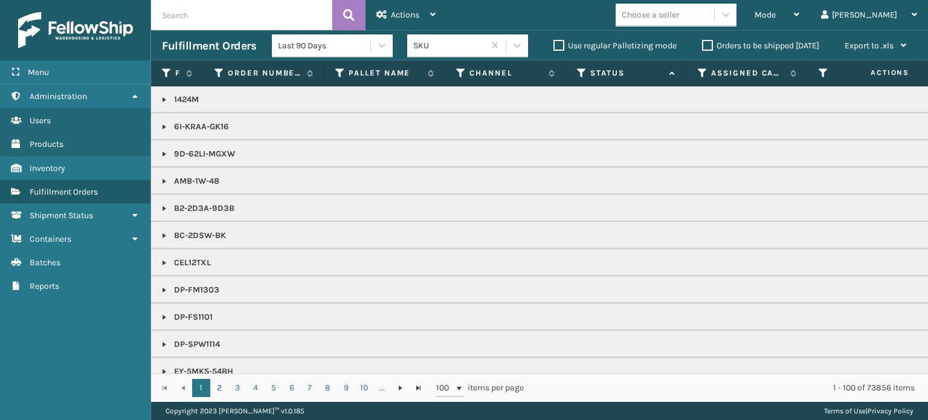
click at [580, 75] on icon at bounding box center [582, 73] width 10 height 11
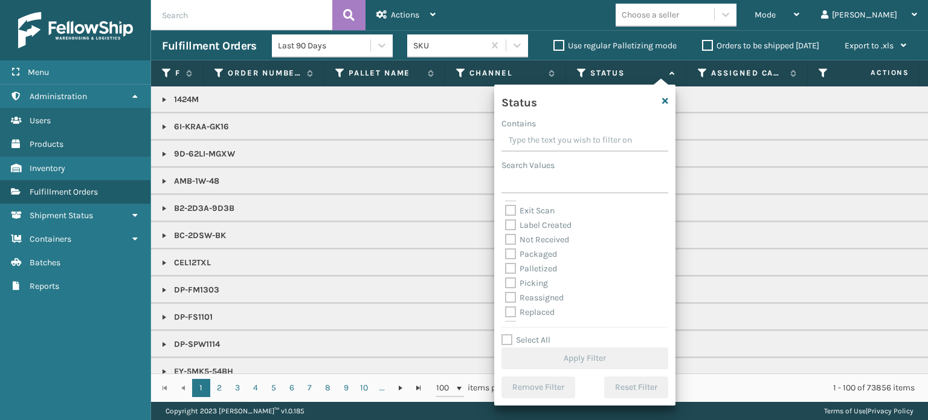
scroll to position [60, 0]
click at [539, 267] on label "Picking" at bounding box center [526, 263] width 43 height 10
click at [506, 264] on input "Picking" at bounding box center [505, 260] width 1 height 8
checkbox input "true"
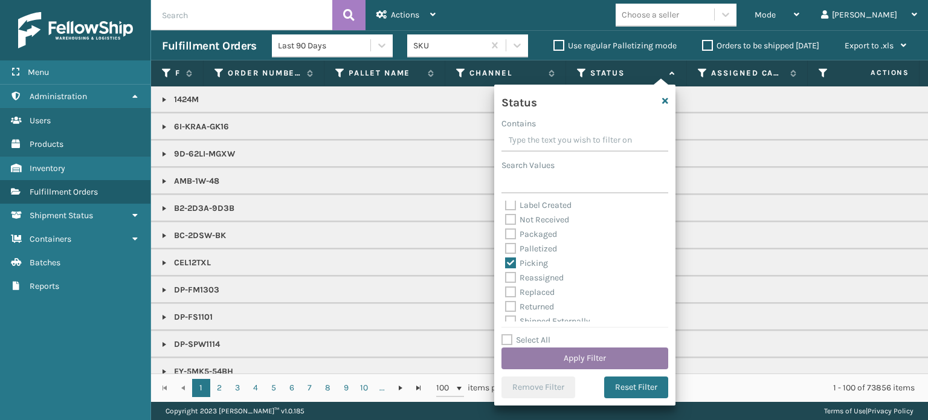
click at [569, 362] on button "Apply Filter" at bounding box center [585, 359] width 167 height 22
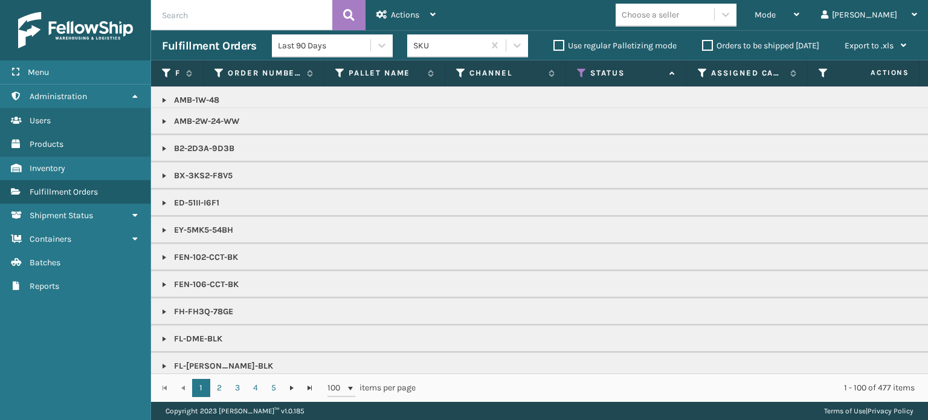
scroll to position [0, 0]
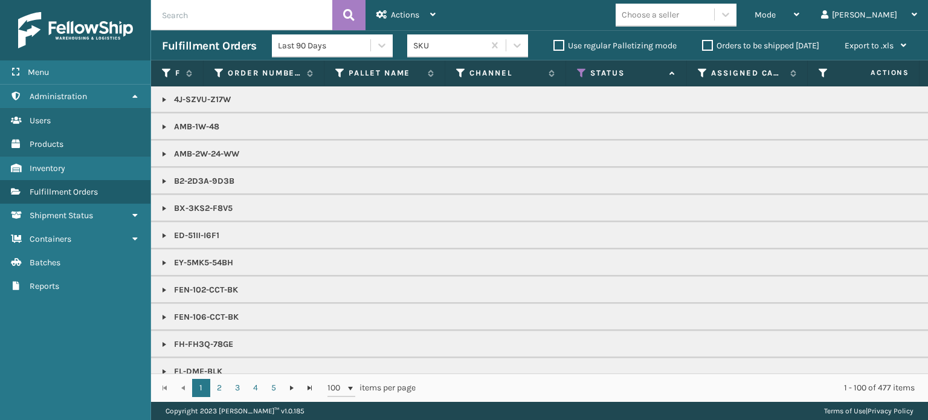
click at [583, 83] on th "Status" at bounding box center [626, 73] width 121 height 26
click at [583, 79] on th "Status" at bounding box center [626, 73] width 121 height 26
click at [700, 74] on icon at bounding box center [703, 73] width 10 height 11
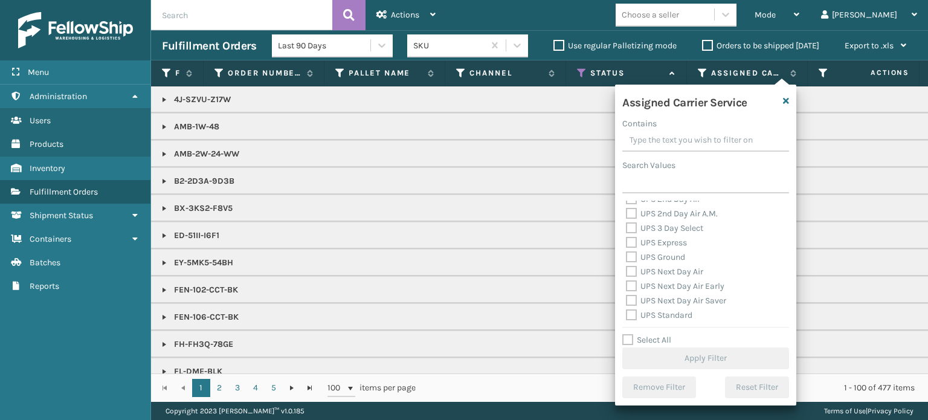
scroll to position [242, 0]
click at [662, 242] on label "UPS Express" at bounding box center [656, 241] width 61 height 10
click at [627, 242] on input "UPS Express" at bounding box center [626, 239] width 1 height 8
checkbox input "true"
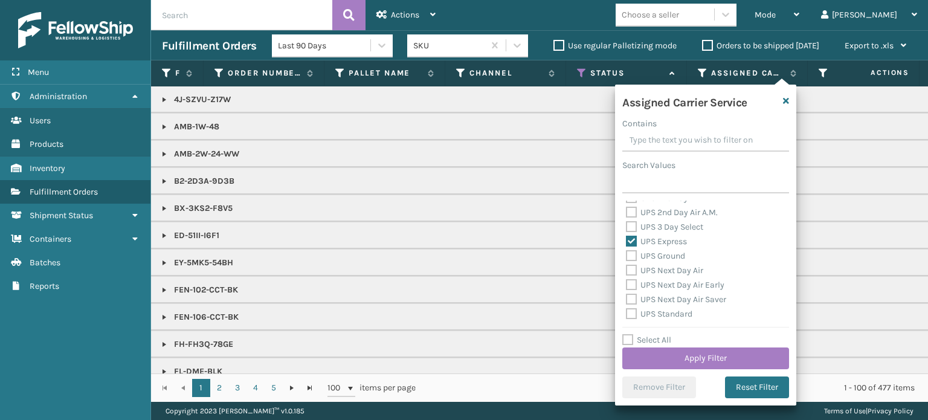
click at [662, 225] on label "UPS 3 Day Select" at bounding box center [664, 227] width 77 height 10
click at [627, 225] on input "UPS 3 Day Select" at bounding box center [626, 224] width 1 height 8
checkbox input "true"
click at [663, 212] on label "UPS 2nd Day Air A.M." at bounding box center [672, 212] width 92 height 10
click at [627, 212] on input "UPS 2nd Day Air A.M." at bounding box center [626, 210] width 1 height 8
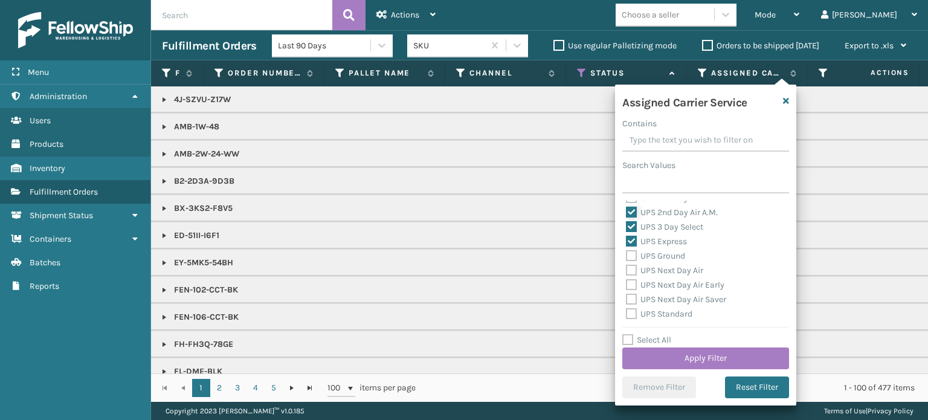
checkbox input "true"
click at [670, 261] on label "UPS 2nd Day Air" at bounding box center [663, 258] width 74 height 10
click at [627, 259] on input "UPS 2nd Day Air" at bounding box center [626, 255] width 1 height 8
checkbox input "true"
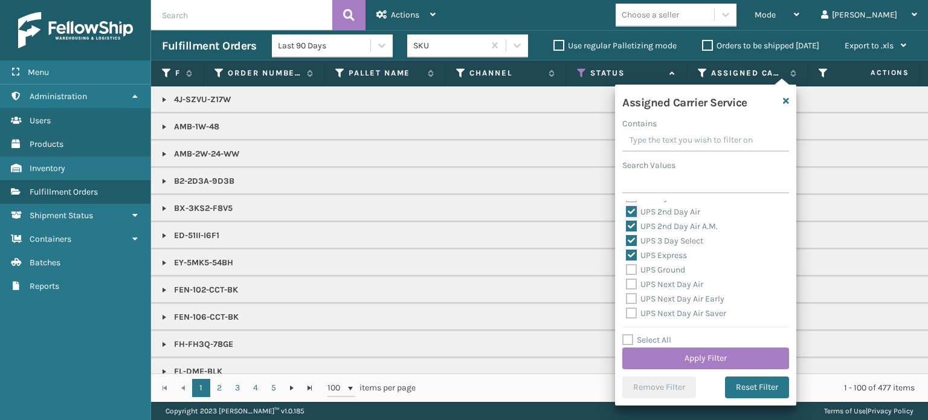
scroll to position [242, 0]
click at [664, 266] on label "UPS Next Day Air" at bounding box center [664, 270] width 77 height 10
click at [627, 266] on input "UPS Next Day Air" at bounding box center [626, 268] width 1 height 8
checkbox input "true"
click at [658, 254] on label "UPS Ground" at bounding box center [655, 256] width 59 height 10
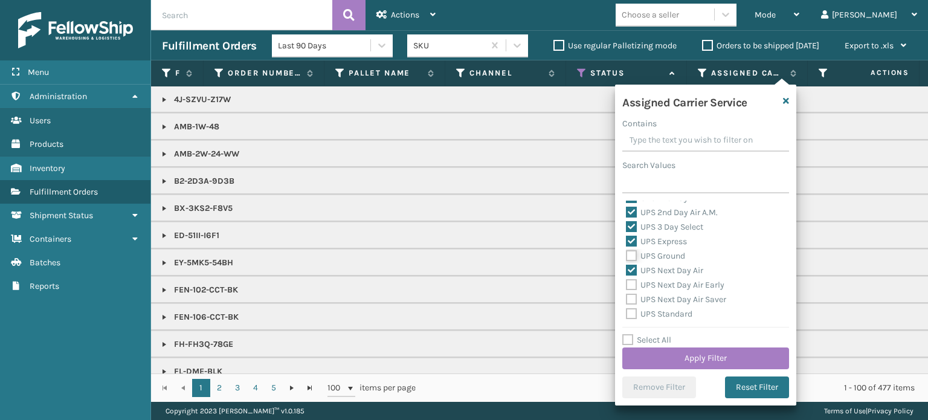
click at [627, 254] on input "UPS Ground" at bounding box center [626, 253] width 1 height 8
checkbox input "true"
click at [661, 284] on label "UPS Next Day Air Early" at bounding box center [675, 285] width 99 height 10
click at [627, 284] on input "UPS Next Day Air Early" at bounding box center [626, 282] width 1 height 8
click at [661, 284] on label "UPS Next Day Air Early" at bounding box center [675, 285] width 99 height 10
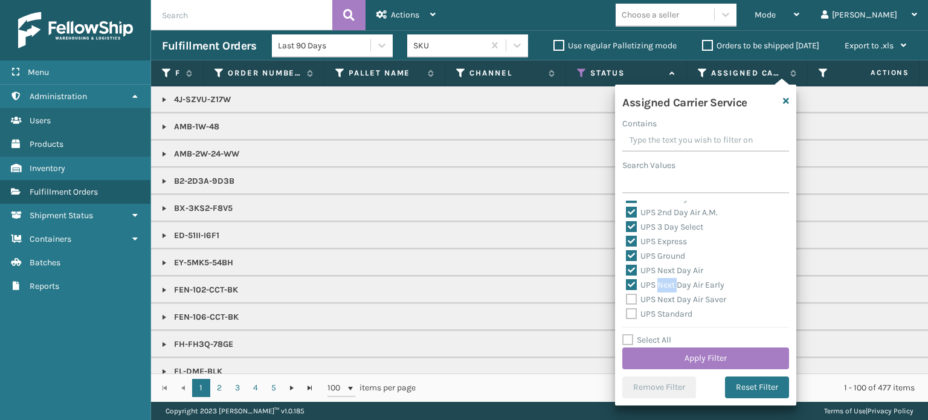
click at [627, 284] on input "UPS Next Day Air Early" at bounding box center [626, 282] width 1 height 8
checkbox input "false"
click at [662, 301] on label "UPS Next Day Air Saver" at bounding box center [676, 299] width 100 height 10
click at [627, 300] on input "UPS Next Day Air Saver" at bounding box center [626, 297] width 1 height 8
checkbox input "true"
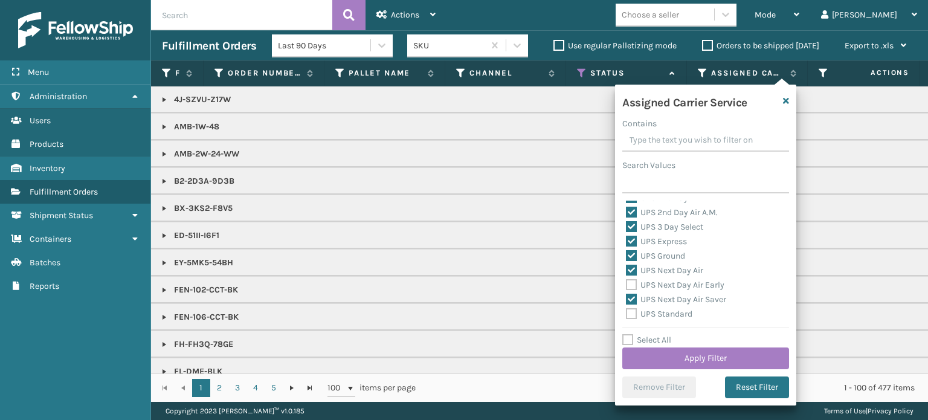
click at [653, 276] on div "UPS Next Day Air" at bounding box center [706, 271] width 160 height 15
click at [653, 280] on label "UPS Next Day Air Early" at bounding box center [675, 285] width 99 height 10
click at [627, 280] on input "UPS Next Day Air Early" at bounding box center [626, 282] width 1 height 8
checkbox input "true"
click at [658, 317] on label "UPS Standard" at bounding box center [659, 314] width 66 height 10
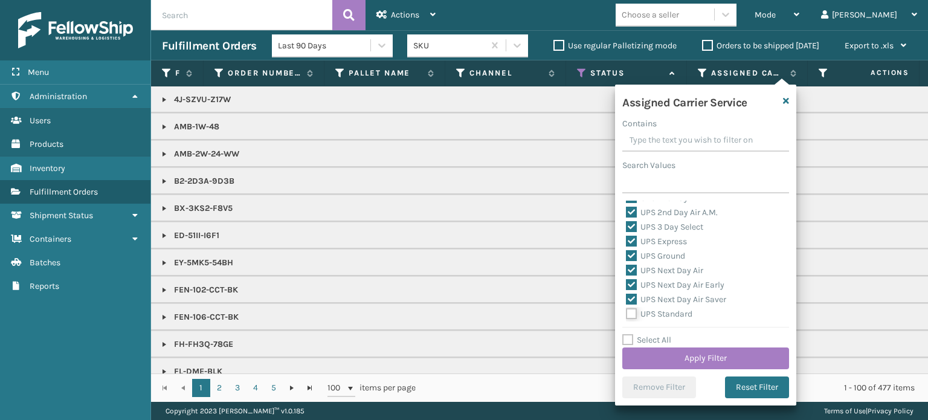
click at [627, 315] on input "UPS Standard" at bounding box center [626, 311] width 1 height 8
checkbox input "true"
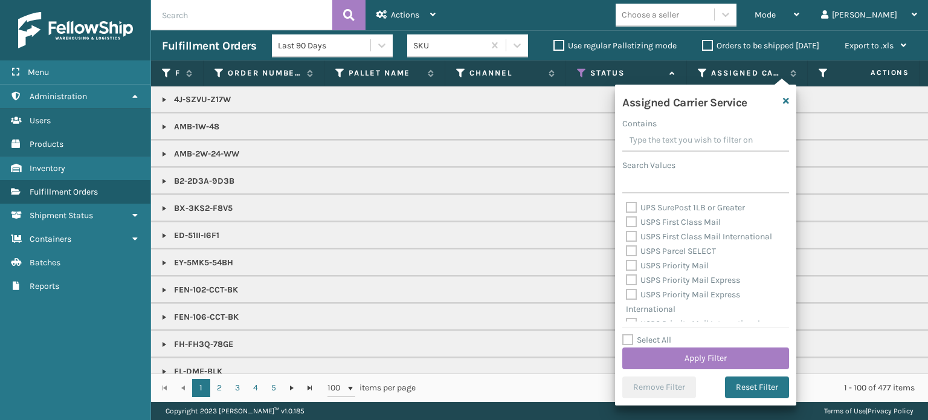
scroll to position [302, 0]
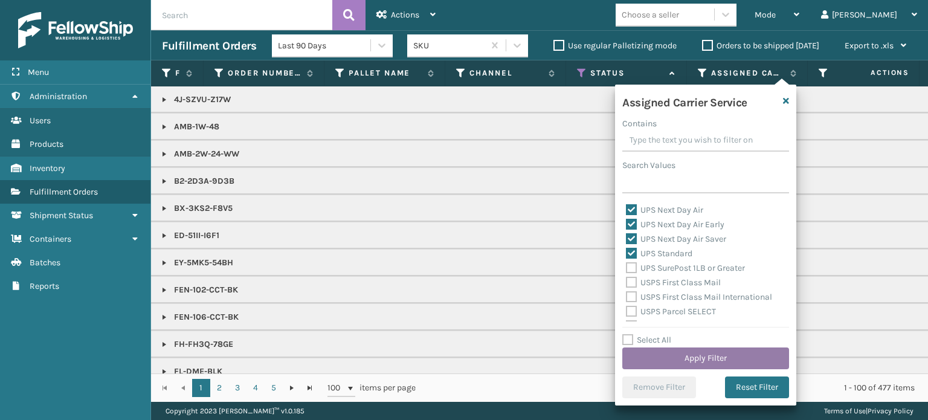
click at [677, 364] on button "Apply Filter" at bounding box center [706, 359] width 167 height 22
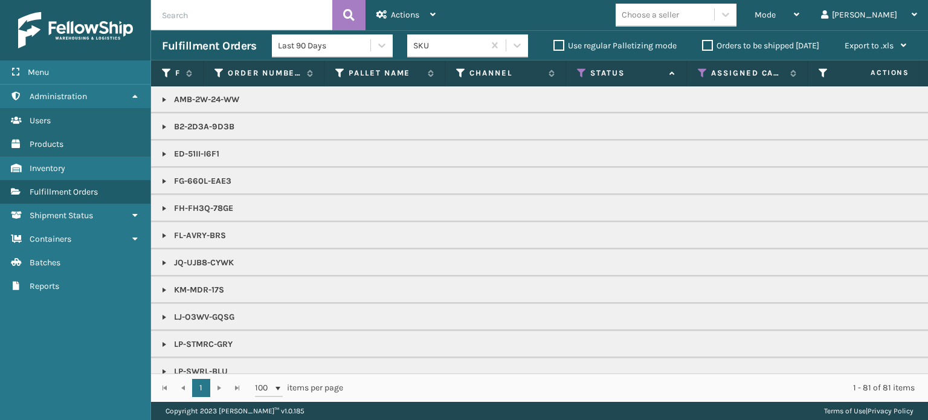
scroll to position [290, 0]
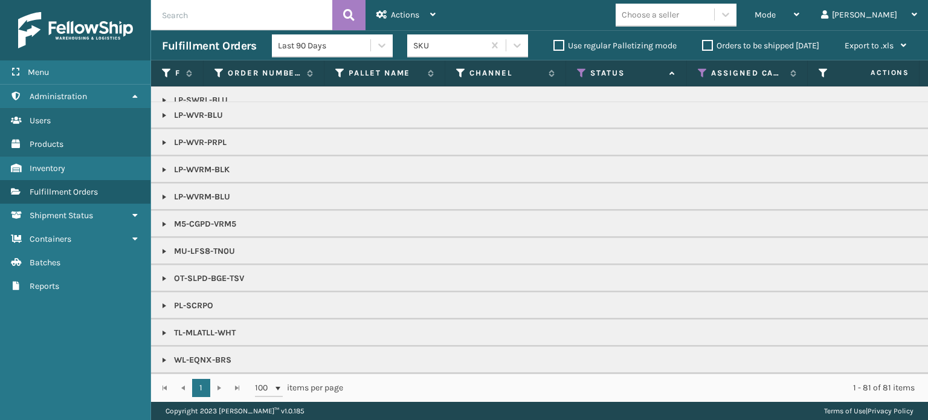
click at [462, 245] on p "MU-LFS8-TN0U" at bounding box center [931, 251] width 1539 height 12
click at [776, 15] on span "Mode" at bounding box center [765, 15] width 21 height 10
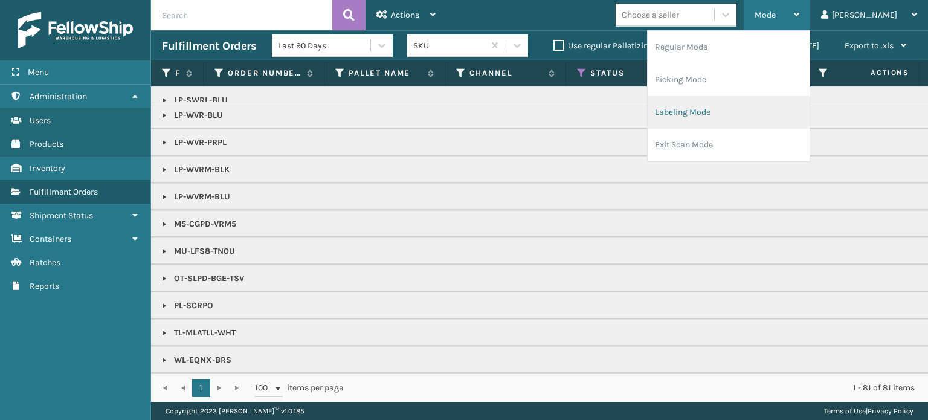
click at [759, 111] on li "Labeling Mode" at bounding box center [729, 112] width 162 height 33
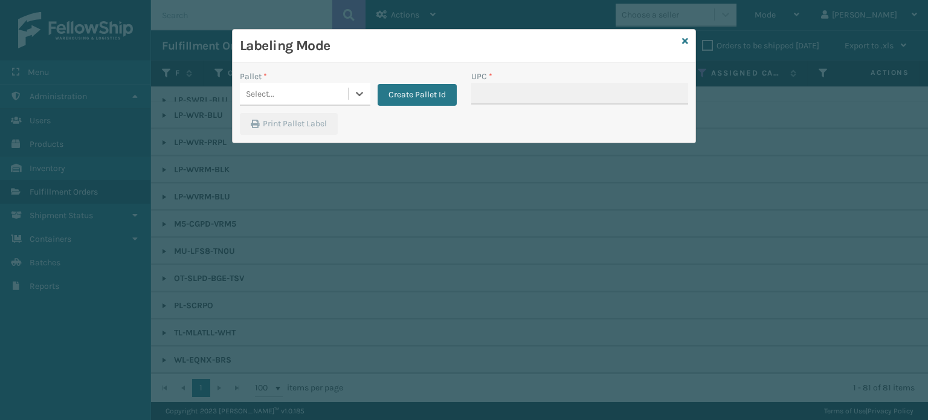
click at [265, 75] on span "*" at bounding box center [266, 76] width 4 height 10
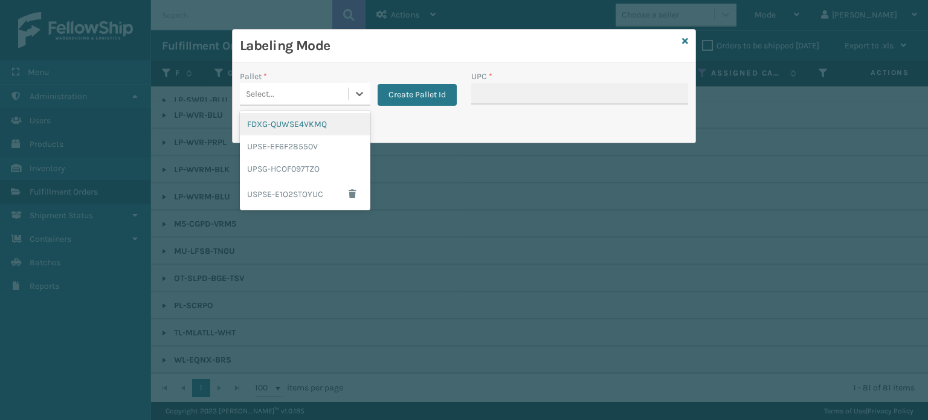
click at [269, 84] on div "Select..." at bounding box center [294, 94] width 108 height 20
click at [264, 128] on div "FDXG-QUWSE4VKMQ" at bounding box center [305, 124] width 131 height 22
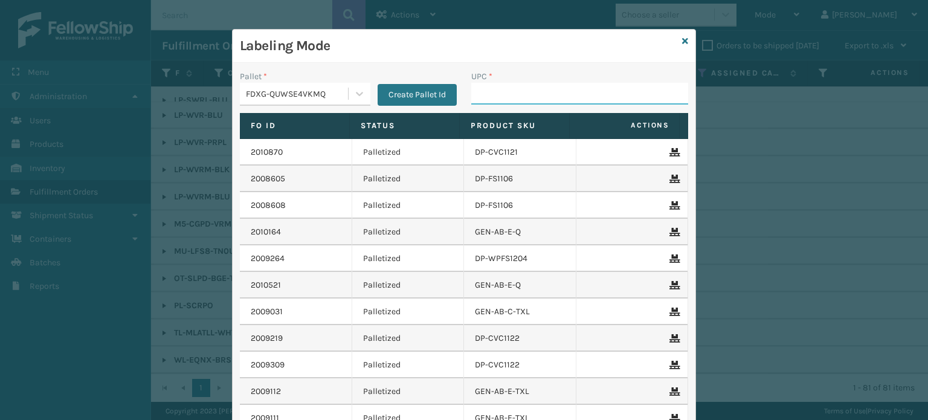
click at [511, 85] on input "UPC *" at bounding box center [579, 94] width 217 height 22
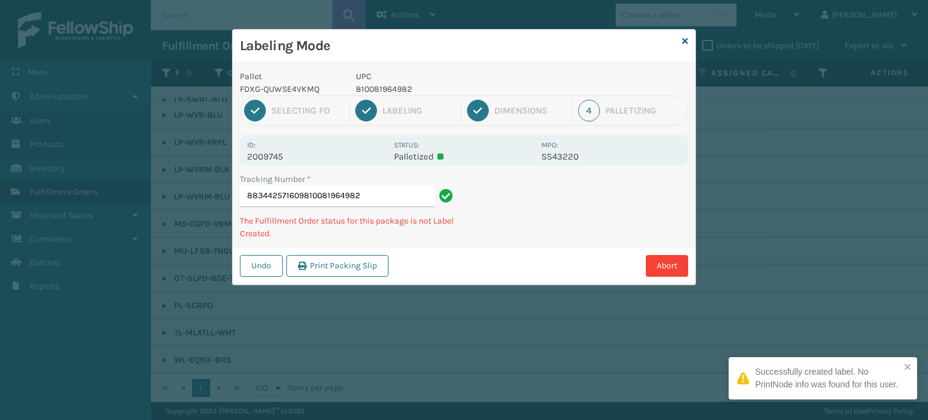
type input "883442571609810081964982"
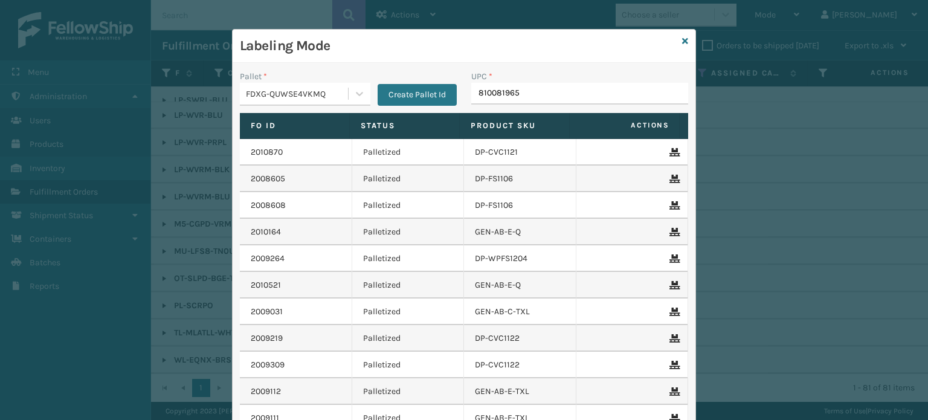
type input "8100819650"
type input "810081965026"
type input "810081962"
type input "8100819"
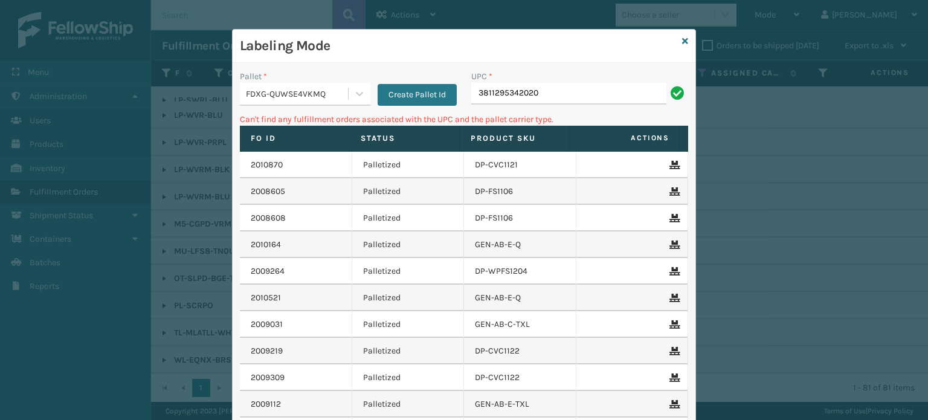
click at [532, 83] on input "3811295342020" at bounding box center [568, 94] width 195 height 22
click at [534, 86] on input "3811295342020" at bounding box center [568, 94] width 195 height 22
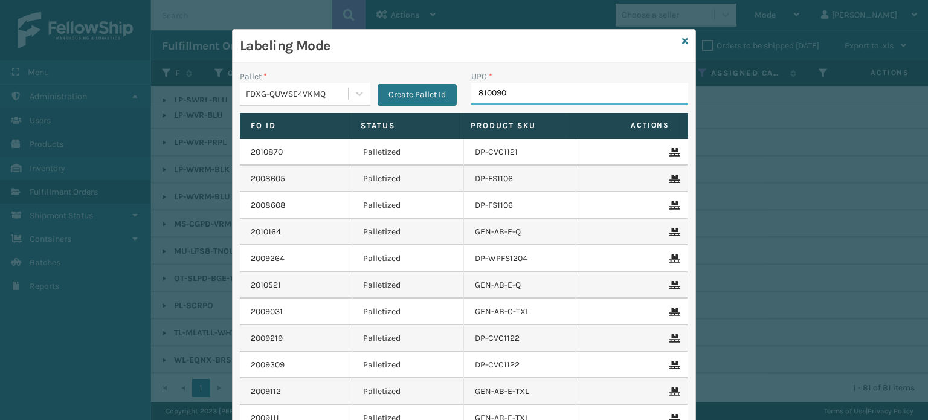
type input "8100909"
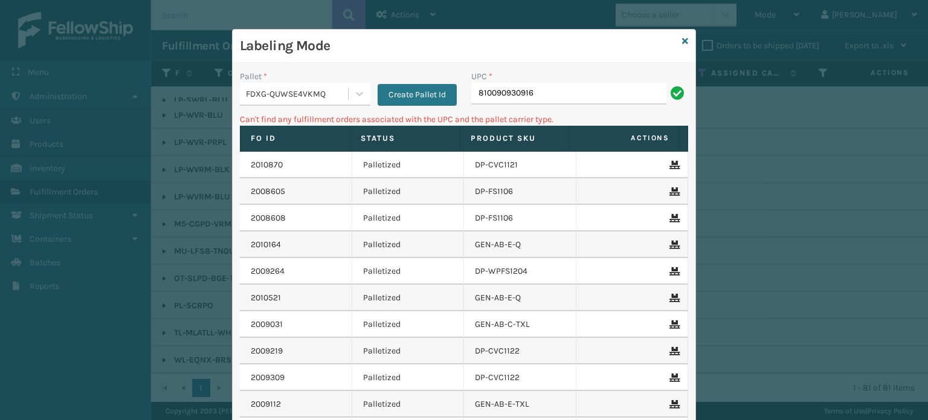
click at [318, 78] on div "Pallet *" at bounding box center [305, 76] width 131 height 13
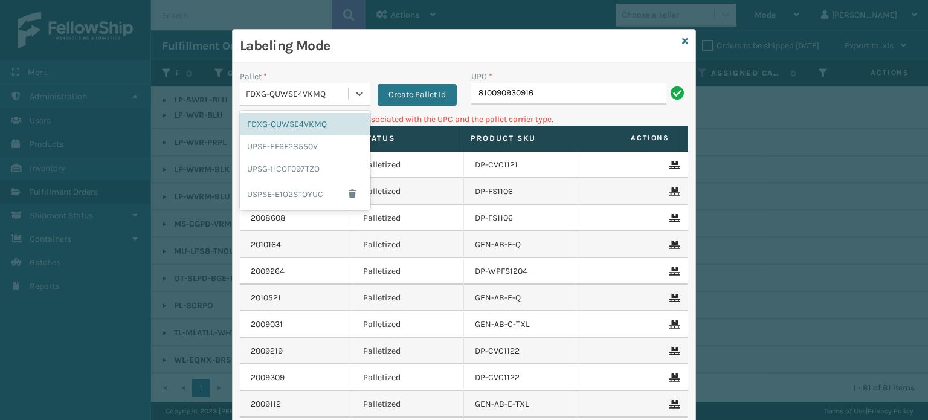
click at [319, 93] on div "FDXG-QUWSE4VKMQ" at bounding box center [297, 94] width 103 height 13
click at [295, 169] on div "UPSG-HCOF097TZO" at bounding box center [305, 169] width 131 height 22
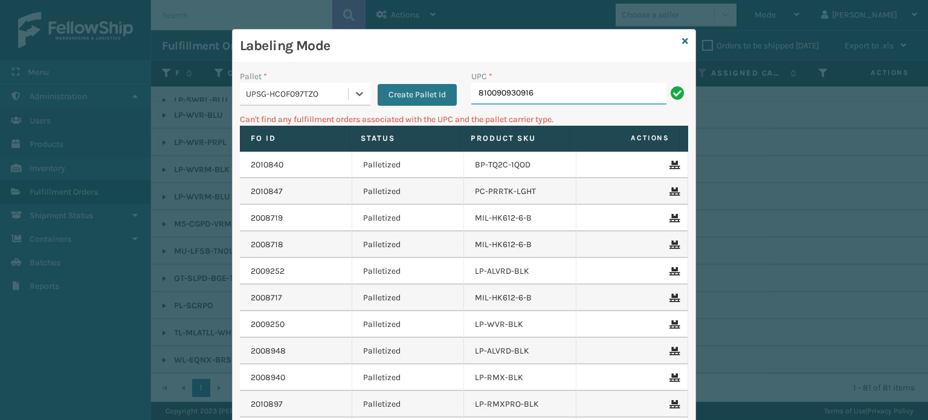
click at [554, 100] on input "810090930916" at bounding box center [568, 94] width 195 height 22
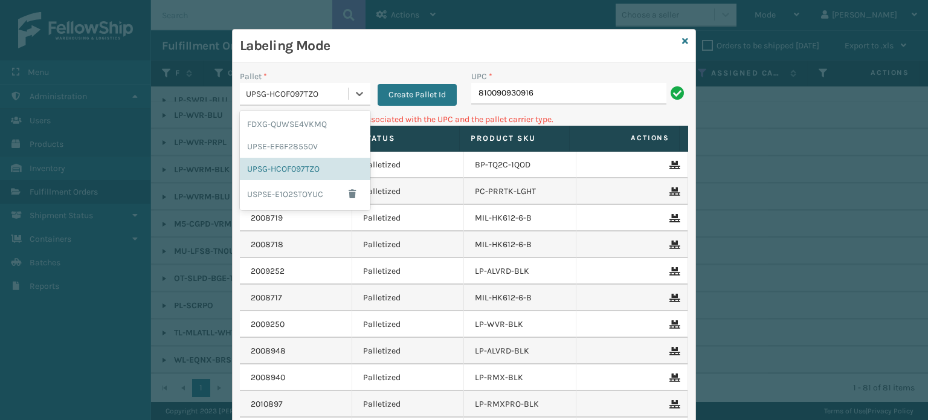
click at [293, 96] on div "UPSG-HCOF097TZO" at bounding box center [297, 94] width 103 height 13
click at [285, 147] on div "UPSE-EF6F28550V" at bounding box center [305, 146] width 131 height 22
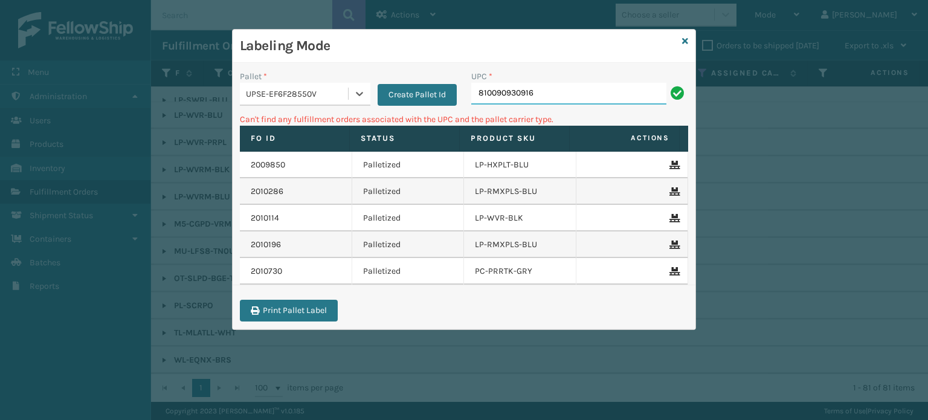
click at [540, 89] on input "810090930916" at bounding box center [568, 94] width 195 height 22
click at [323, 89] on div "UPSE-EF6F28550V" at bounding box center [297, 94] width 103 height 13
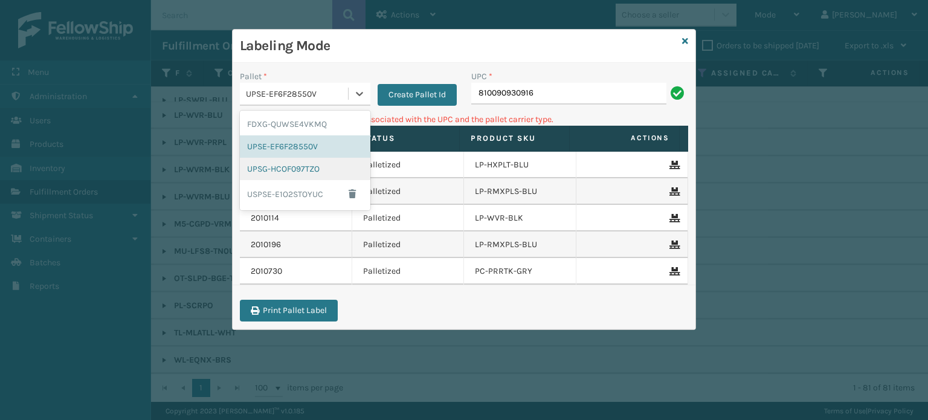
drag, startPoint x: 276, startPoint y: 175, endPoint x: 554, endPoint y: 125, distance: 281.8
click at [277, 174] on div "UPSG-HCOF097TZO" at bounding box center [305, 169] width 131 height 22
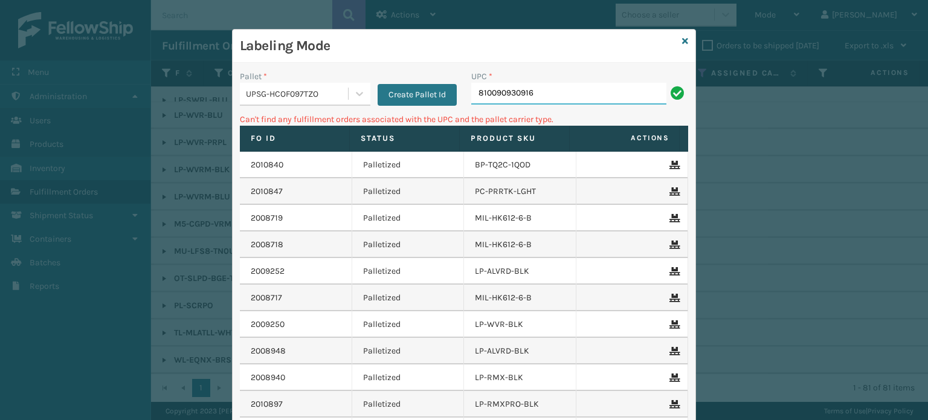
click at [549, 84] on input "810090930916" at bounding box center [568, 94] width 195 height 22
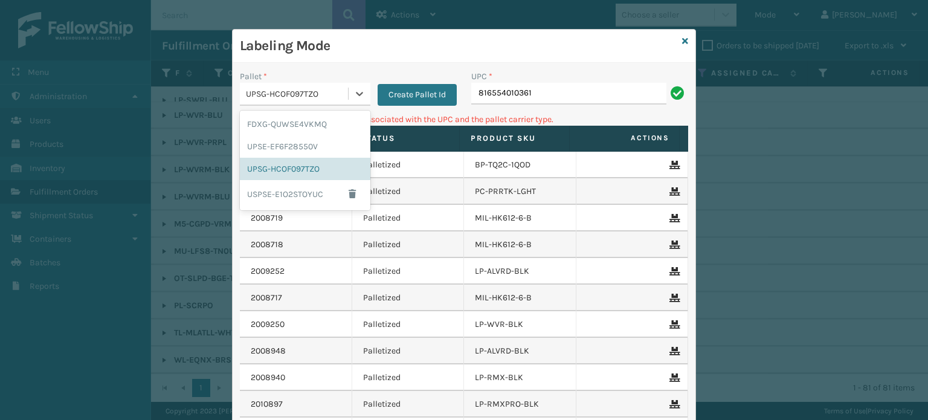
click at [285, 87] on div "UPSG-HCOF097TZO" at bounding box center [294, 94] width 108 height 20
click at [264, 123] on div "FDXG-QUWSE4VKMQ" at bounding box center [305, 124] width 131 height 22
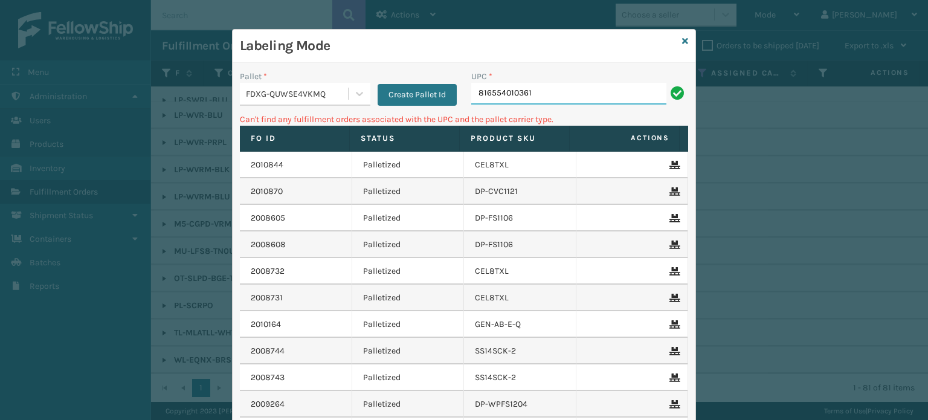
click at [499, 97] on input "816554010361" at bounding box center [568, 94] width 195 height 22
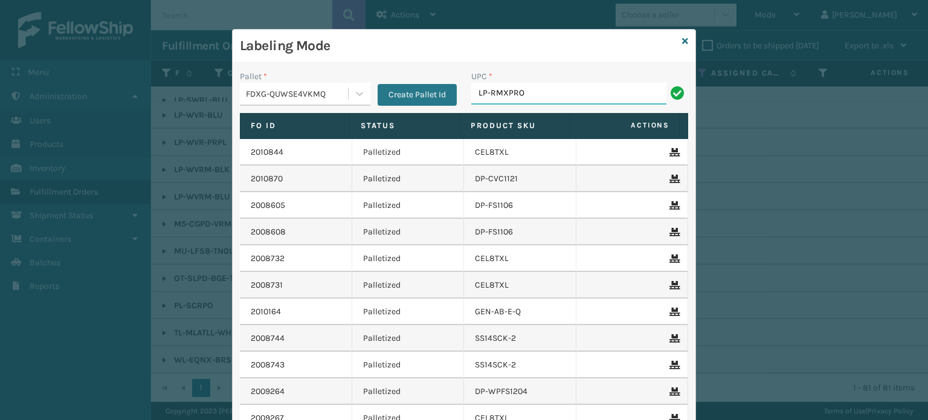
type input "LP-RMXPRO-BLK"
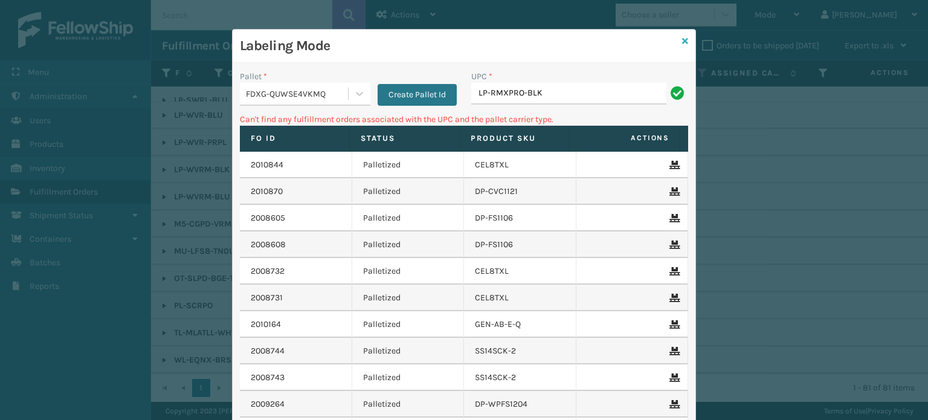
click at [683, 36] on link at bounding box center [685, 41] width 6 height 13
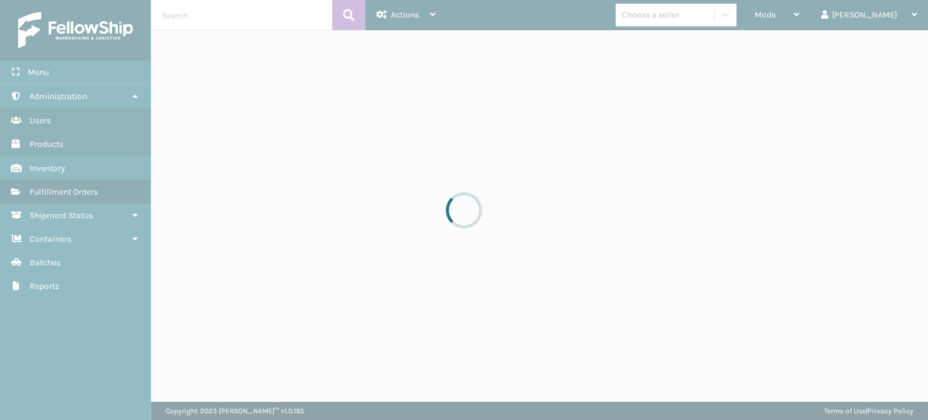
click at [684, 39] on div at bounding box center [464, 210] width 928 height 420
click at [679, 19] on div at bounding box center [464, 210] width 928 height 420
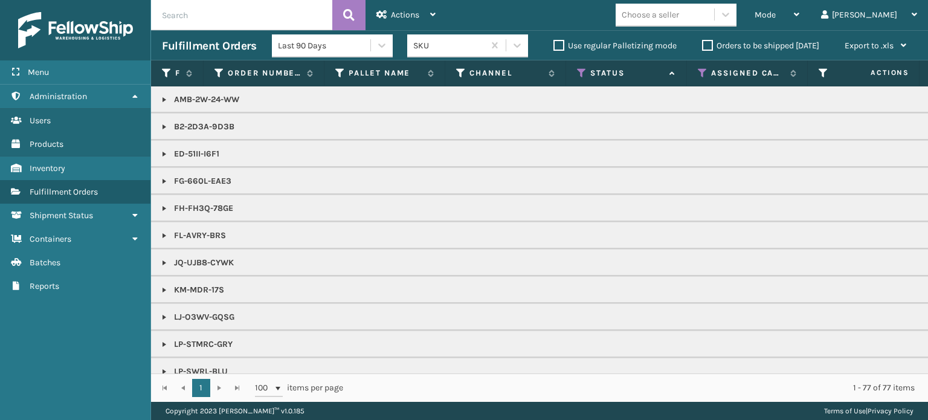
click at [679, 19] on div "Choose a seller" at bounding box center [650, 14] width 57 height 13
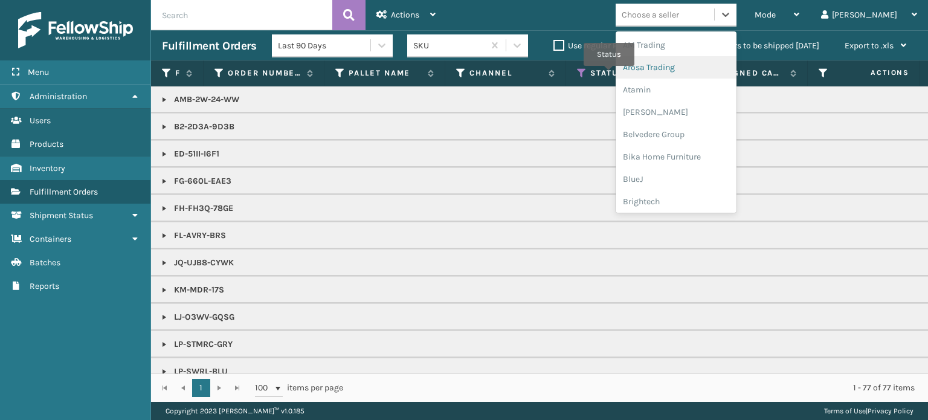
click at [616, 74] on label "Status" at bounding box center [627, 73] width 73 height 11
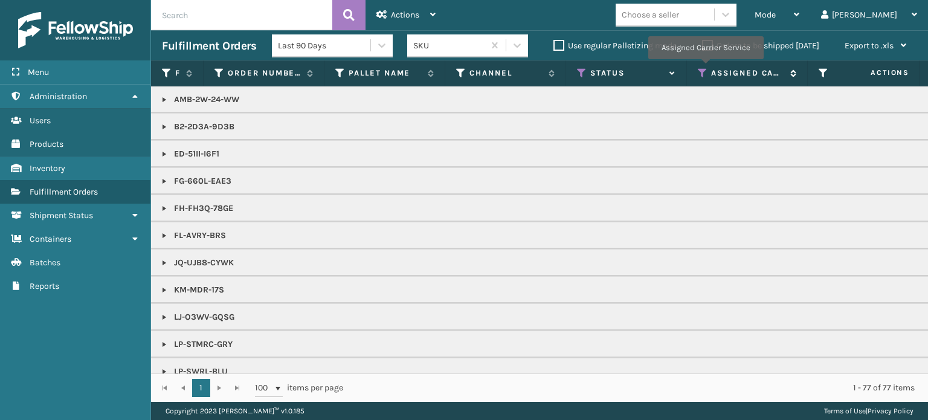
click at [705, 68] on icon at bounding box center [703, 73] width 10 height 11
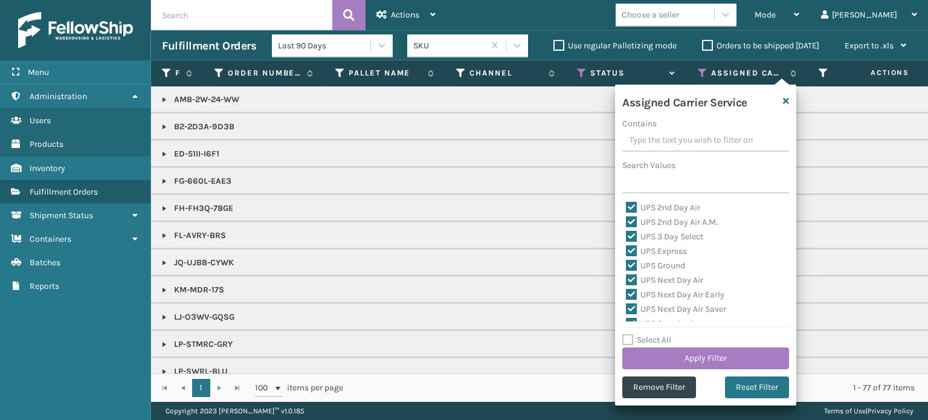
click at [667, 343] on label "Select All" at bounding box center [647, 340] width 49 height 10
click at [667, 334] on input "Select All" at bounding box center [713, 333] width 181 height 1
checkbox input "true"
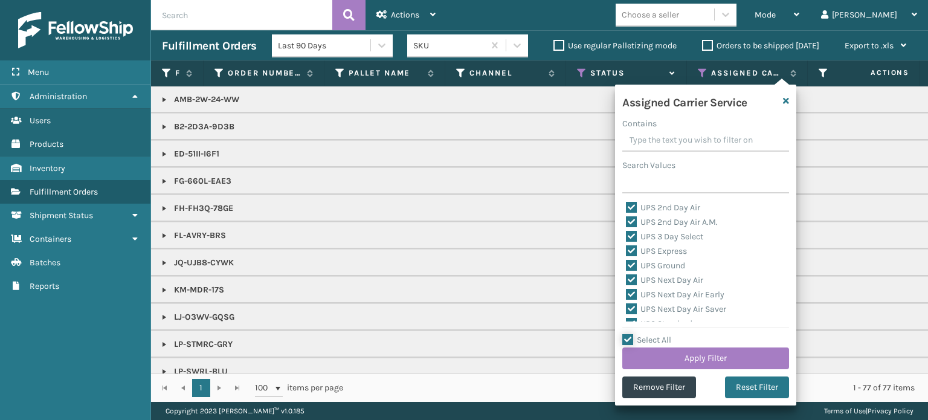
checkbox input "true"
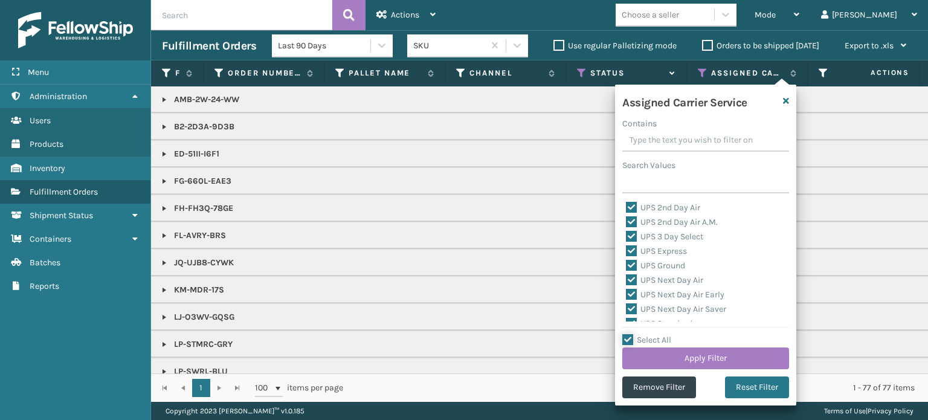
checkbox input "true"
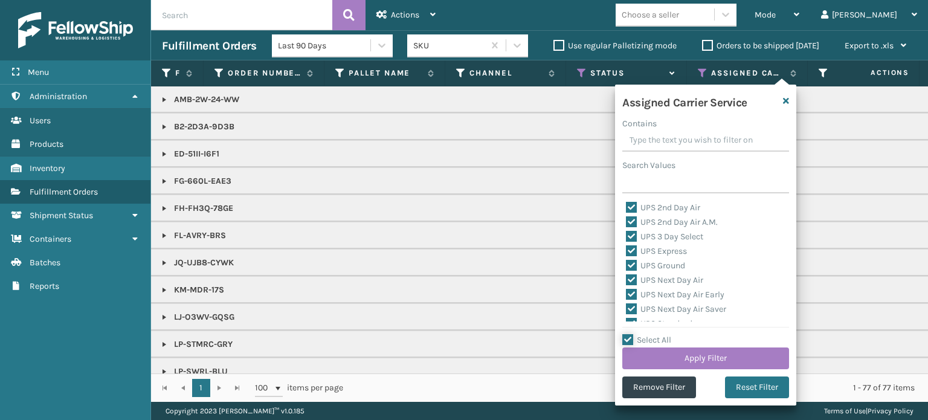
checkbox input "true"
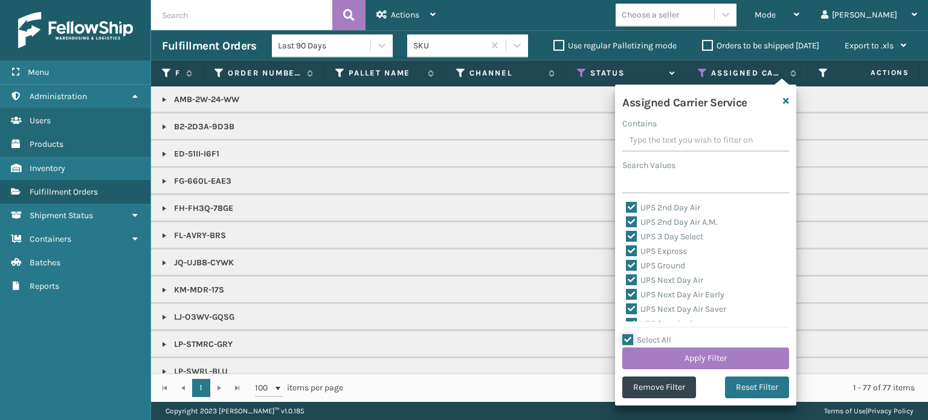
checkbox input "true"
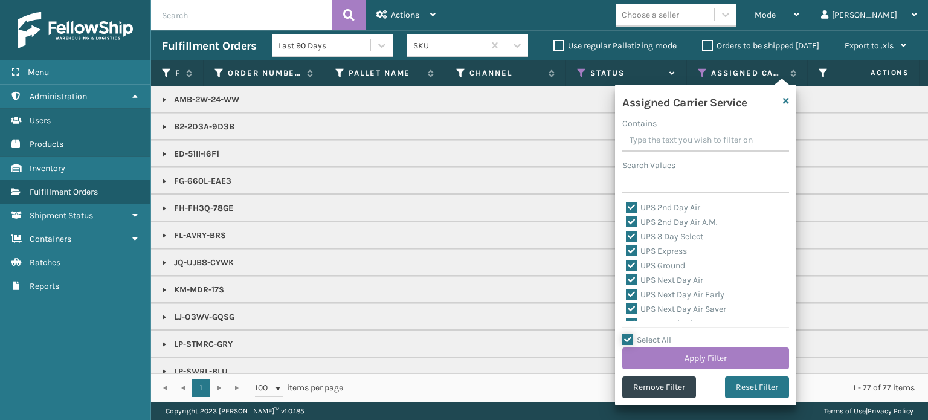
checkbox input "true"
click at [667, 343] on label "Select All" at bounding box center [647, 340] width 49 height 10
click at [667, 334] on input "Select All" at bounding box center [713, 333] width 181 height 1
checkbox input "false"
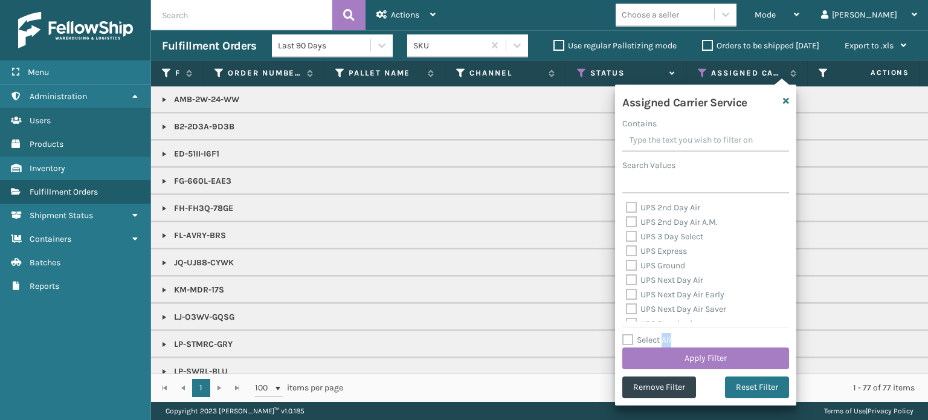
checkbox input "false"
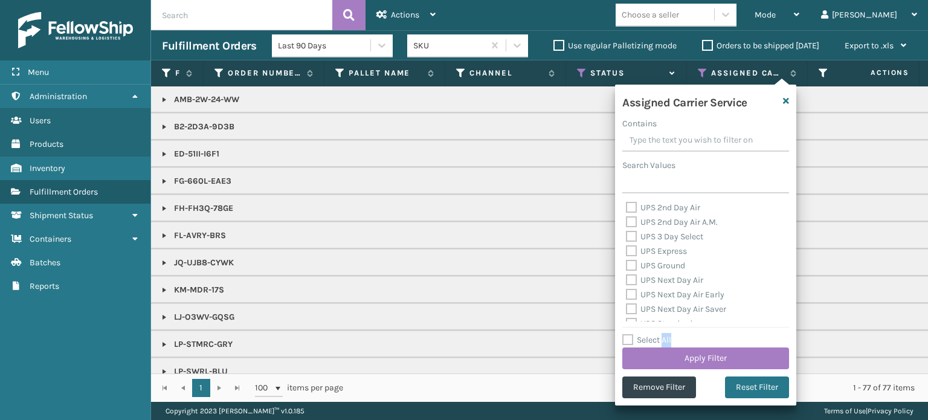
checkbox input "false"
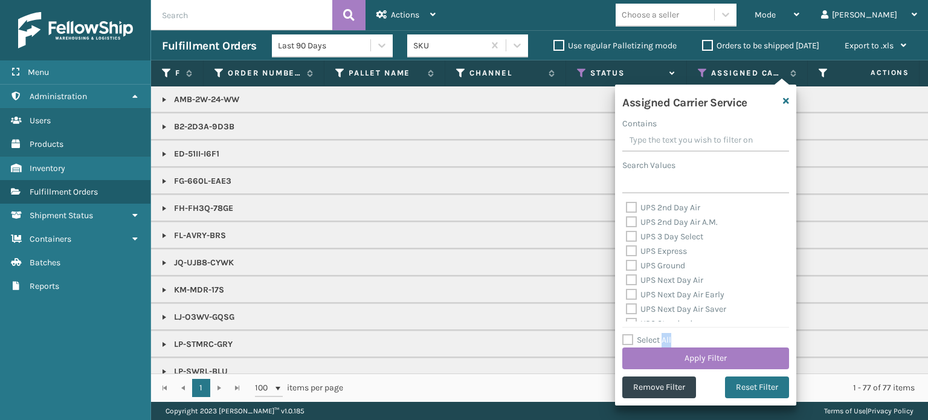
checkbox input "false"
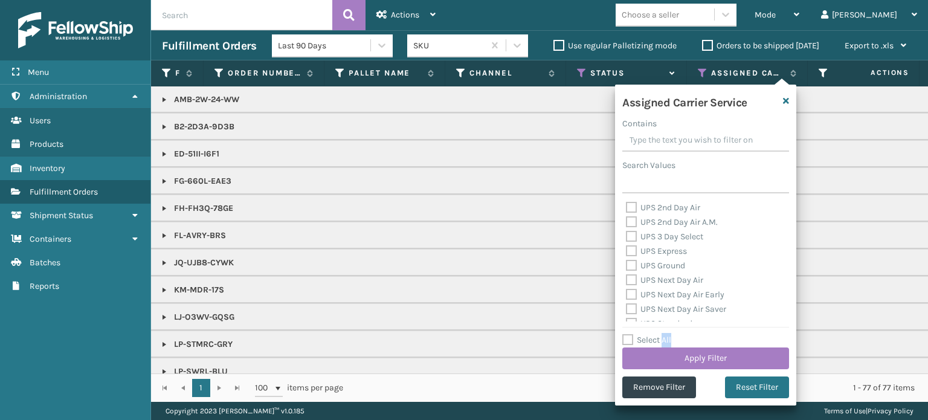
checkbox input "false"
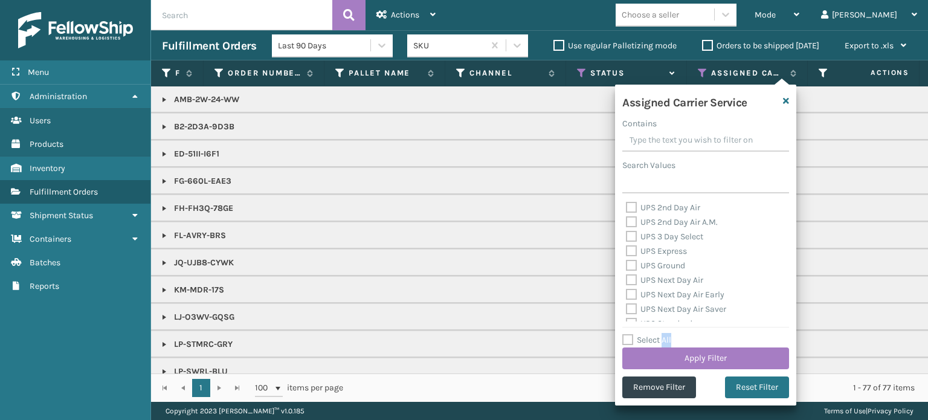
checkbox input "false"
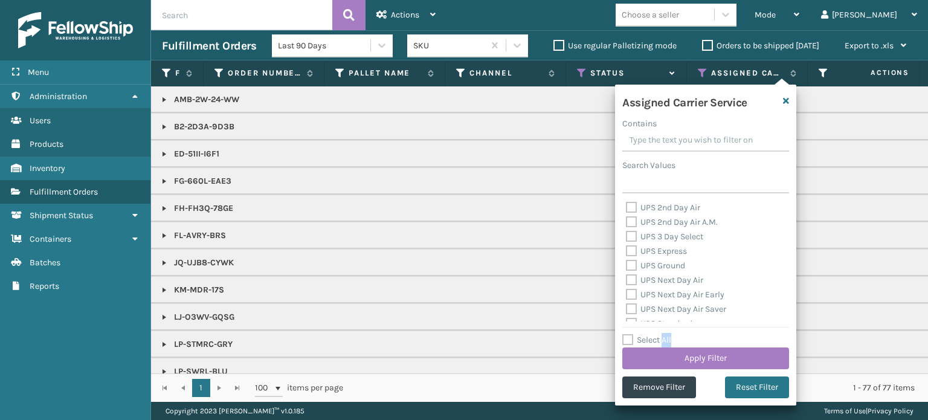
checkbox input "false"
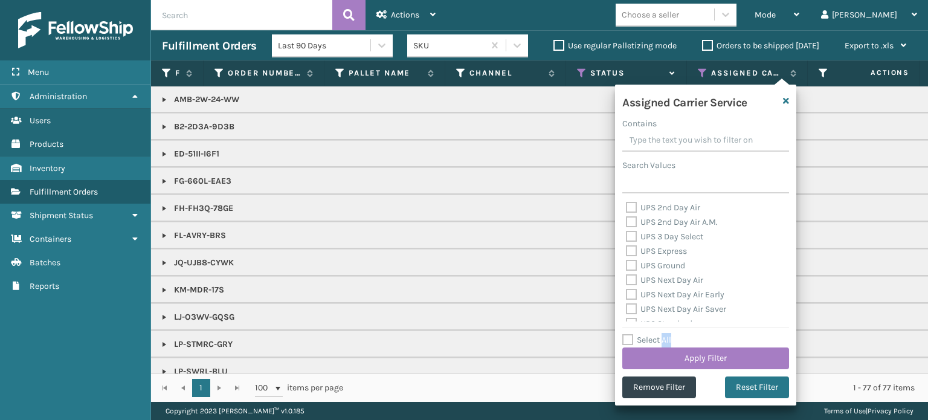
checkbox input "false"
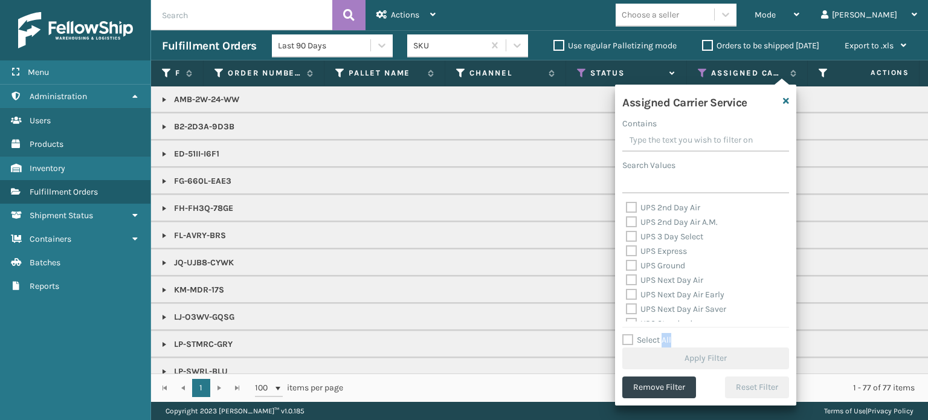
click at [666, 343] on label "Select All" at bounding box center [647, 340] width 49 height 10
click at [666, 334] on input "Select All" at bounding box center [713, 333] width 181 height 1
checkbox input "true"
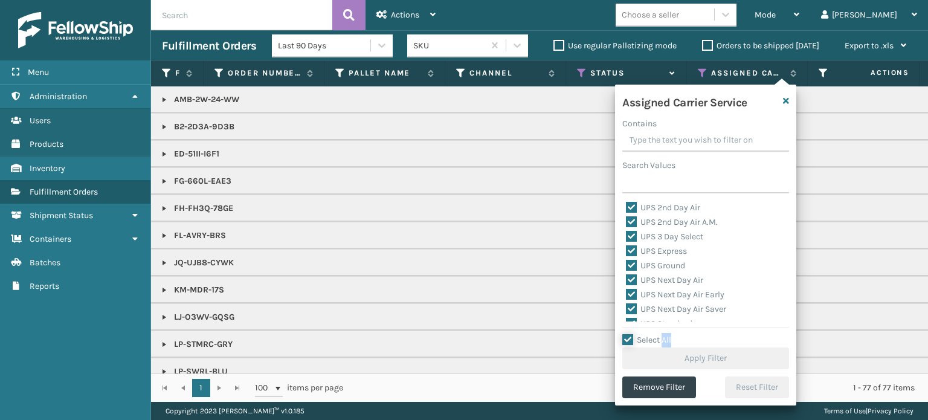
checkbox input "true"
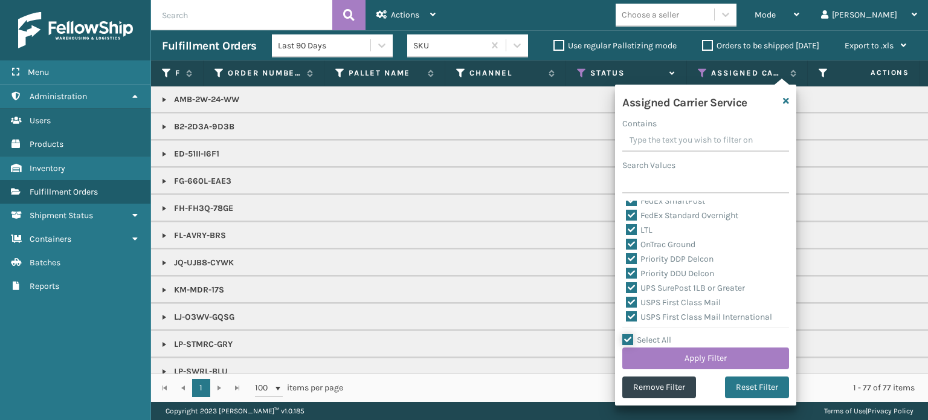
scroll to position [302, 0]
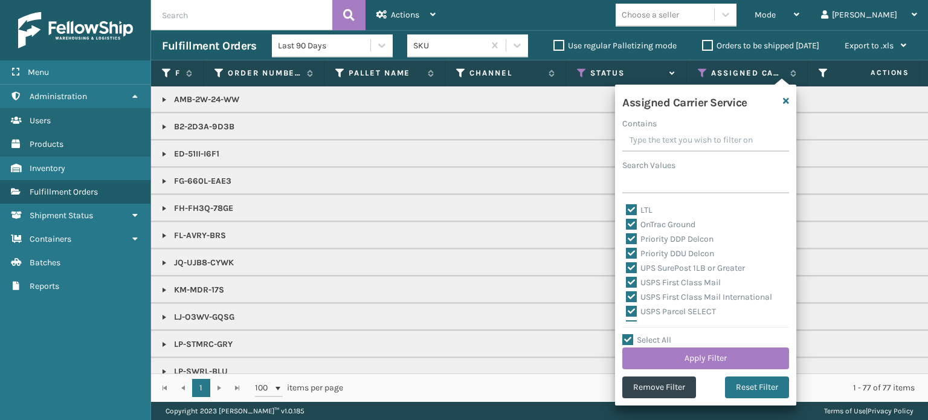
click at [643, 215] on label "LTL" at bounding box center [639, 210] width 27 height 10
click at [627, 211] on input "LTL" at bounding box center [626, 207] width 1 height 8
click at [663, 361] on button "Apply Filter" at bounding box center [706, 359] width 167 height 22
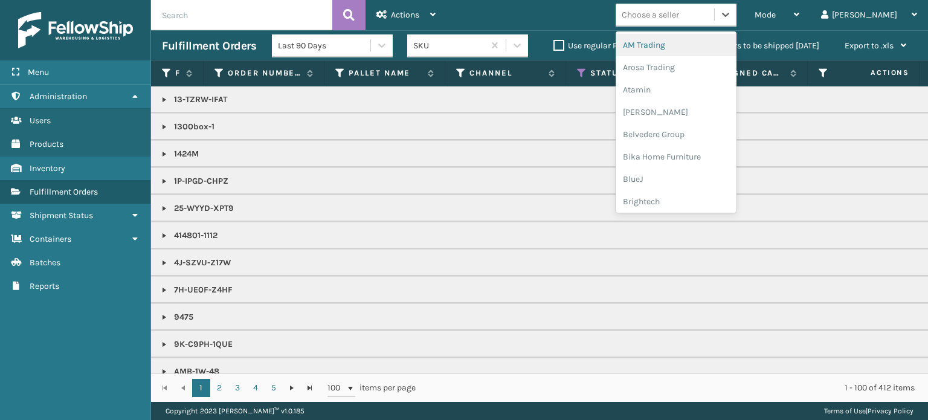
click at [679, 11] on div "Choose a seller" at bounding box center [650, 14] width 57 height 13
click at [686, 49] on div "LifePro Fitness" at bounding box center [676, 53] width 121 height 22
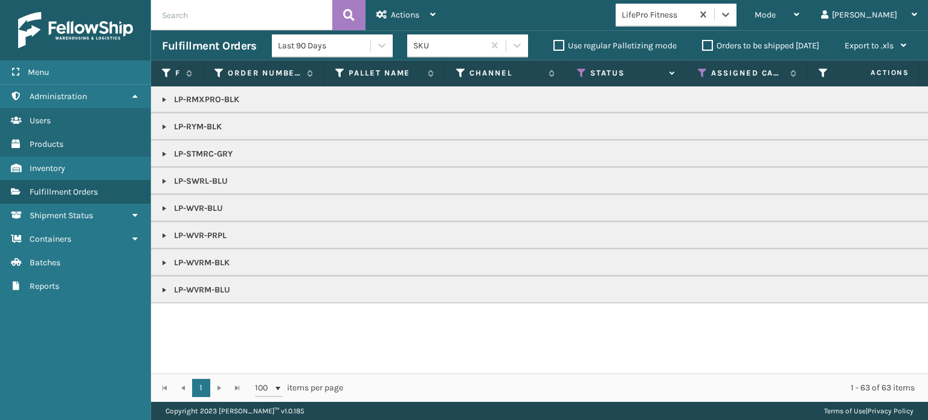
click at [164, 100] on link at bounding box center [165, 100] width 10 height 10
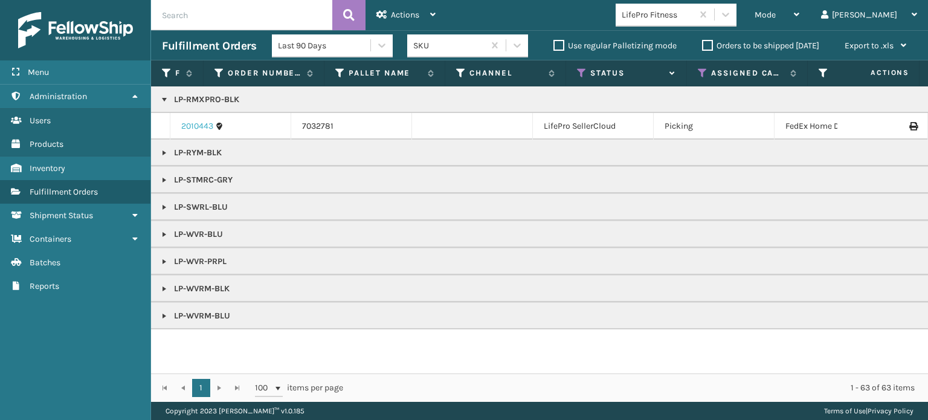
click at [209, 125] on link "2010443" at bounding box center [197, 126] width 32 height 12
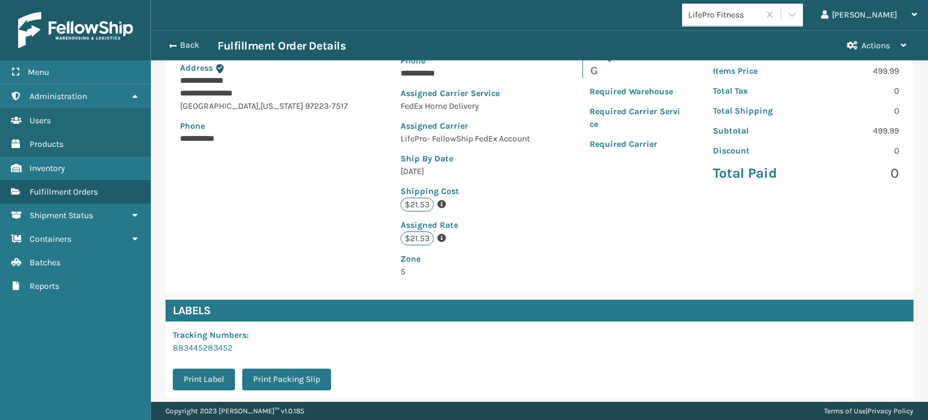
scroll to position [306, 0]
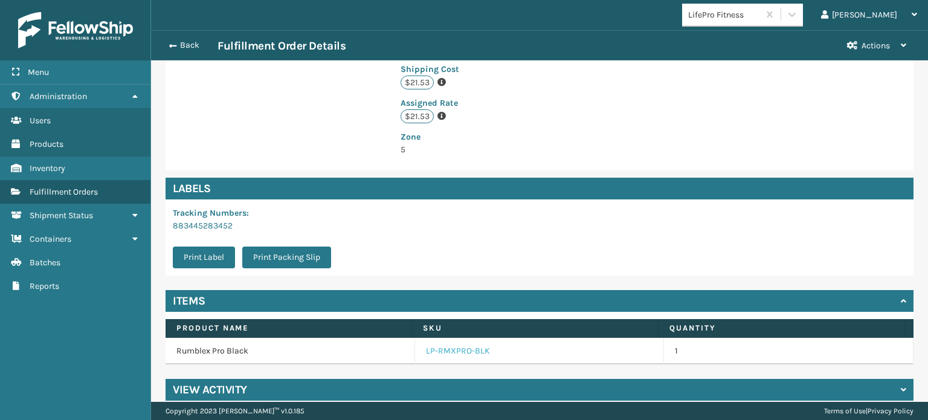
click at [453, 345] on link "LP-RMXPRO-BLK" at bounding box center [458, 351] width 64 height 12
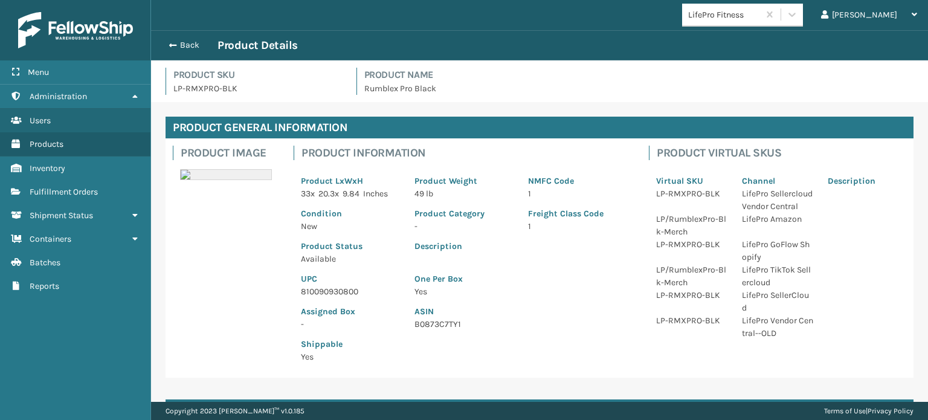
click at [313, 291] on p "810090930800" at bounding box center [350, 291] width 99 height 13
copy p "810090930800"
click at [183, 44] on button "Back" at bounding box center [190, 45] width 56 height 11
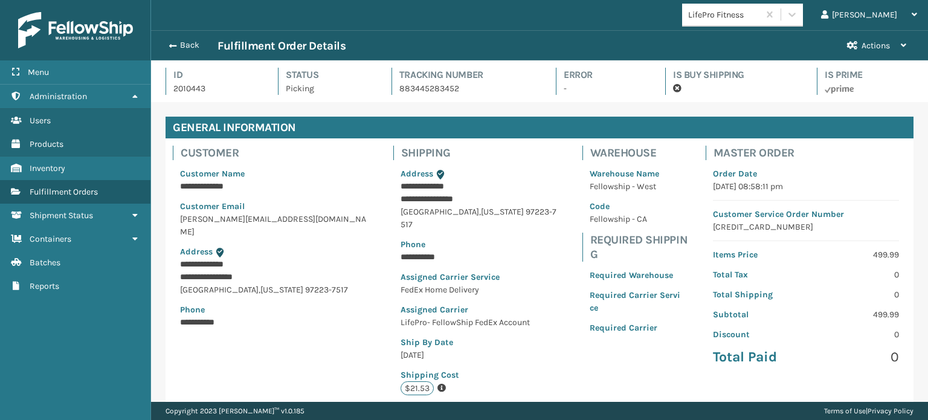
scroll to position [29, 777]
click at [184, 44] on button "Back" at bounding box center [190, 45] width 56 height 11
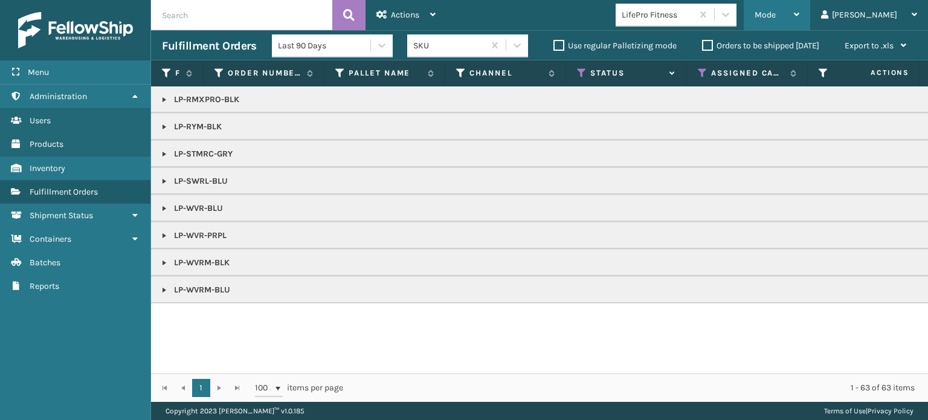
click at [776, 13] on span "Mode" at bounding box center [765, 15] width 21 height 10
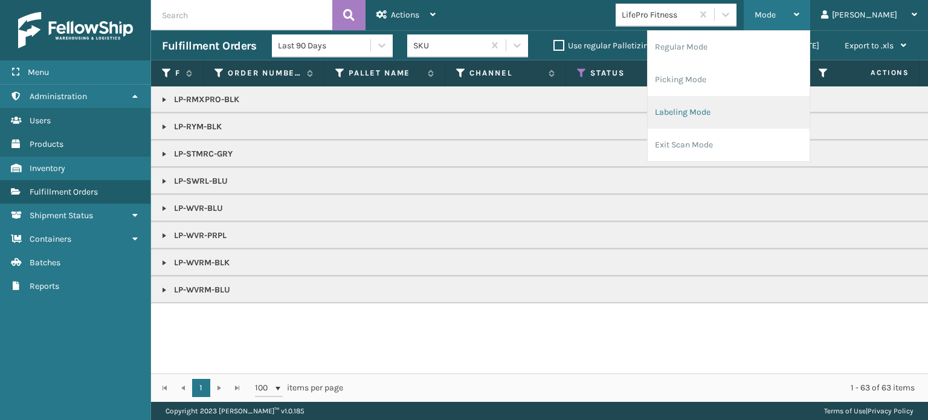
click at [768, 128] on li "Labeling Mode" at bounding box center [729, 112] width 162 height 33
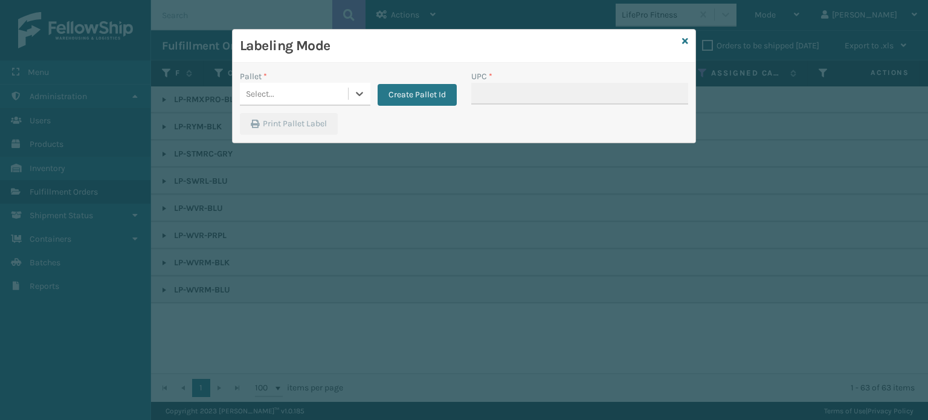
click at [299, 80] on div "Pallet *" at bounding box center [305, 76] width 131 height 13
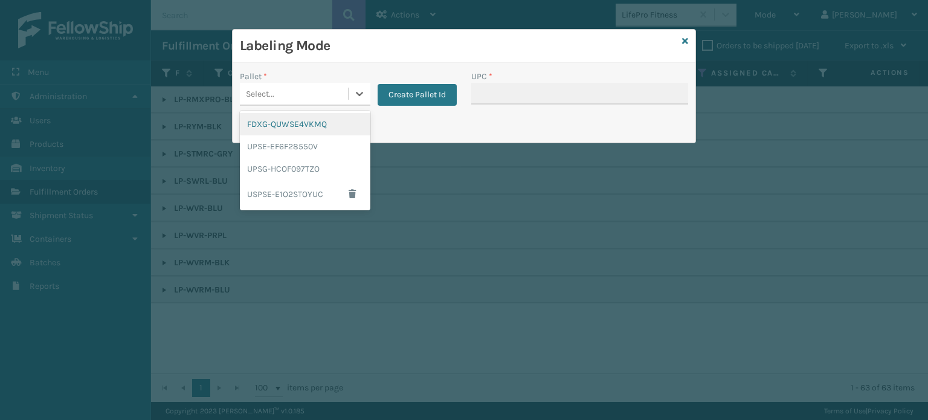
click at [303, 91] on div "Select..." at bounding box center [294, 94] width 108 height 20
click at [284, 167] on div "UPSG-HCOF097TZO" at bounding box center [305, 169] width 131 height 22
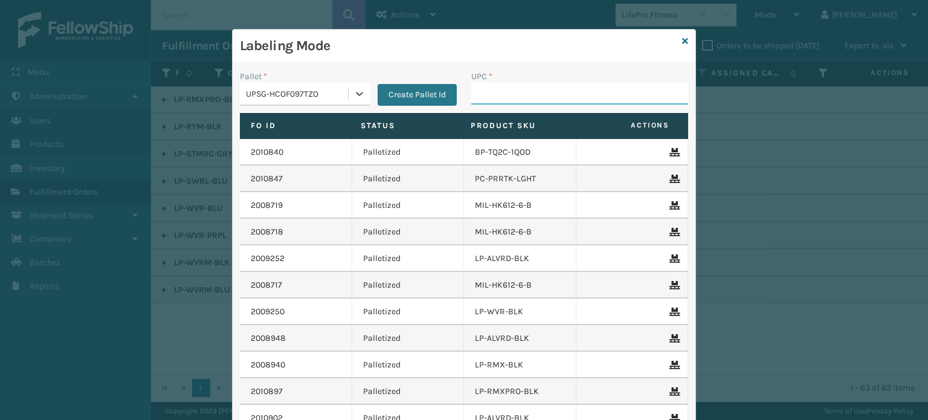
click at [480, 83] on input "UPC *" at bounding box center [579, 94] width 217 height 22
paste input "810090930800"
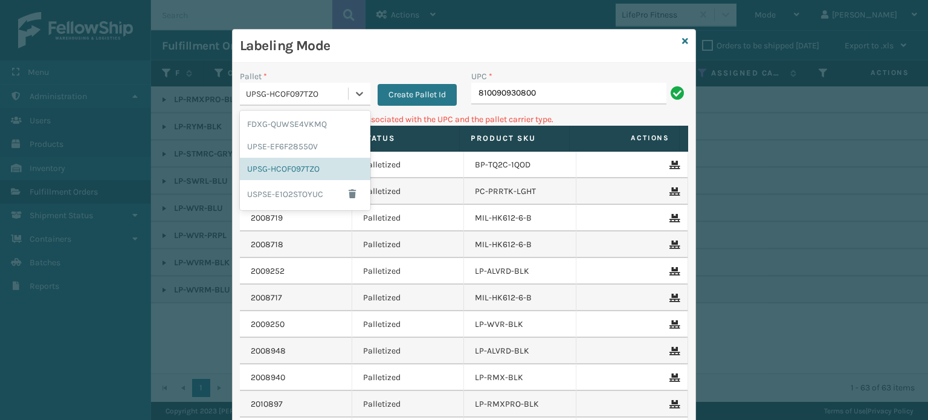
click at [290, 94] on div "UPSG-HCOF097TZO" at bounding box center [297, 94] width 103 height 13
click at [308, 124] on div "FDXG-QUWSE4VKMQ" at bounding box center [305, 124] width 131 height 22
click at [308, 124] on p "Can't find any fulfillment orders associated with the UPC and the pallet carrie…" at bounding box center [464, 119] width 448 height 13
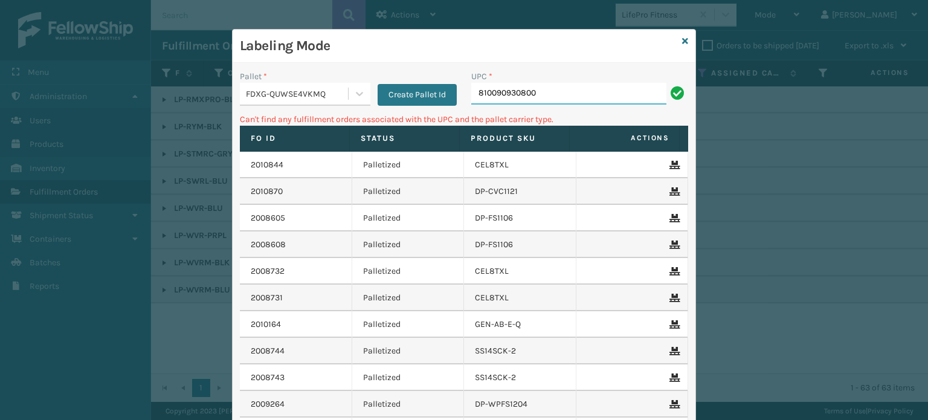
click at [560, 90] on input "810090930800" at bounding box center [568, 94] width 195 height 22
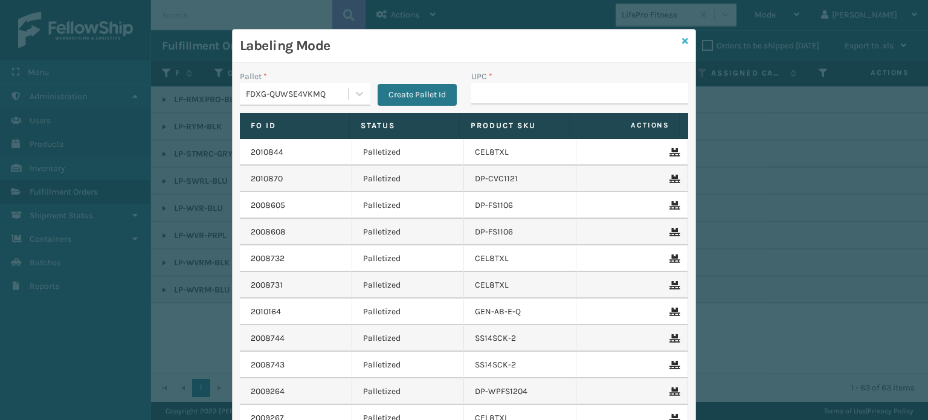
click at [682, 39] on icon at bounding box center [685, 41] width 6 height 8
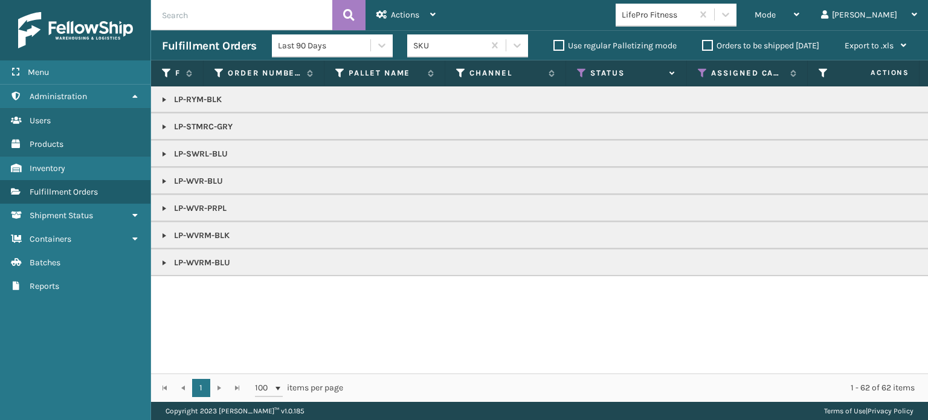
click at [166, 101] on link at bounding box center [165, 100] width 10 height 10
drag, startPoint x: 163, startPoint y: 102, endPoint x: 172, endPoint y: 103, distance: 9.2
click at [163, 102] on link at bounding box center [165, 100] width 10 height 10
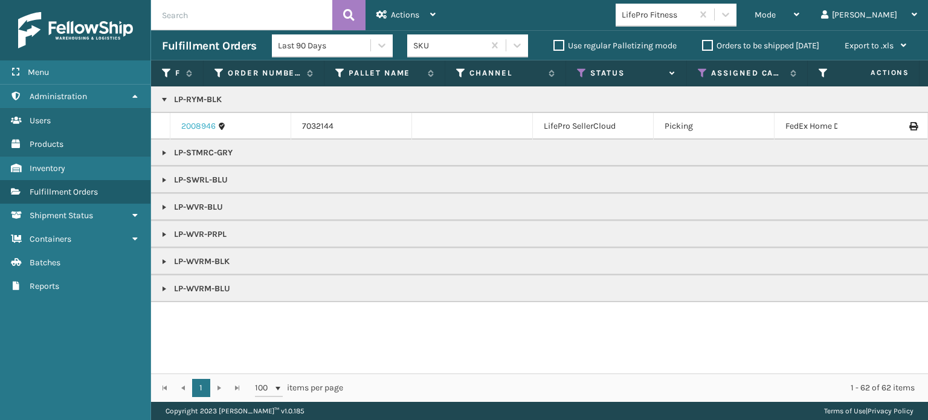
click at [214, 131] on link "2008946" at bounding box center [198, 126] width 34 height 12
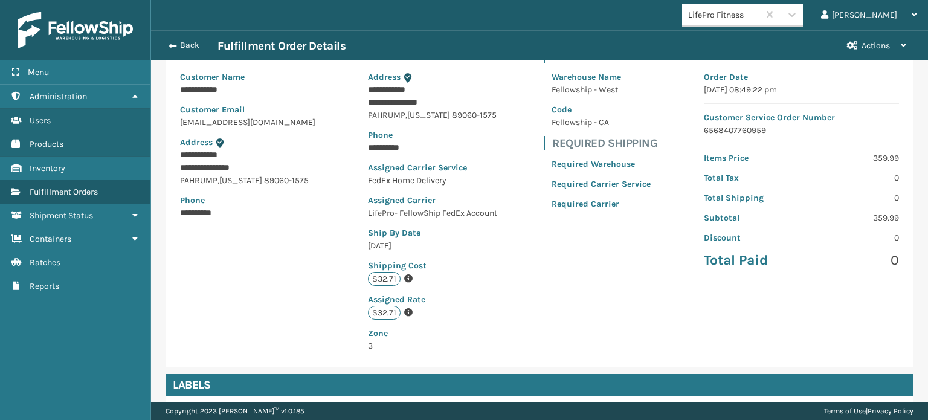
scroll to position [306, 0]
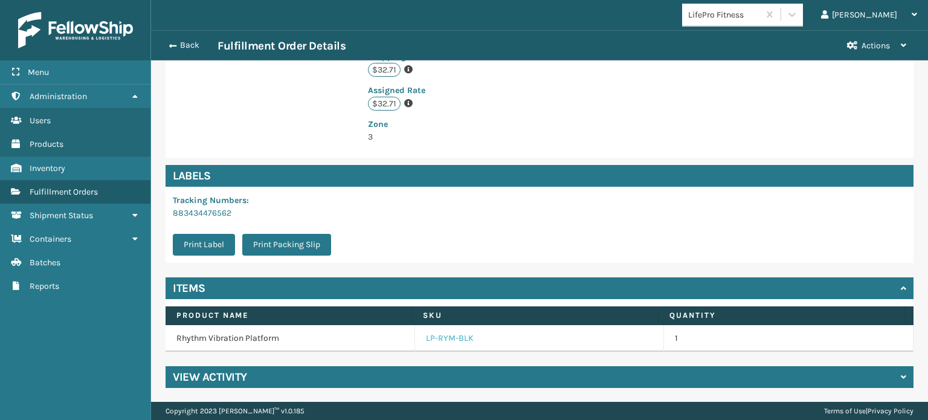
click at [443, 341] on link "LP-RYM-BLK" at bounding box center [450, 338] width 48 height 12
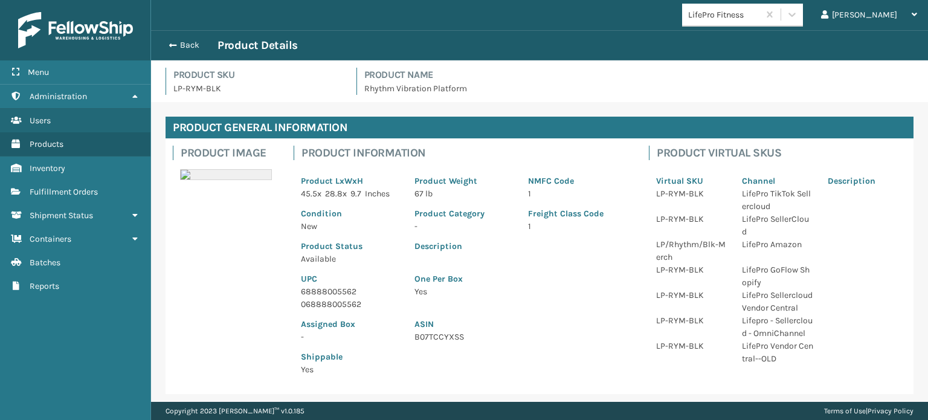
click at [341, 296] on p "68888005562" at bounding box center [350, 291] width 99 height 13
click at [176, 47] on button "Back" at bounding box center [190, 45] width 56 height 11
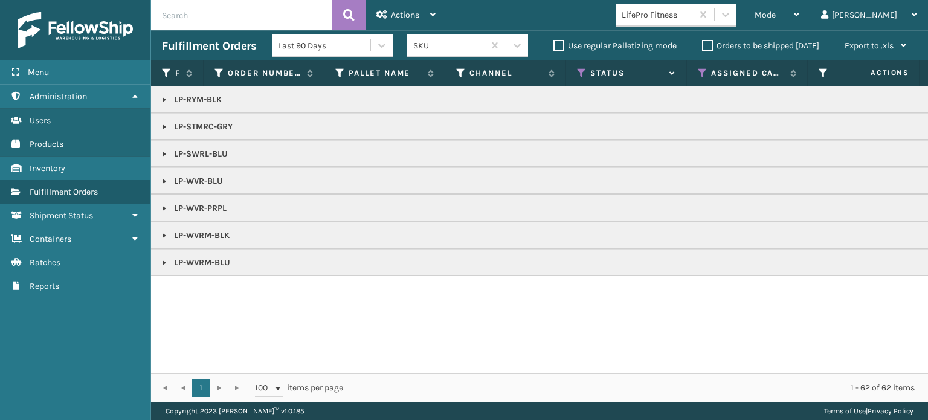
click at [176, 47] on h3 "Fulfillment Orders" at bounding box center [209, 46] width 94 height 15
click at [795, 15] on div "Mode Regular Mode Picking Mode Labeling Mode Exit Scan Mode" at bounding box center [777, 15] width 66 height 30
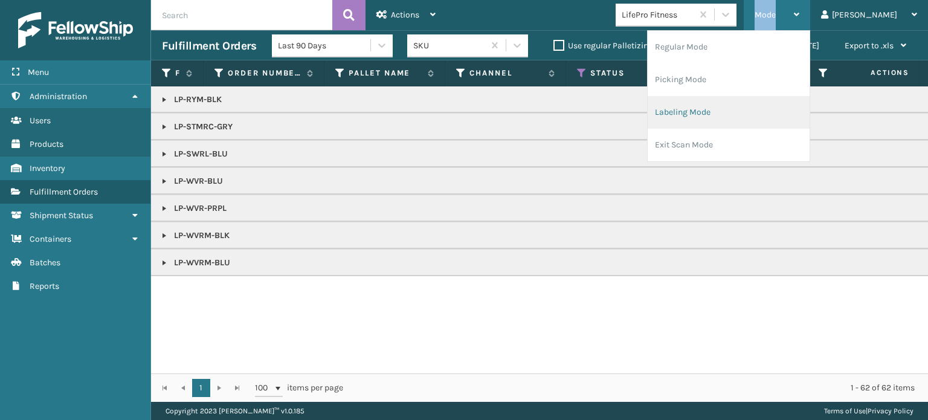
click at [737, 111] on li "Labeling Mode" at bounding box center [729, 112] width 162 height 33
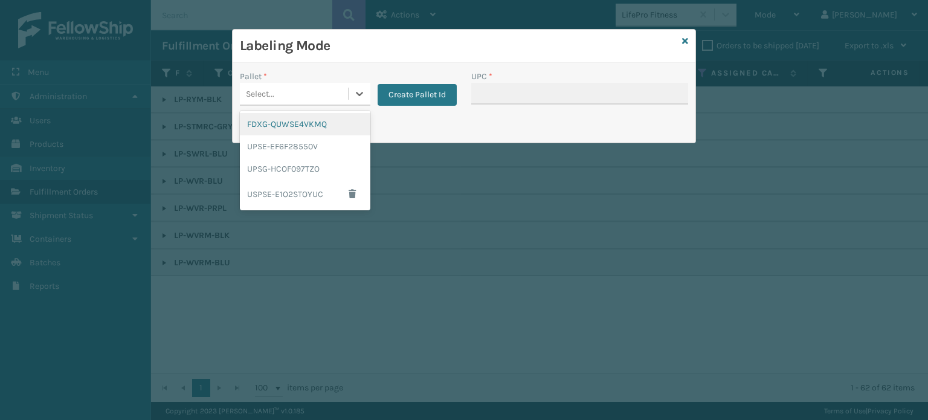
click at [278, 85] on div "Select..." at bounding box center [294, 94] width 108 height 20
click at [293, 163] on div "UPSG-HCOF097TZO" at bounding box center [305, 169] width 131 height 22
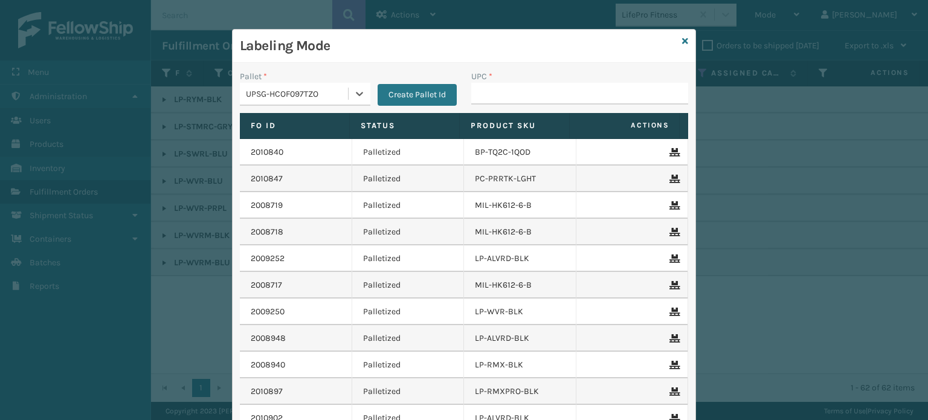
click at [293, 81] on div "Pallet *" at bounding box center [305, 76] width 131 height 13
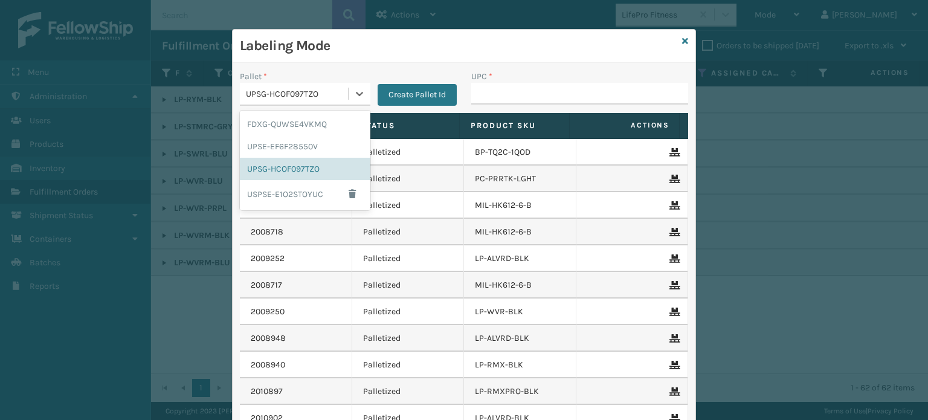
click at [300, 103] on div "UPSG-HCOF097TZO" at bounding box center [294, 94] width 108 height 20
drag, startPoint x: 295, startPoint y: 120, endPoint x: 337, endPoint y: 112, distance: 43.0
click at [294, 120] on div "FDXG-QUWSE4VKMQ" at bounding box center [305, 124] width 131 height 22
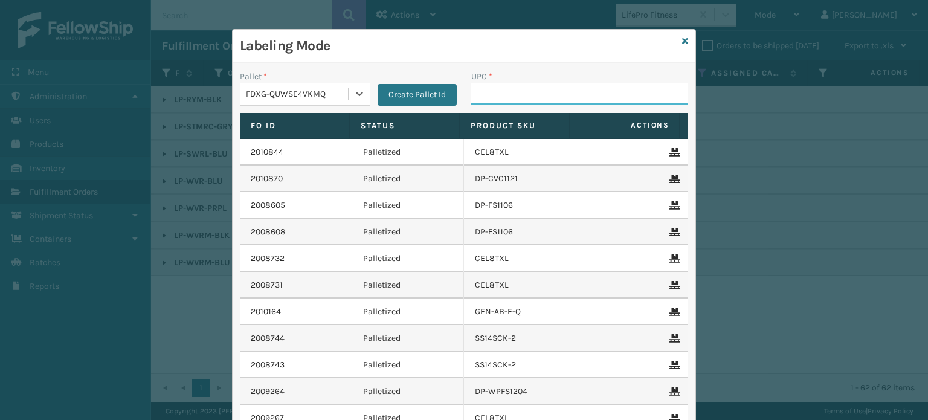
click at [493, 103] on input "UPC *" at bounding box center [579, 94] width 217 height 22
paste input "68888005562"
click at [682, 39] on icon at bounding box center [685, 41] width 6 height 8
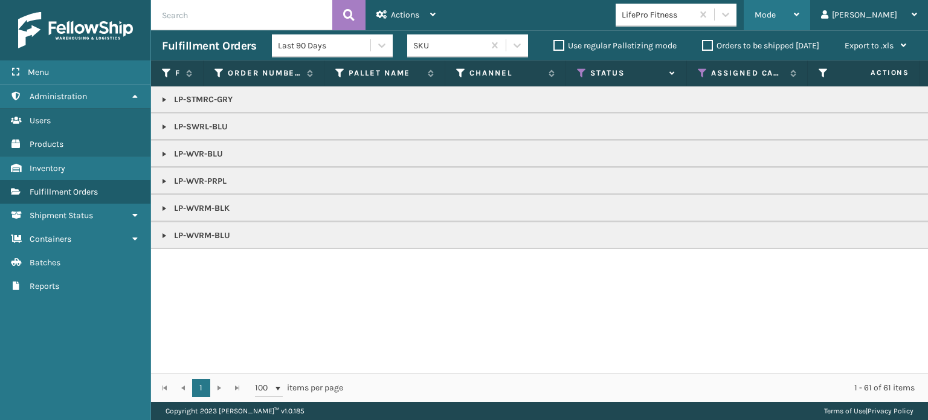
click at [800, 4] on div "Mode" at bounding box center [777, 15] width 45 height 30
click at [800, 19] on div "Mode" at bounding box center [777, 15] width 45 height 30
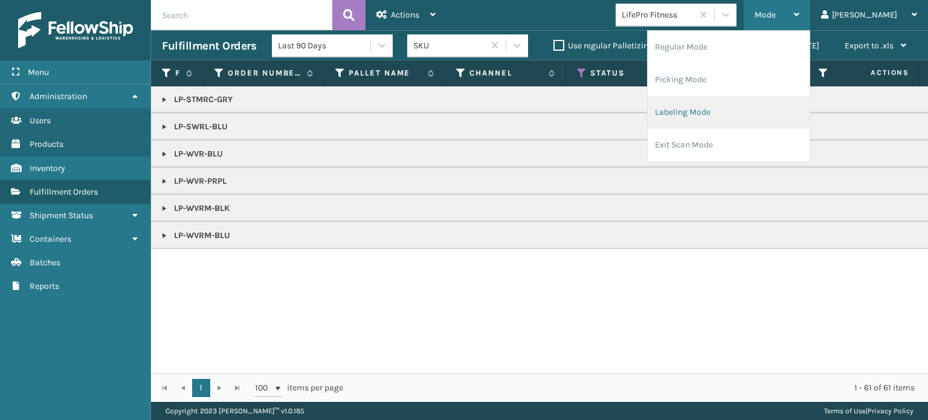
click at [761, 114] on li "Labeling Mode" at bounding box center [729, 112] width 162 height 33
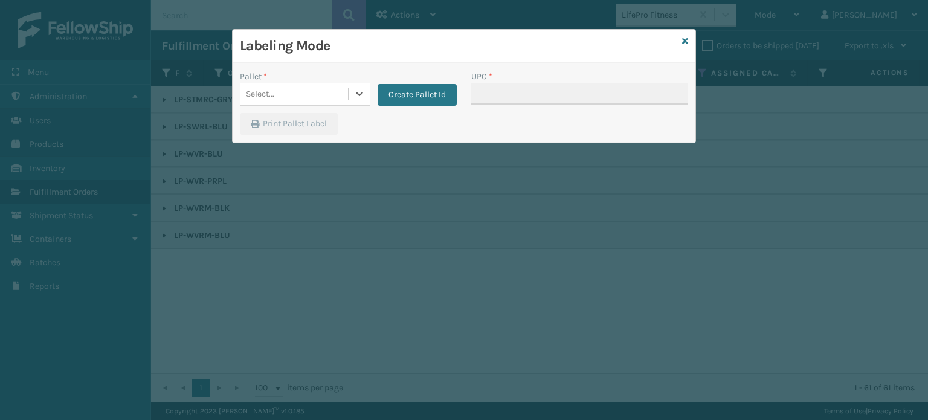
click at [271, 93] on div "Select..." at bounding box center [260, 94] width 28 height 13
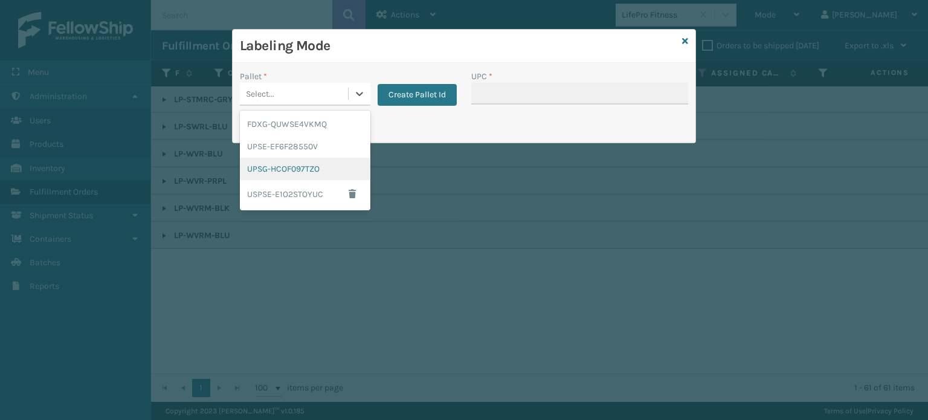
click at [282, 173] on div "UPSG-HCOF097TZO" at bounding box center [305, 169] width 131 height 22
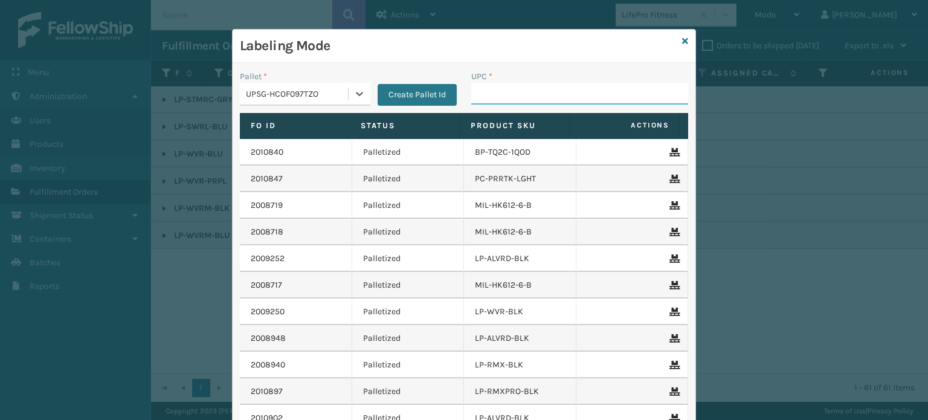
click at [531, 89] on input "UPC *" at bounding box center [579, 94] width 217 height 22
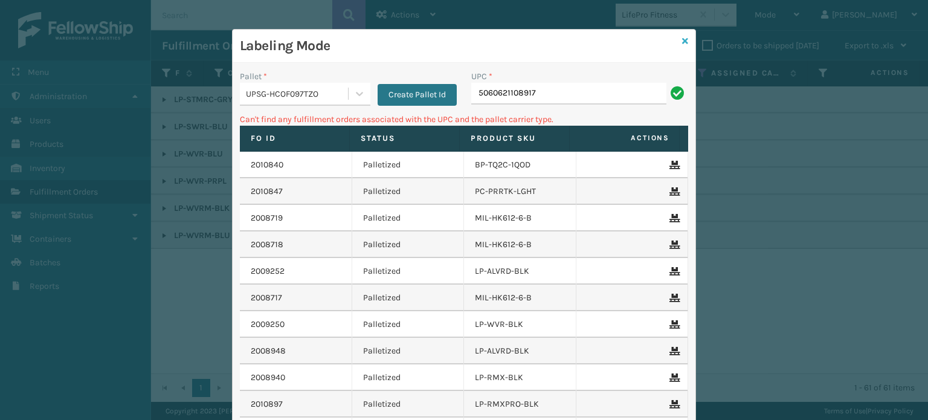
click at [682, 42] on icon at bounding box center [685, 41] width 6 height 8
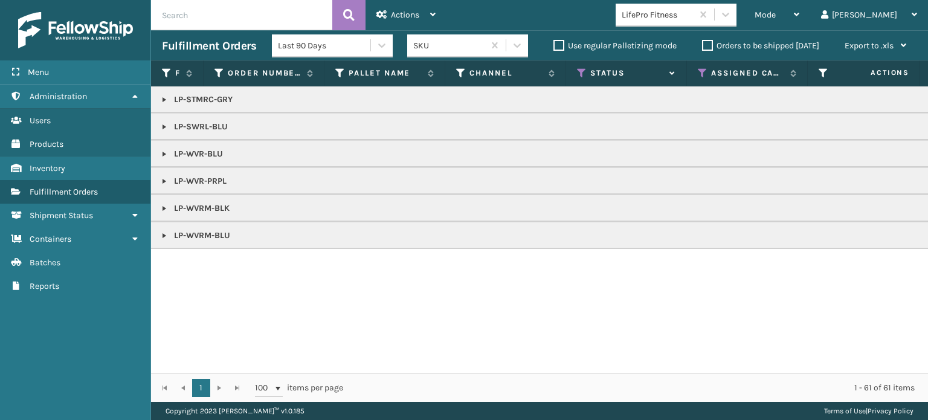
click at [694, 14] on div "LifePro Fitness" at bounding box center [658, 14] width 72 height 13
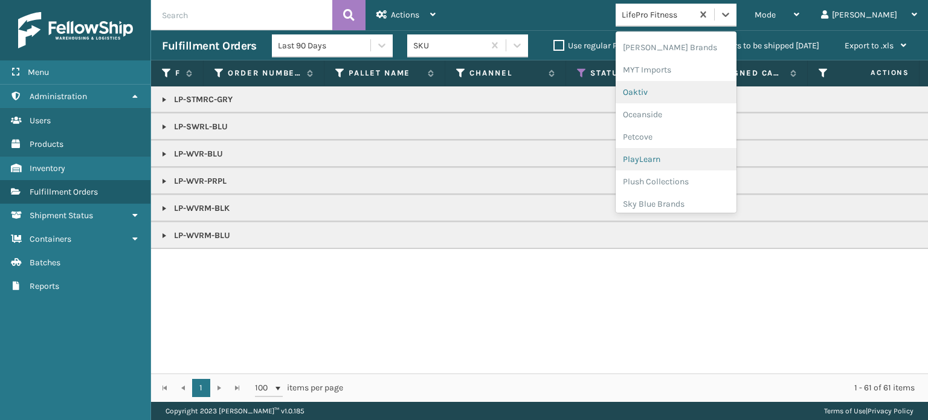
scroll to position [563, 0]
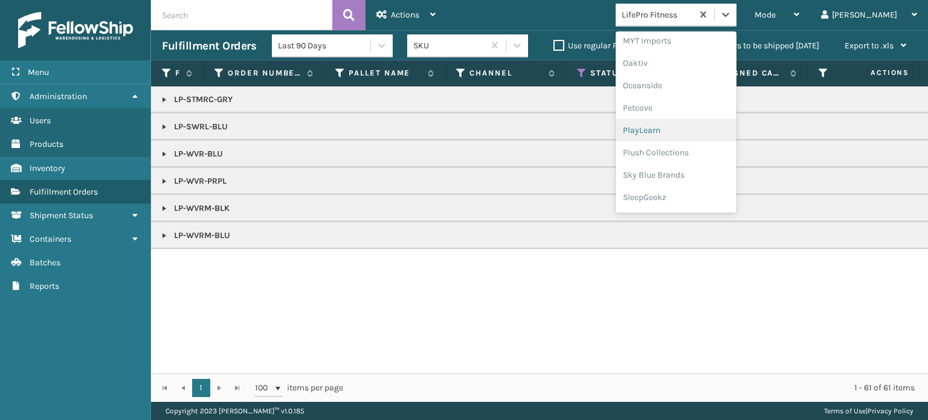
click at [695, 137] on div "PlayLearn" at bounding box center [676, 130] width 121 height 22
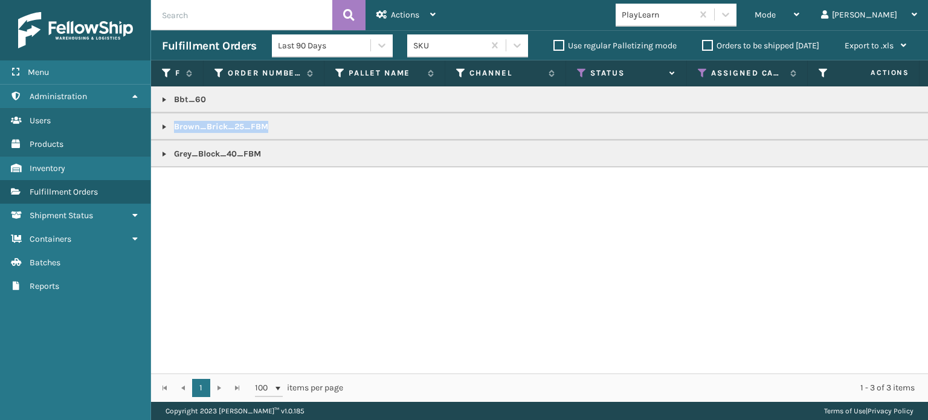
drag, startPoint x: 290, startPoint y: 120, endPoint x: 322, endPoint y: 144, distance: 40.1
click at [322, 144] on tbody "Bbt_60 Brown_Brick_25_FBM Grey_Block_40_FBM" at bounding box center [931, 126] width 1561 height 81
click at [800, 18] on div "Mode" at bounding box center [777, 15] width 45 height 30
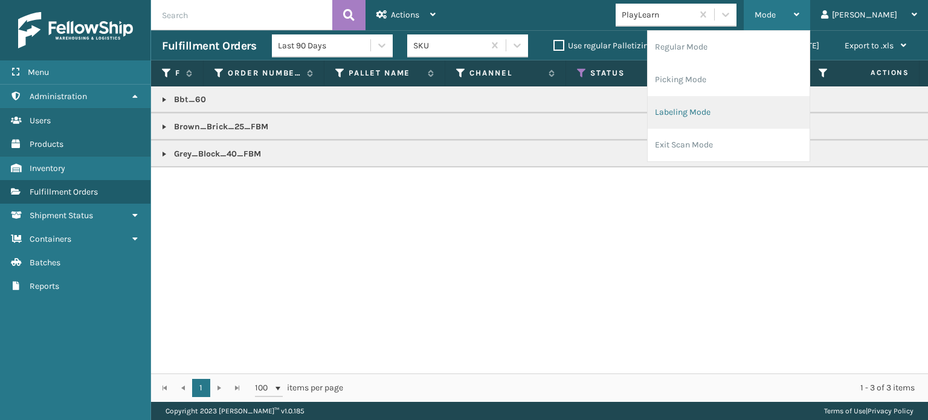
click at [706, 118] on li "Labeling Mode" at bounding box center [729, 112] width 162 height 33
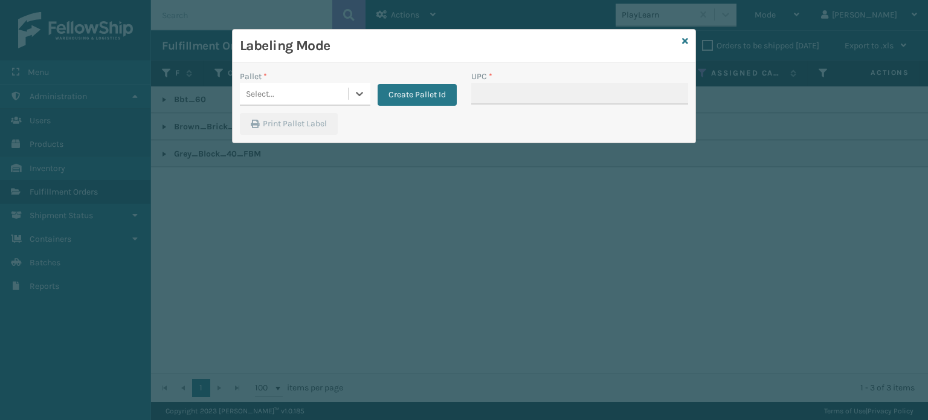
click at [347, 91] on div "Select..." at bounding box center [294, 94] width 108 height 20
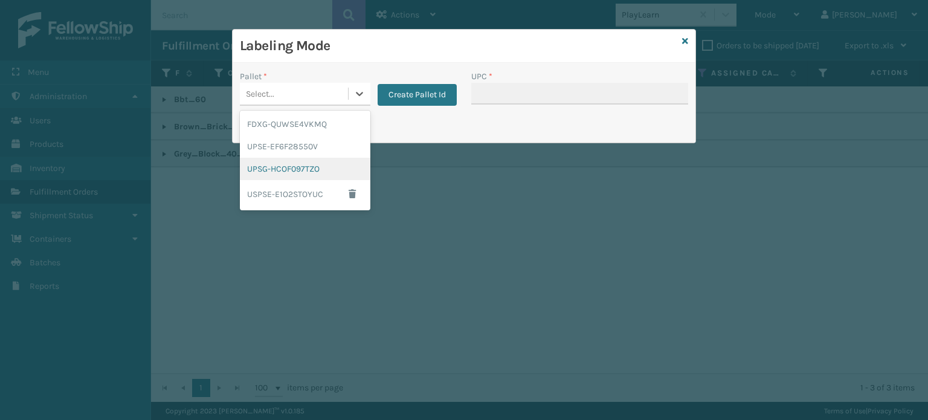
click at [314, 167] on div "UPSG-HCOF097TZO" at bounding box center [305, 169] width 131 height 22
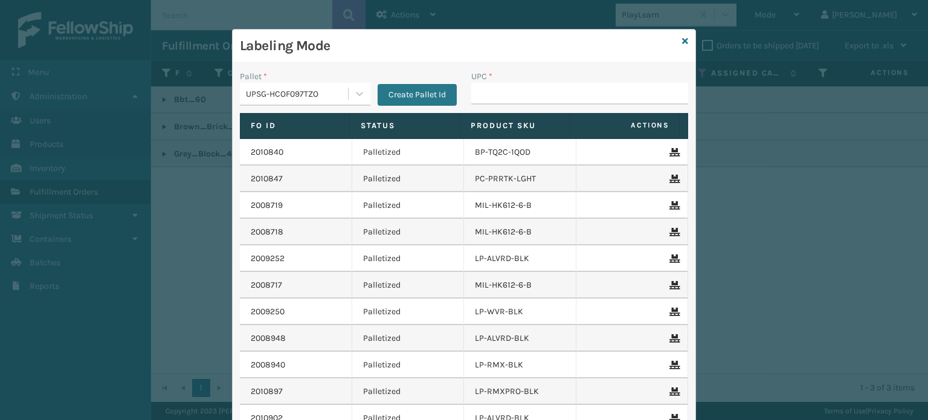
click at [525, 82] on div "UPC *" at bounding box center [579, 76] width 217 height 13
click at [534, 94] on input "UPC *" at bounding box center [579, 94] width 217 height 22
paste input "Brown_Brick_25_FBM"
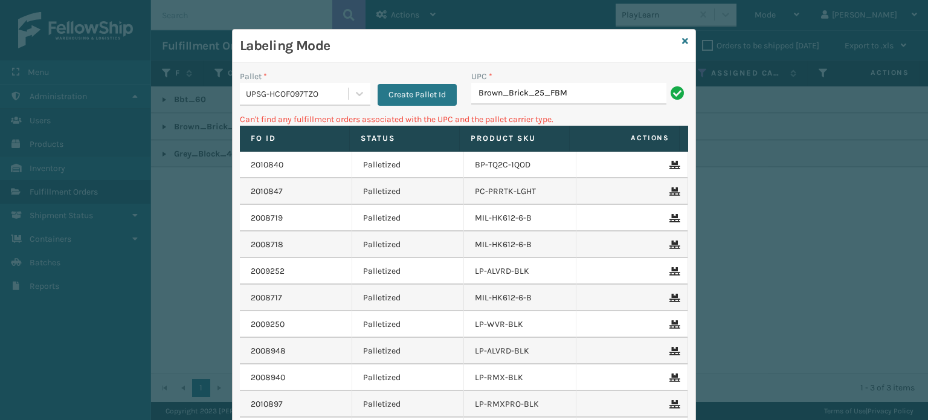
click at [317, 99] on div "UPSG-HCOF097TZO" at bounding box center [297, 94] width 103 height 13
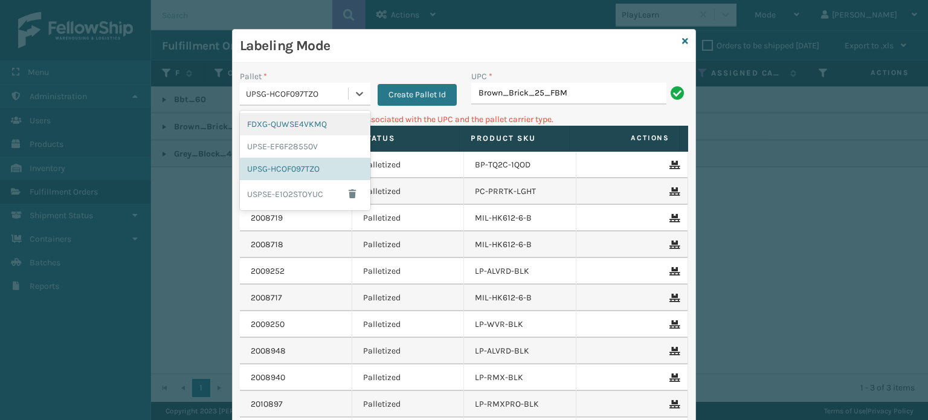
click at [288, 124] on div "FDXG-QUWSE4VKMQ" at bounding box center [305, 124] width 131 height 22
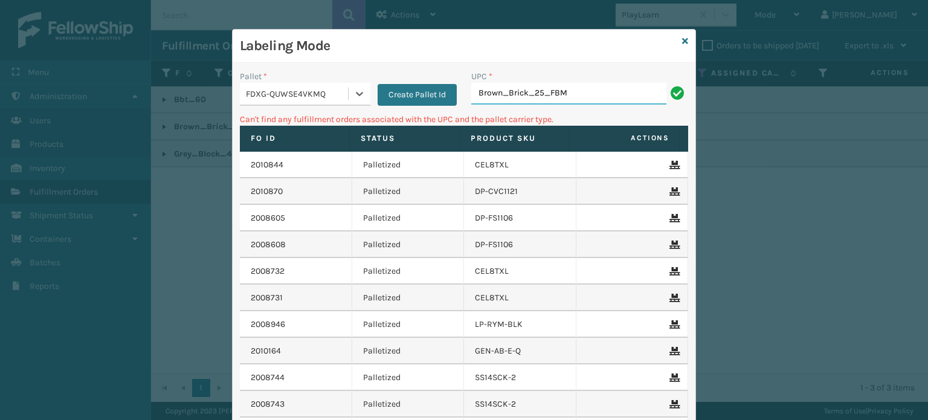
click at [545, 96] on input "Brown_Brick_25_FBM" at bounding box center [568, 94] width 195 height 22
click at [682, 40] on icon at bounding box center [685, 41] width 6 height 8
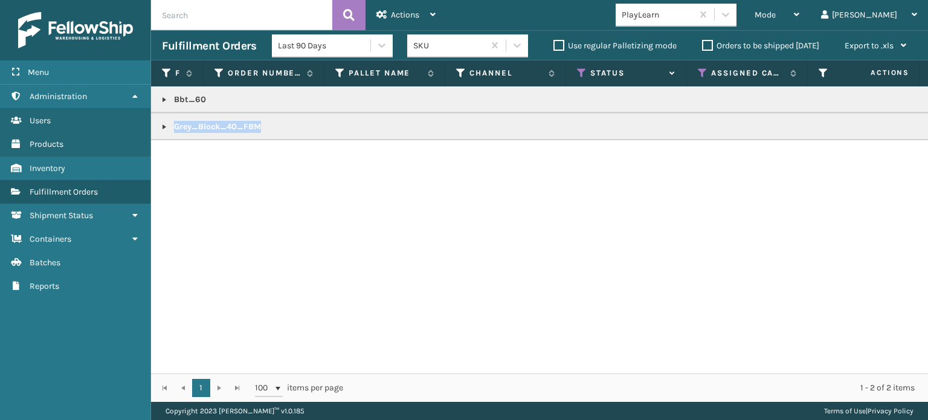
drag, startPoint x: 279, startPoint y: 129, endPoint x: 291, endPoint y: 140, distance: 15.9
click at [291, 140] on td "Grey_Block_40_FBM" at bounding box center [931, 126] width 1561 height 27
click at [792, 4] on div "Mode Regular Mode Picking Mode Labeling Mode Exit Scan Mode" at bounding box center [777, 15] width 66 height 30
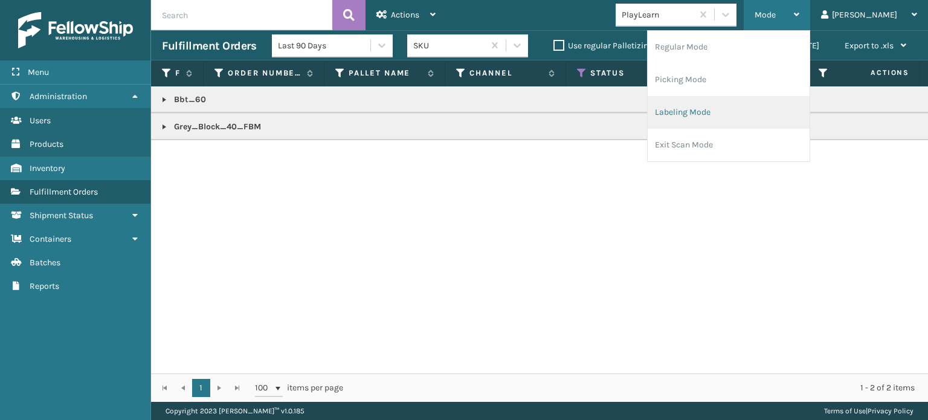
click at [739, 118] on li "Labeling Mode" at bounding box center [729, 112] width 162 height 33
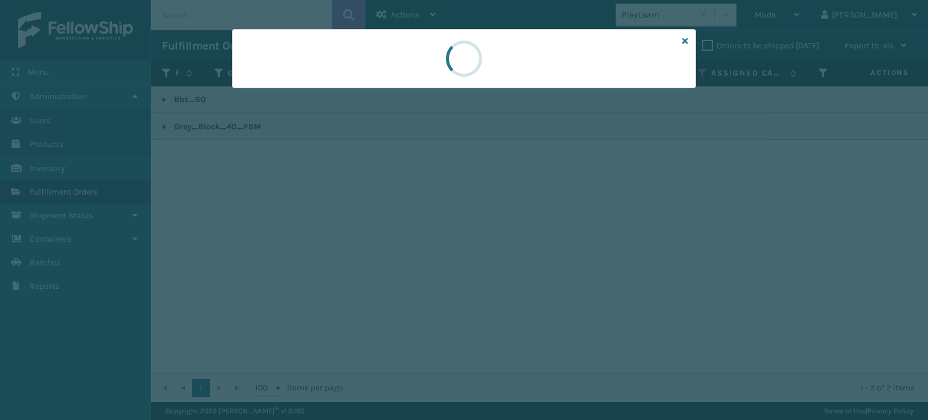
click at [286, 86] on div at bounding box center [464, 58] width 464 height 59
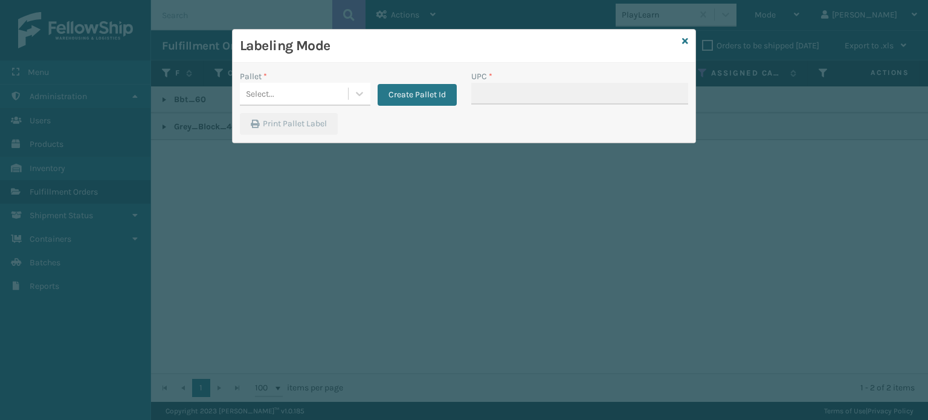
click at [285, 79] on div "Pallet *" at bounding box center [305, 76] width 131 height 13
click at [288, 89] on div "Select..." at bounding box center [294, 94] width 108 height 20
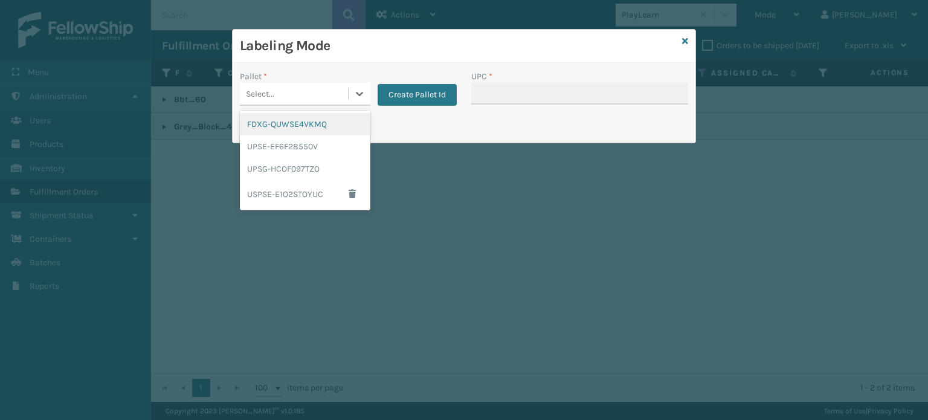
click at [292, 122] on div "FDXG-QUWSE4VKMQ" at bounding box center [305, 124] width 131 height 22
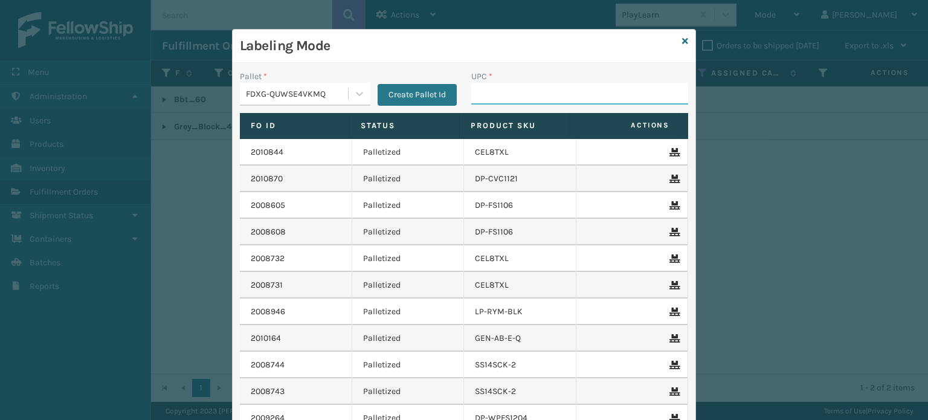
click at [525, 89] on input "UPC *" at bounding box center [579, 94] width 217 height 22
paste input "Grey_Block_40_FBM"
click at [682, 35] on link at bounding box center [685, 41] width 6 height 13
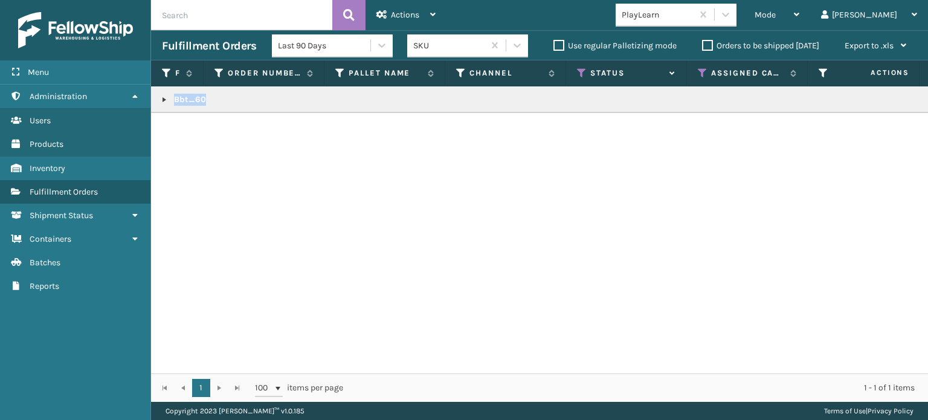
drag, startPoint x: 227, startPoint y: 109, endPoint x: 162, endPoint y: 108, distance: 65.3
click at [162, 108] on td "Bbt_60" at bounding box center [931, 99] width 1561 height 27
click at [800, 24] on div "Mode" at bounding box center [777, 15] width 45 height 30
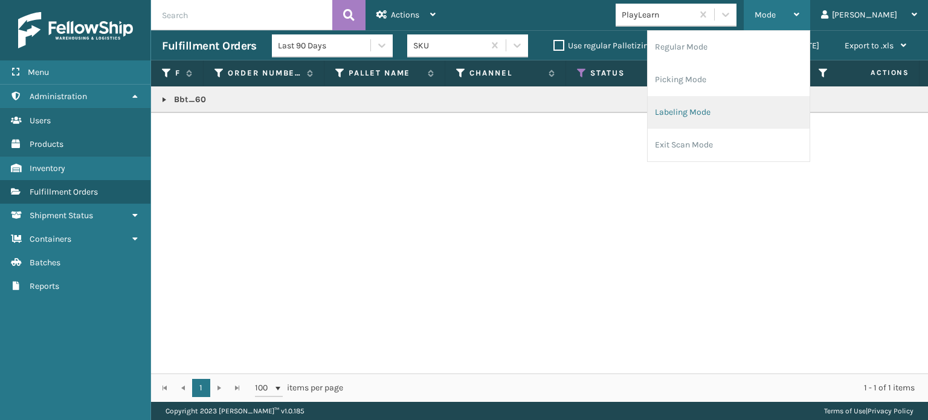
click at [730, 107] on li "Labeling Mode" at bounding box center [729, 112] width 162 height 33
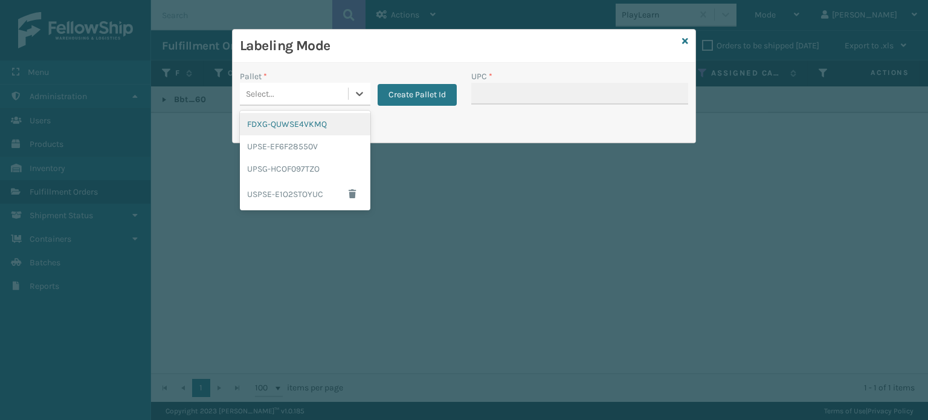
click at [317, 104] on div "Select..." at bounding box center [305, 94] width 131 height 23
click at [322, 132] on div "FDXG-QUWSE4VKMQ" at bounding box center [305, 124] width 131 height 22
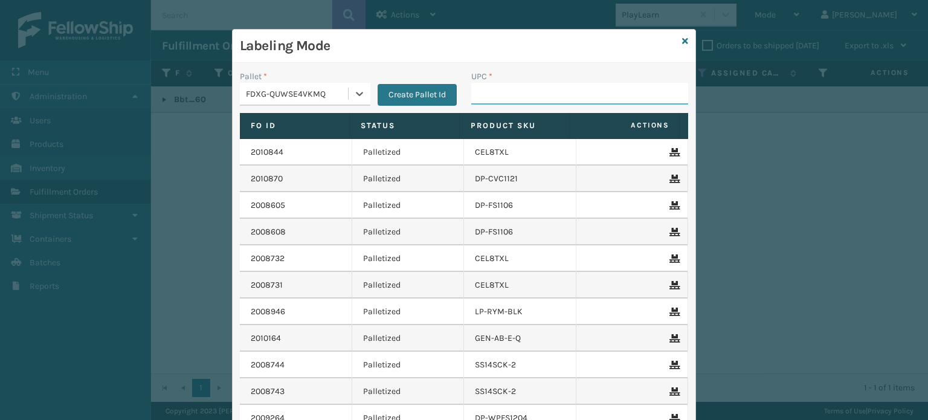
click at [520, 100] on input "UPC *" at bounding box center [579, 94] width 217 height 22
paste input "Bbt_60"
click at [302, 89] on div "FDXG-QUWSE4VKMQ" at bounding box center [297, 94] width 103 height 13
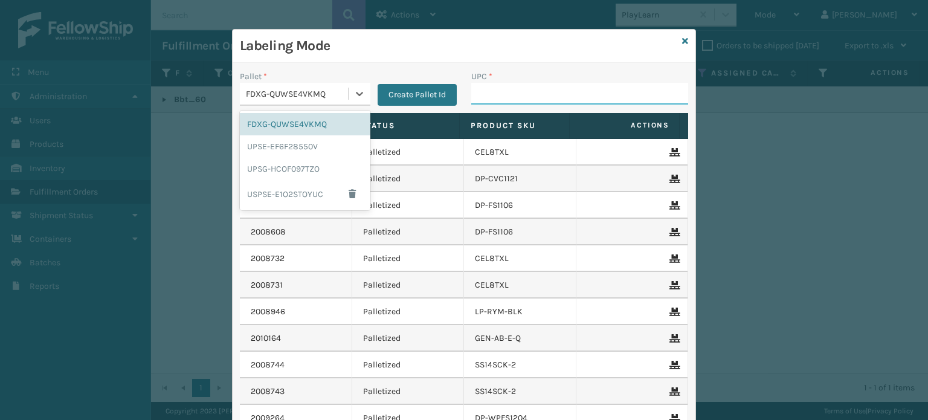
click at [519, 87] on input "UPC *" at bounding box center [579, 94] width 217 height 22
